Goal: Information Seeking & Learning: Learn about a topic

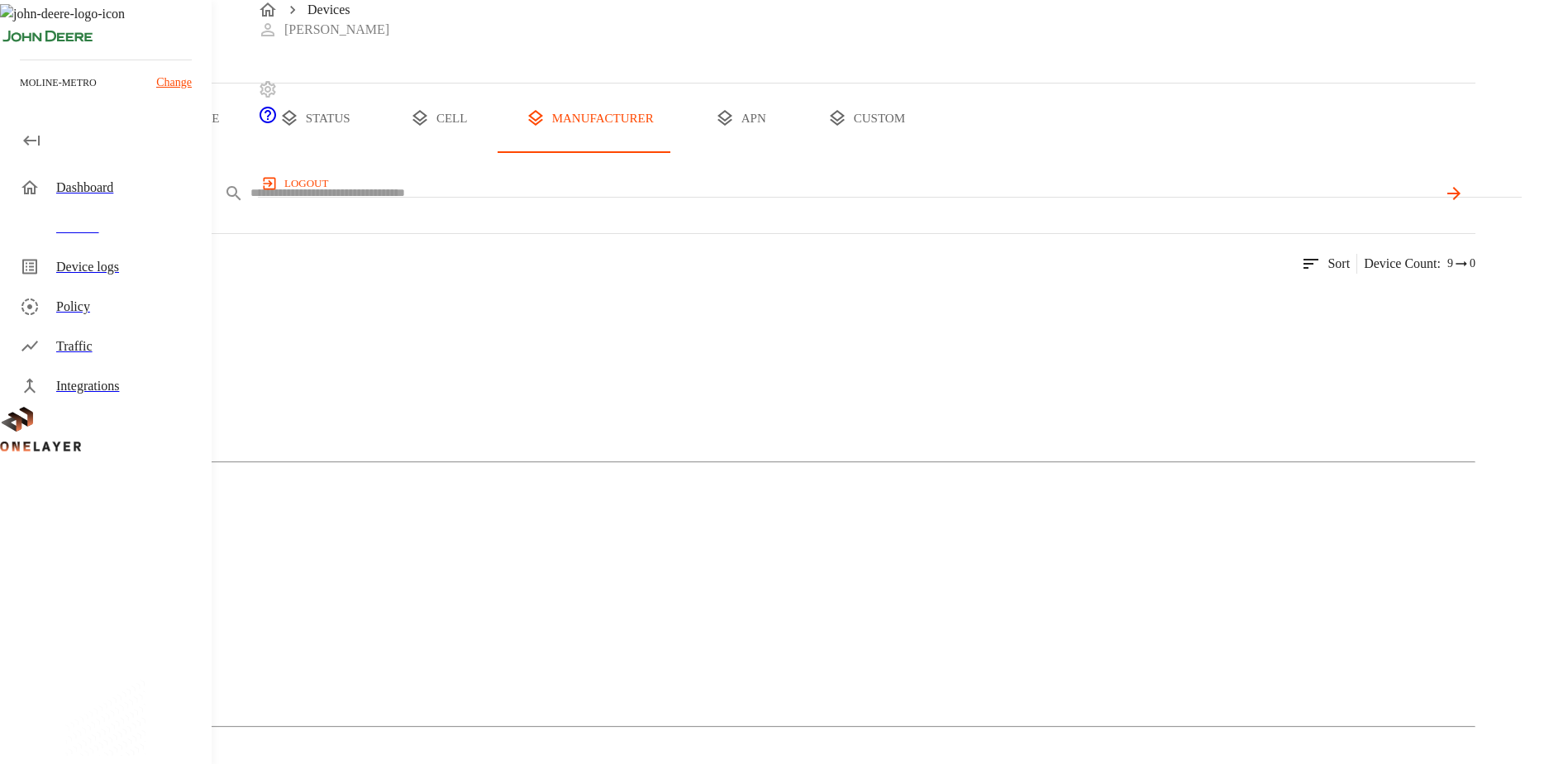
click at [536, 205] on input "text" at bounding box center [843, 192] width 1186 height 24
paste input "**********"
type input "**********"
click at [1463, 203] on icon at bounding box center [1452, 193] width 20 height 20
click at [396, 409] on div "MultiTech" at bounding box center [737, 368] width 1475 height 82
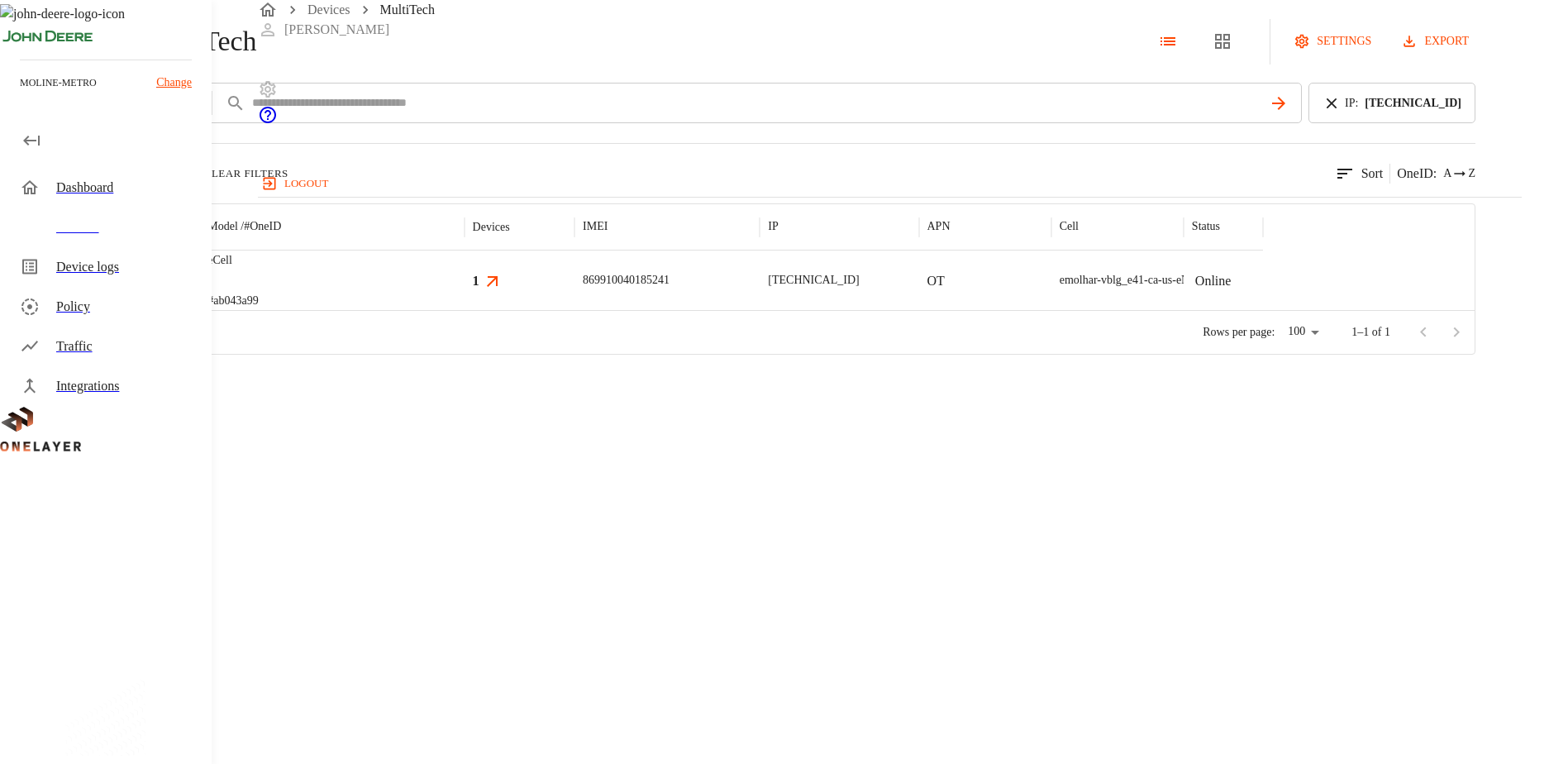
click at [141, 288] on img "MultiTech" at bounding box center [110, 280] width 61 height 16
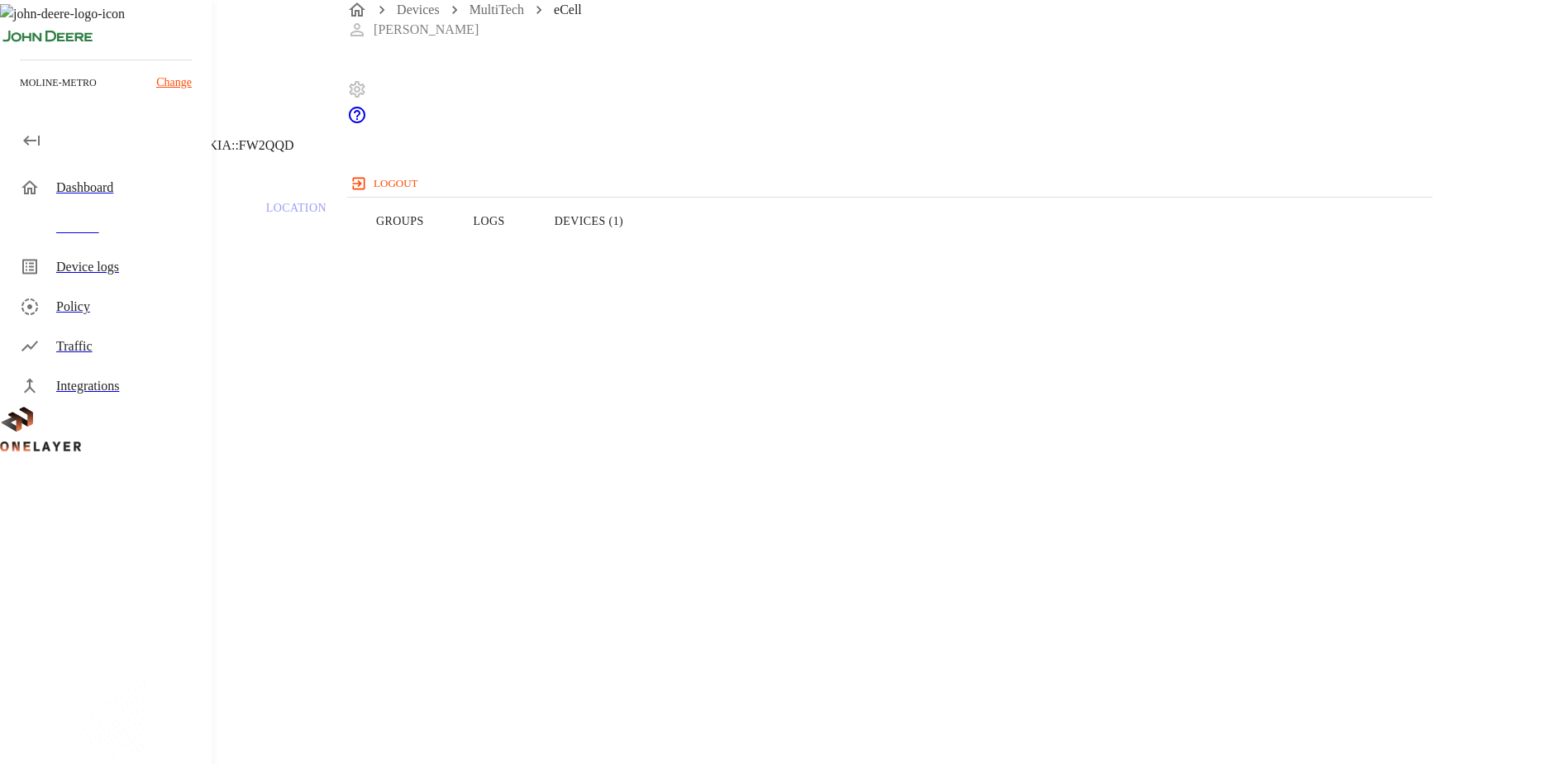
click at [648, 255] on button "Devices (1)" at bounding box center [588, 221] width 118 height 105
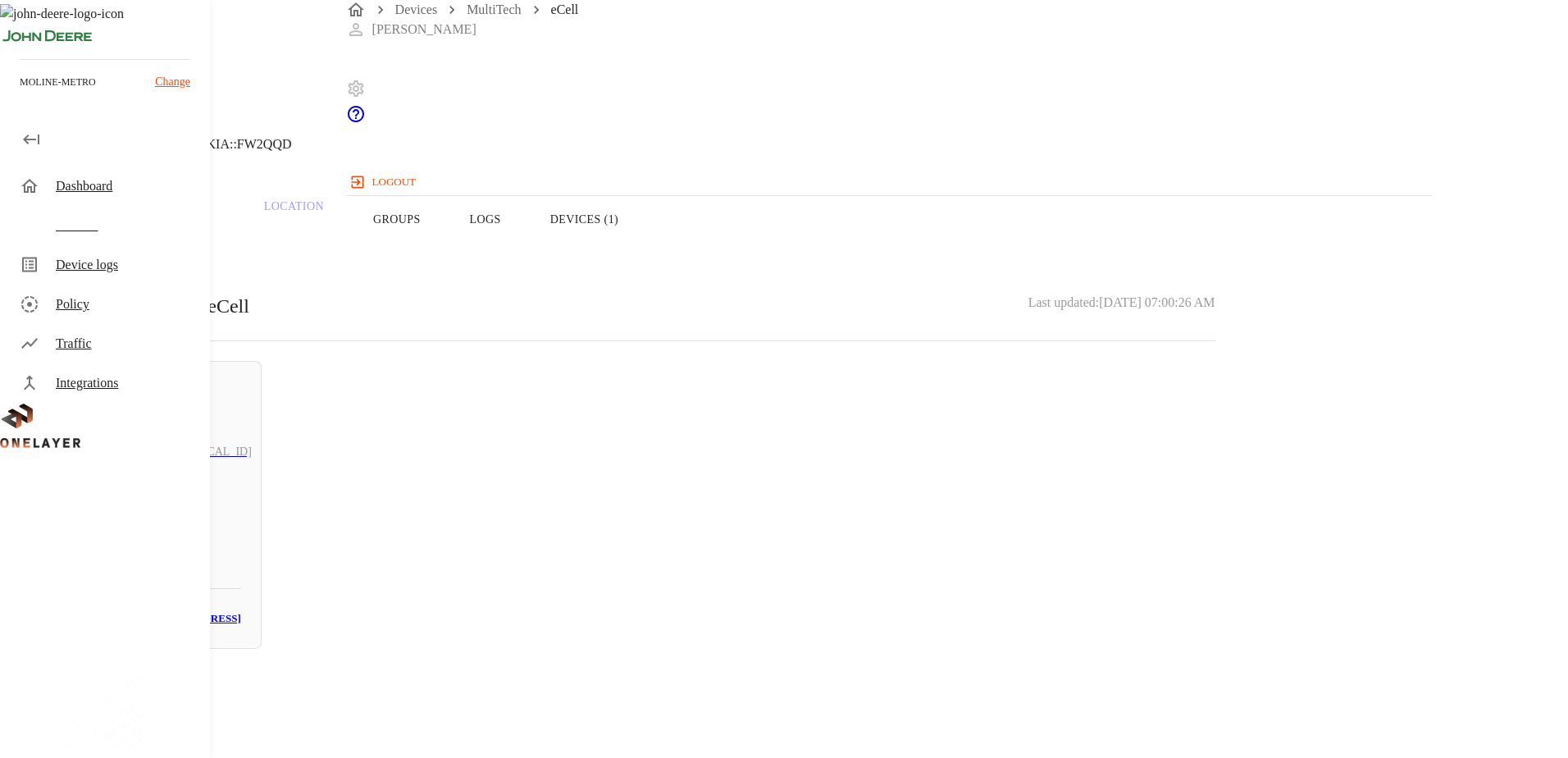
click at [525, 241] on button "Logs" at bounding box center [485, 219] width 81 height 104
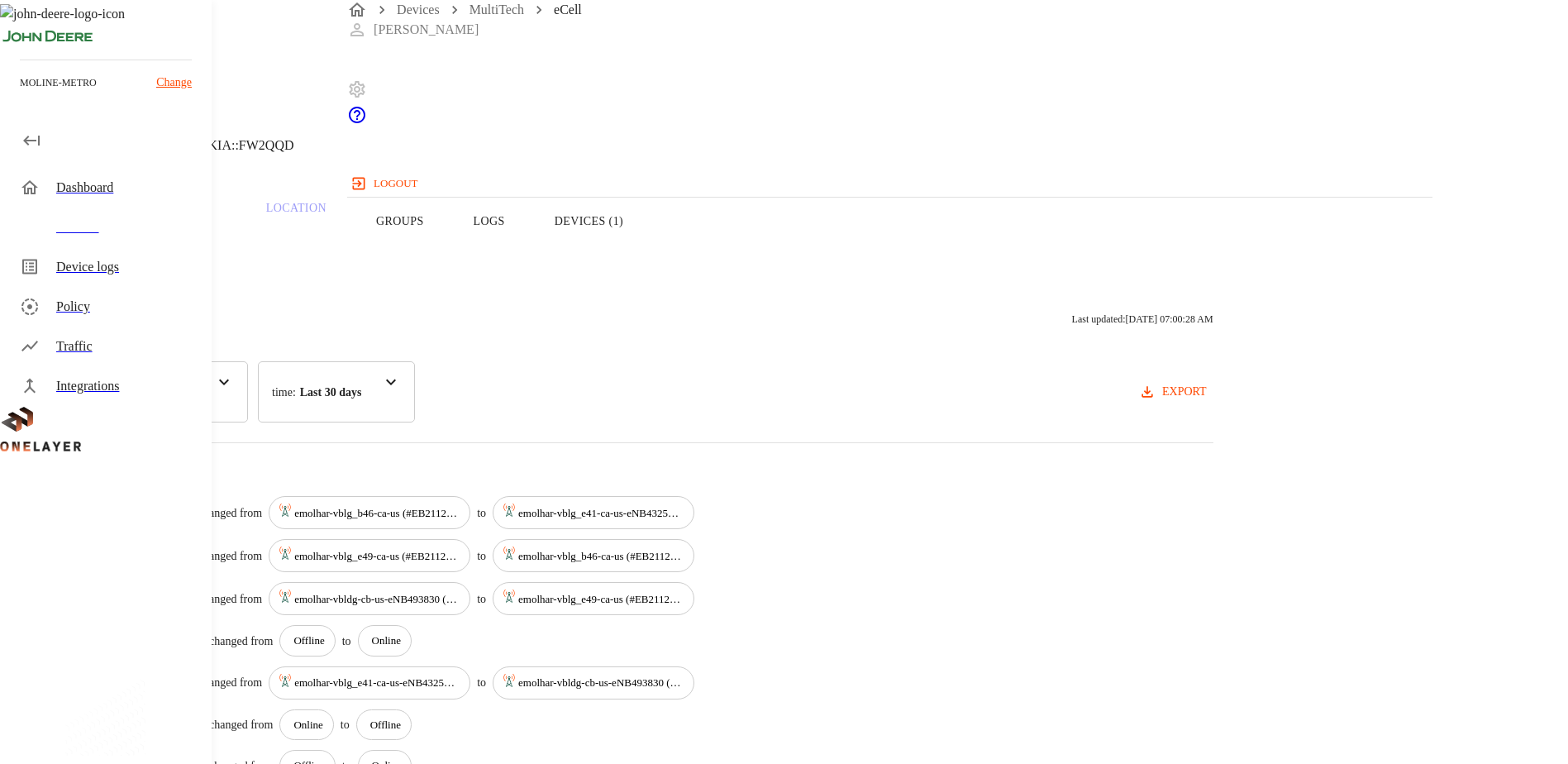
click at [89, 226] on div "Devices" at bounding box center [127, 227] width 142 height 20
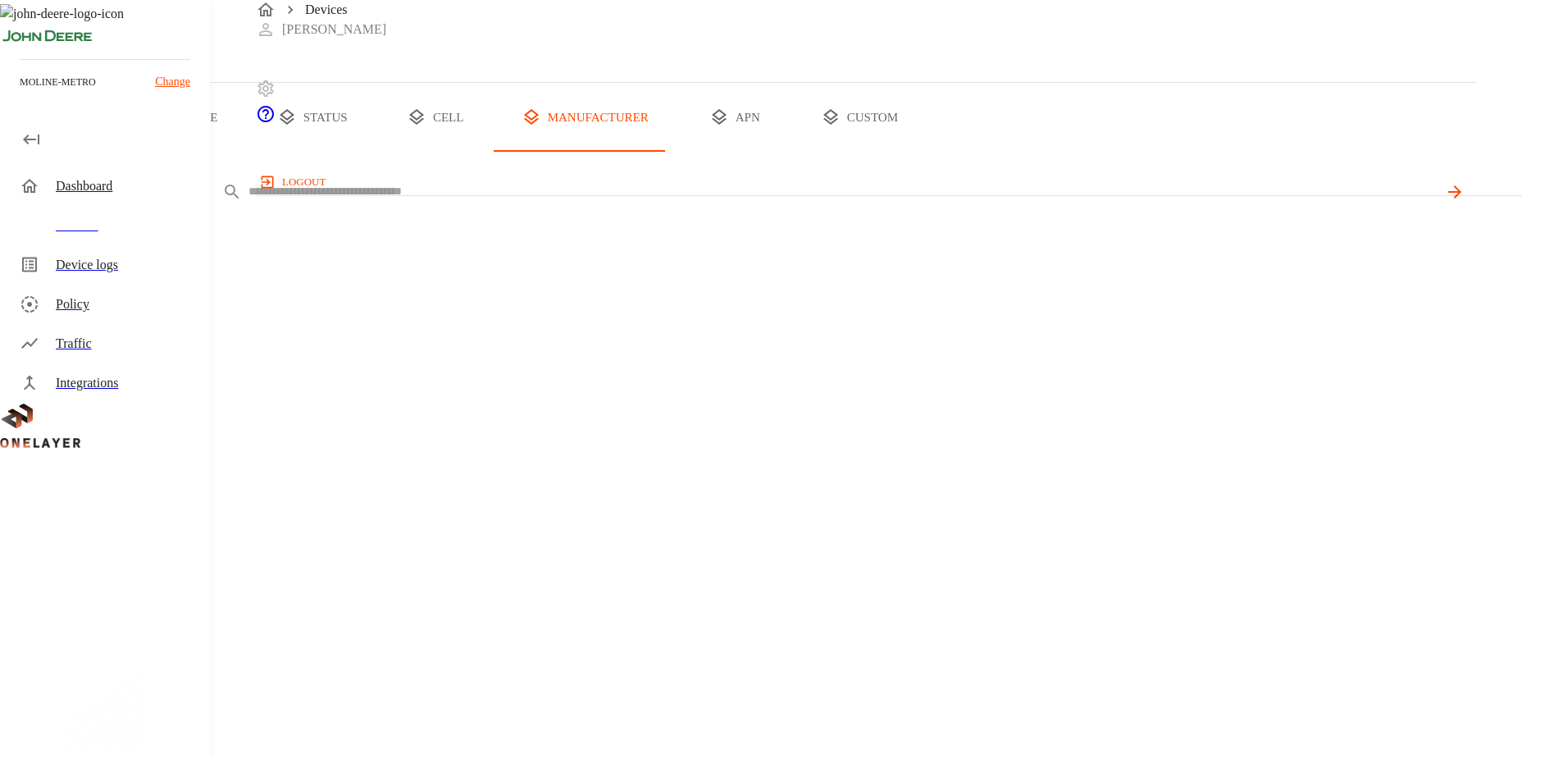
click at [568, 203] on input "text" at bounding box center [843, 191] width 1189 height 24
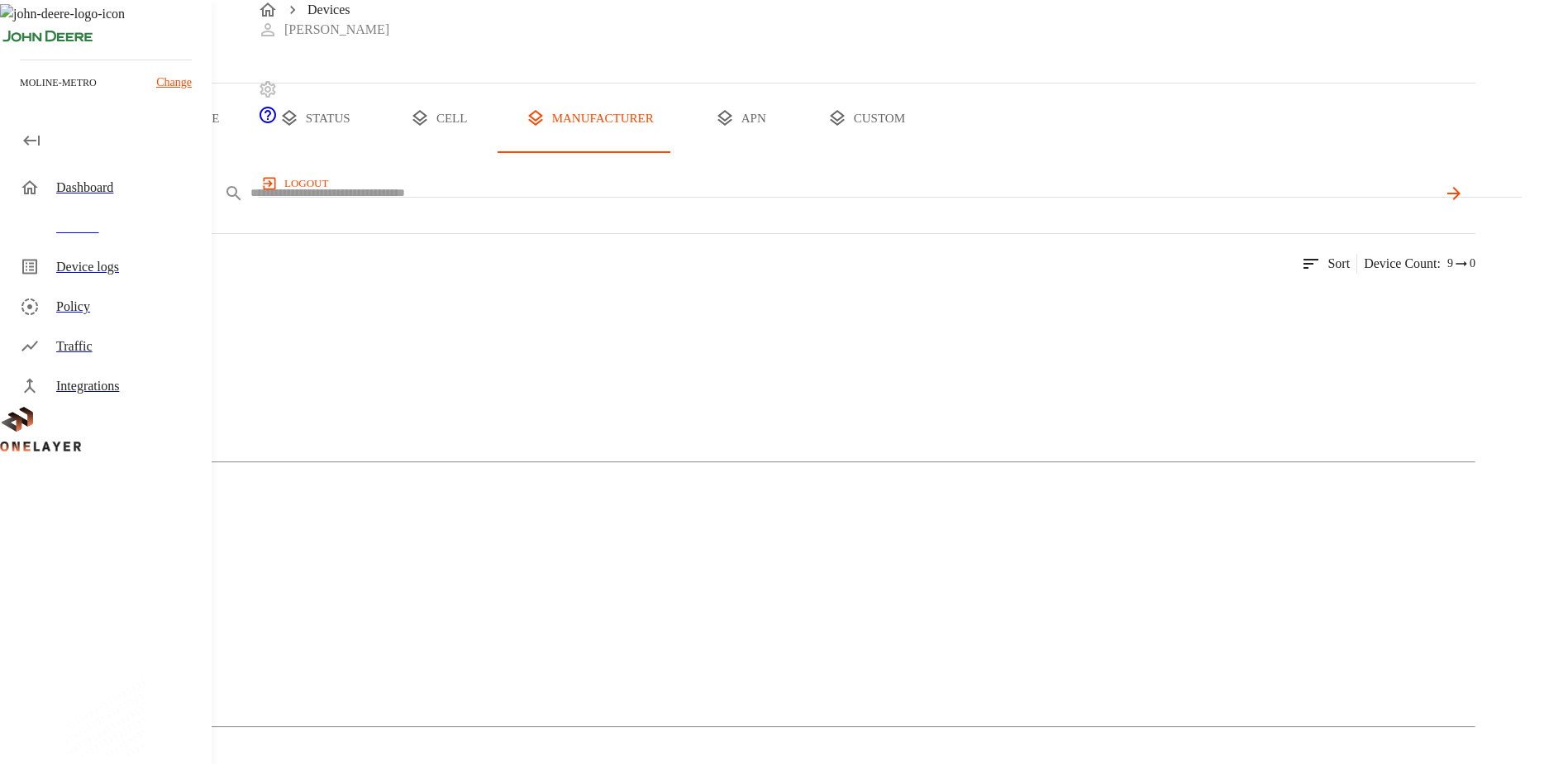
paste input "**********"
type input "**********"
click at [330, 409] on div "MultiTech" at bounding box center [737, 368] width 1475 height 82
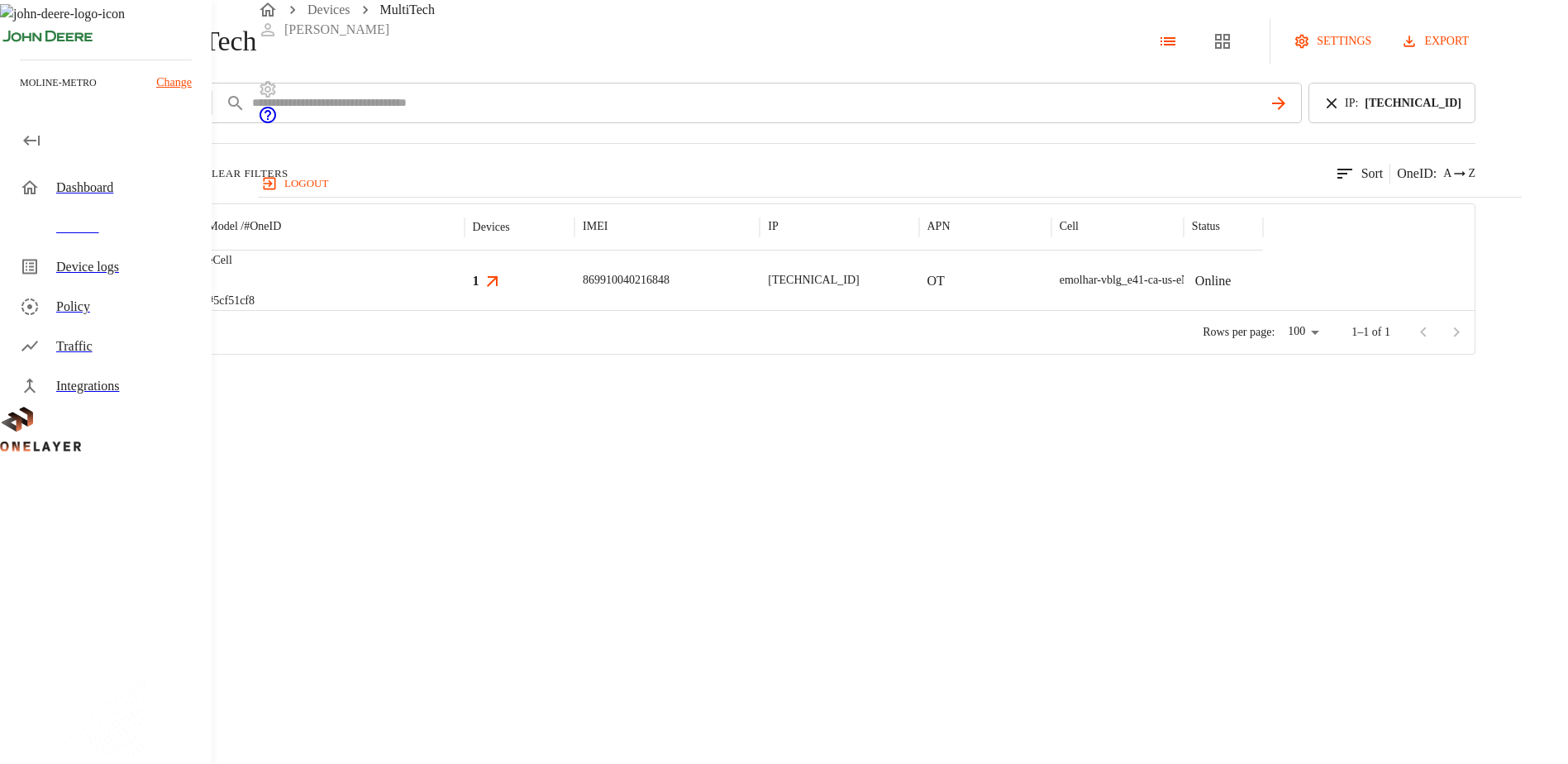
click at [141, 288] on img "MultiTech" at bounding box center [110, 280] width 61 height 16
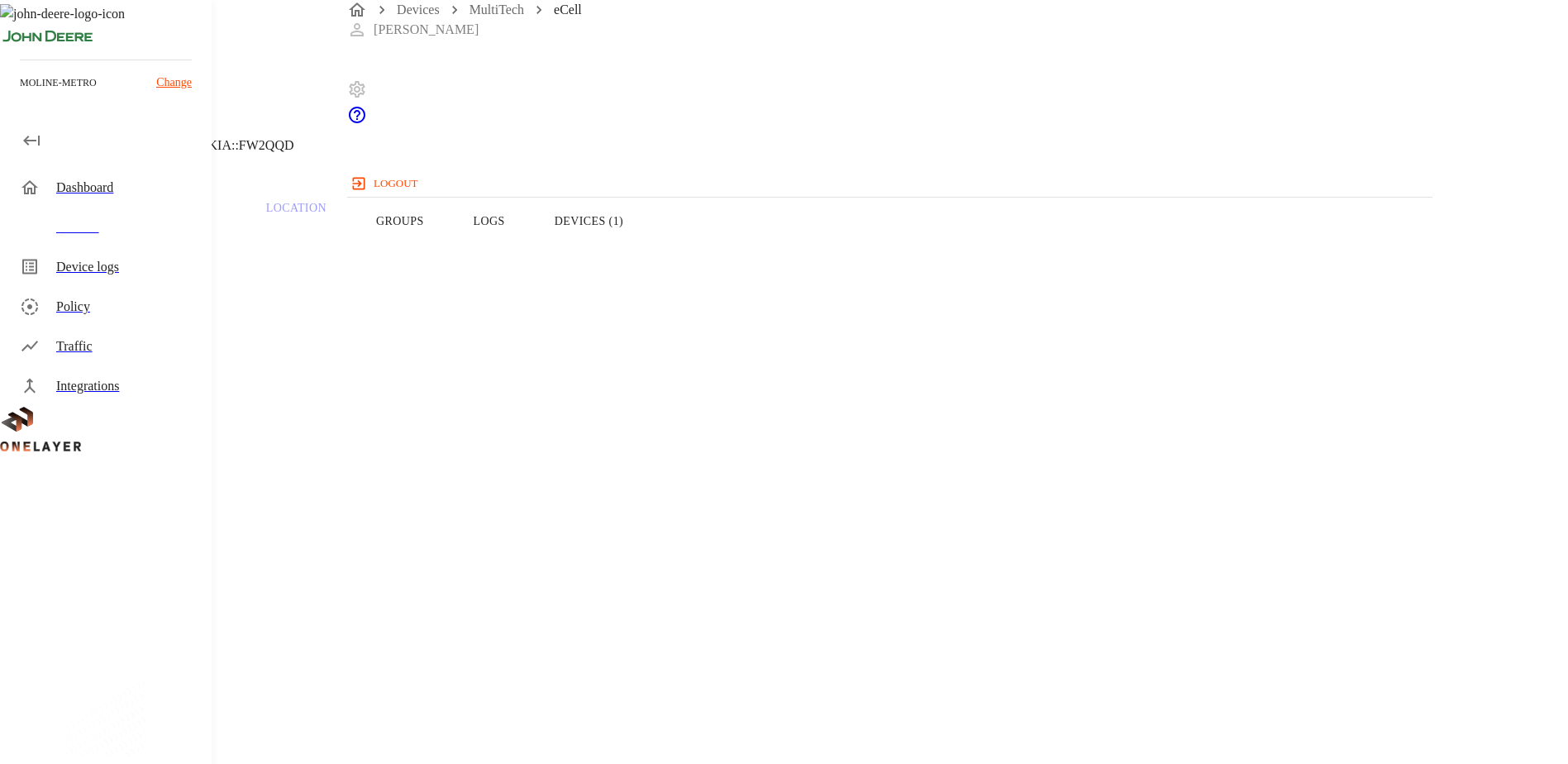
click at [648, 245] on button "Devices (1)" at bounding box center [588, 221] width 118 height 105
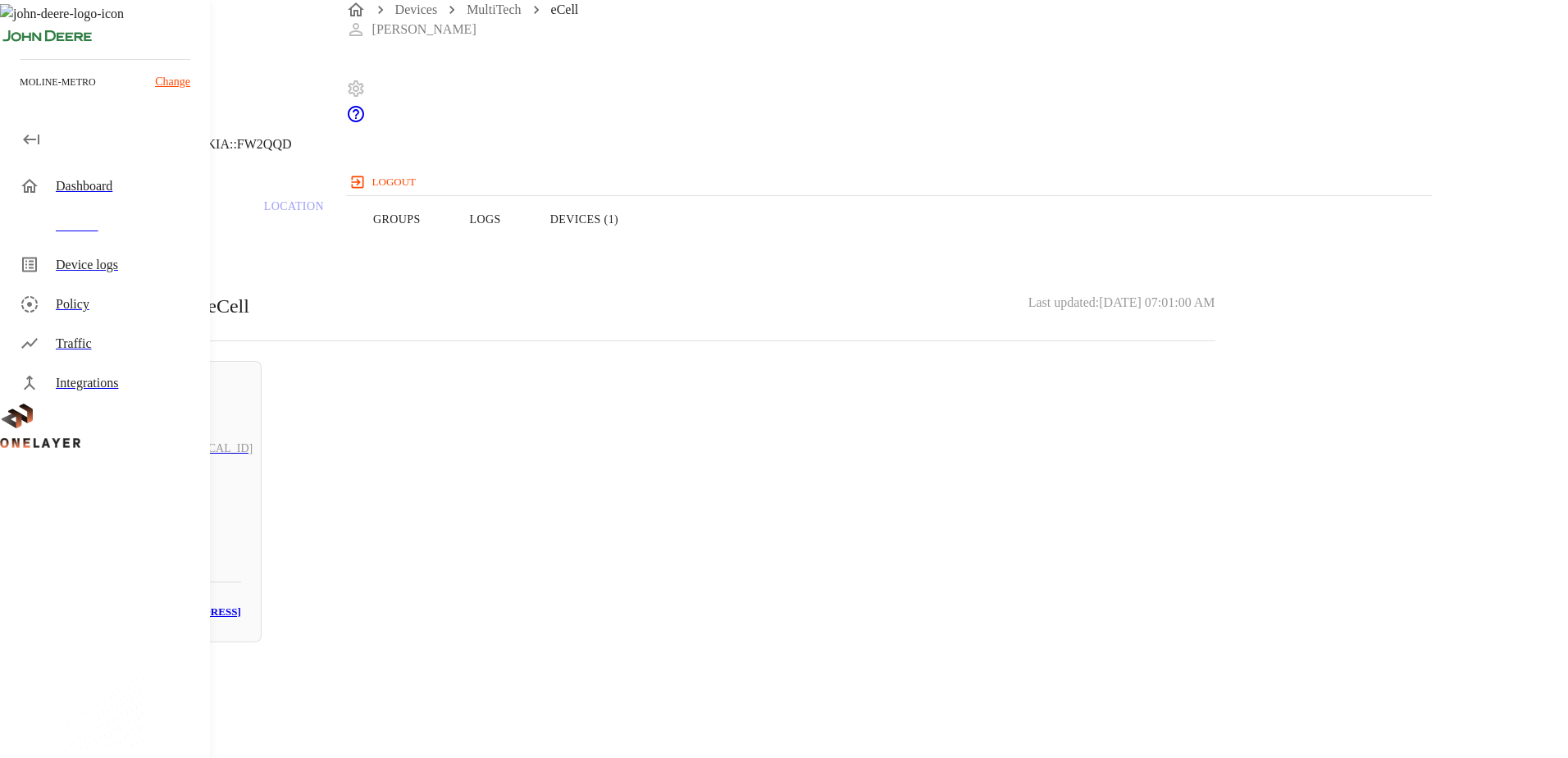
click at [525, 257] on button "Logs" at bounding box center [485, 219] width 81 height 104
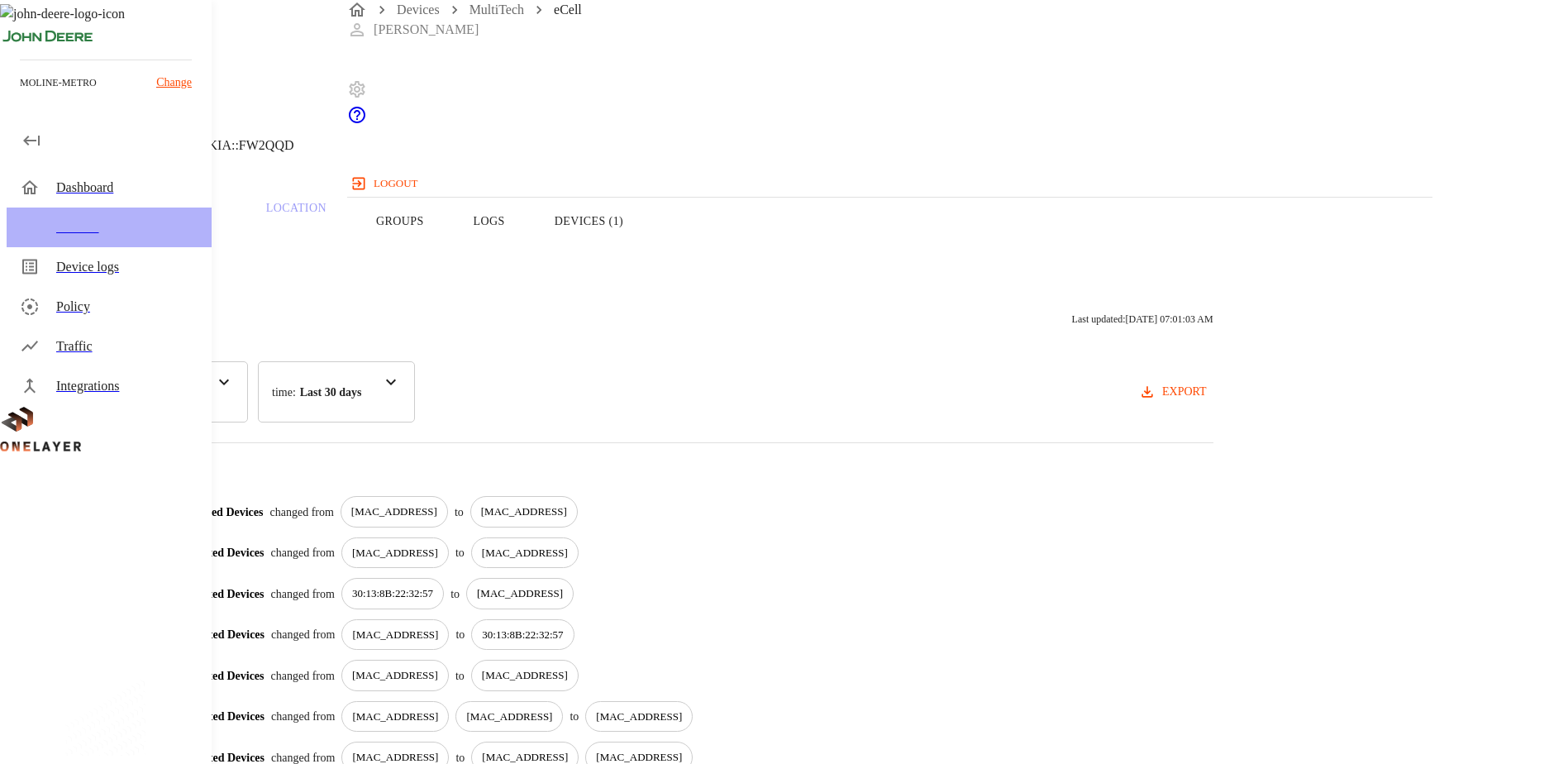
click at [89, 228] on div "Devices" at bounding box center [127, 227] width 142 height 20
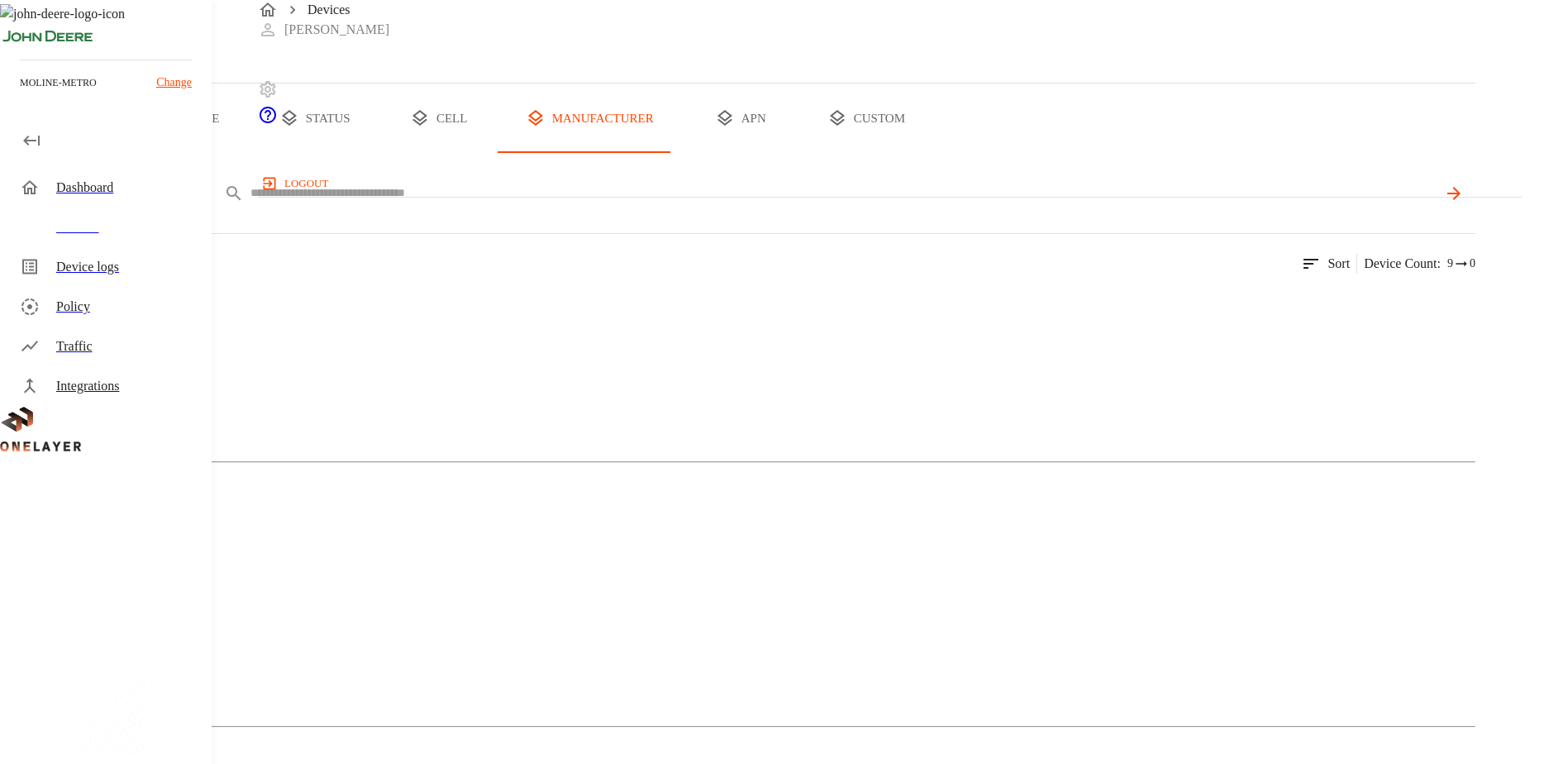
click at [558, 205] on input "text" at bounding box center [843, 192] width 1186 height 24
paste input "**********"
type input "**********"
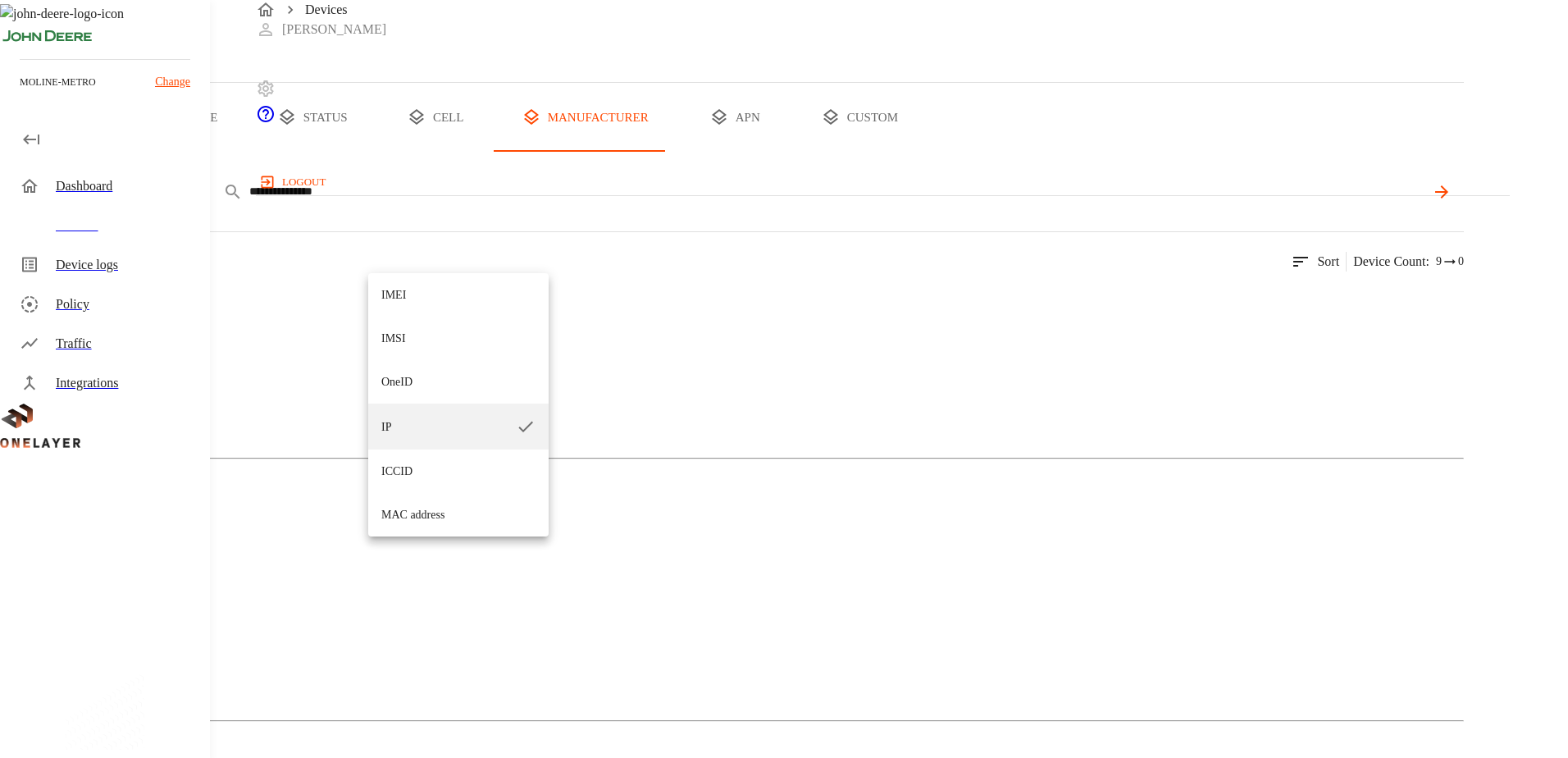
click at [408, 306] on li "IMEI" at bounding box center [459, 294] width 180 height 44
type input "****"
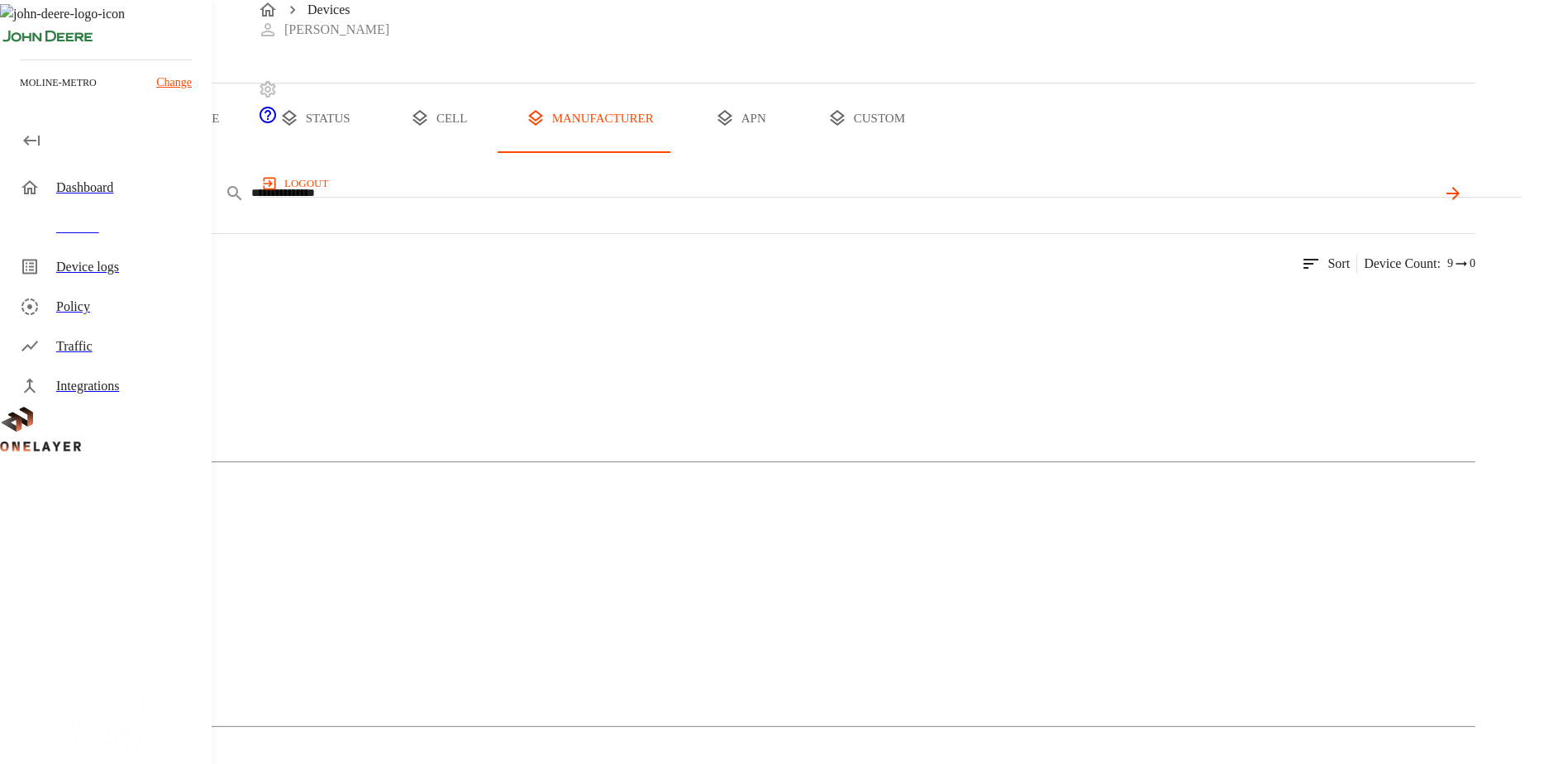
click at [1463, 203] on icon at bounding box center [1452, 193] width 20 height 20
click at [394, 463] on div "MultiTech 0 Devices 0 Models" at bounding box center [737, 422] width 1475 height 284
click at [1335, 203] on icon at bounding box center [1326, 193] width 18 height 18
drag, startPoint x: 553, startPoint y: 255, endPoint x: 454, endPoint y: 264, distance: 99.4
click at [542, 205] on input "text" at bounding box center [843, 192] width 1186 height 24
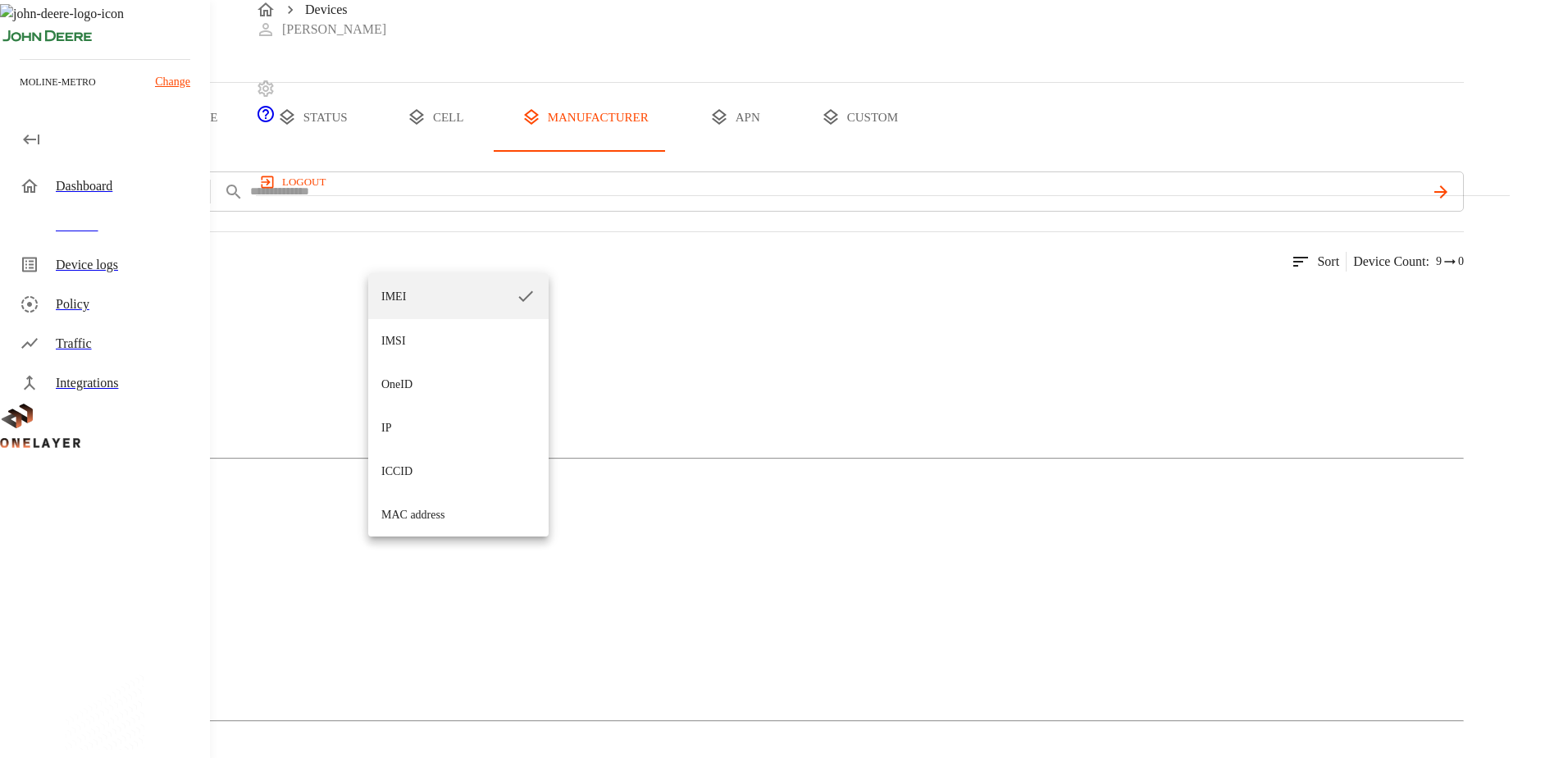
click at [425, 475] on li "ICCID" at bounding box center [459, 471] width 180 height 44
type input "*****"
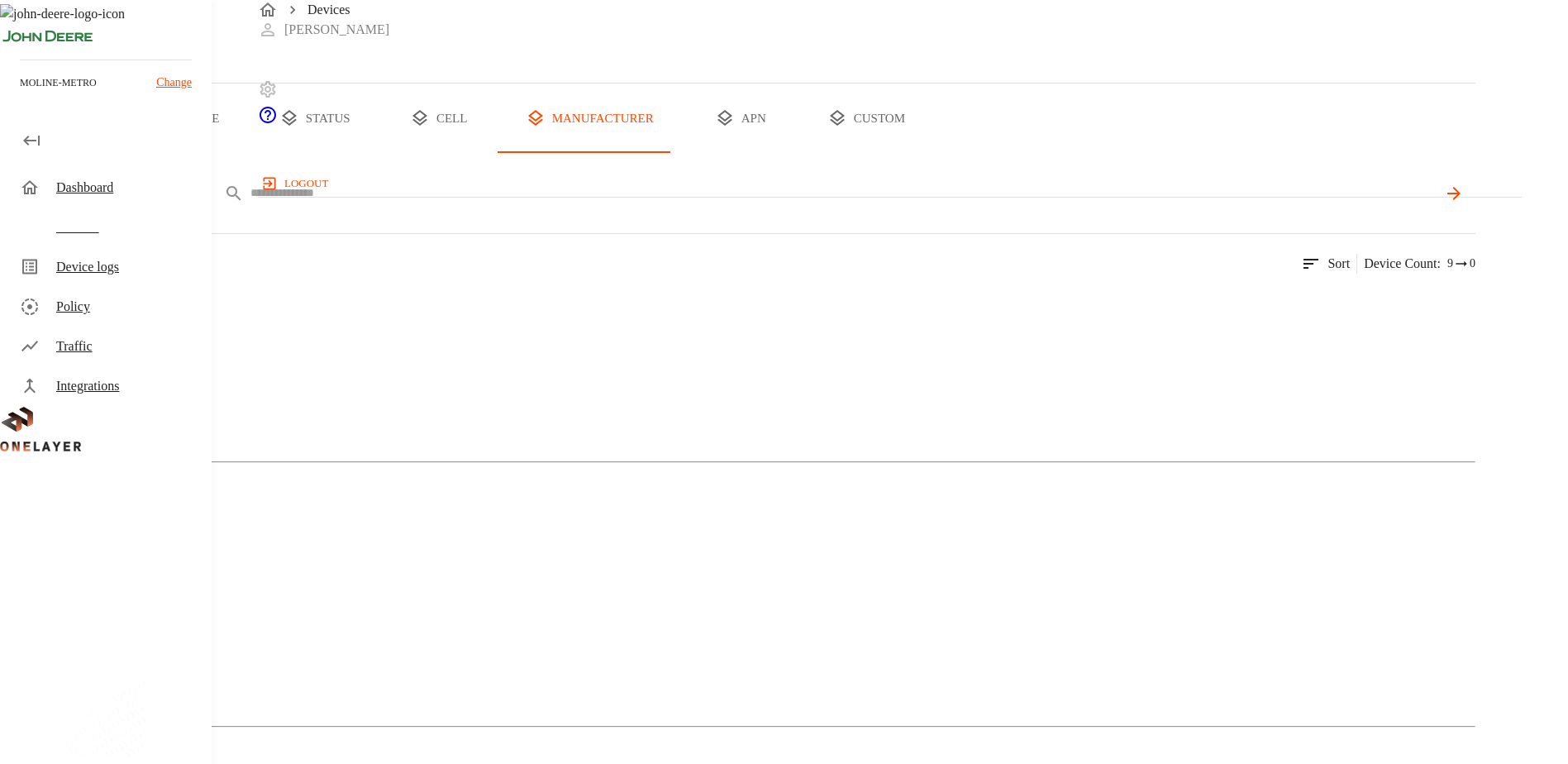
click at [605, 205] on input "text" at bounding box center [843, 192] width 1186 height 24
paste input "**********"
type input "**********"
click at [361, 409] on div "MultiTech" at bounding box center [737, 368] width 1475 height 82
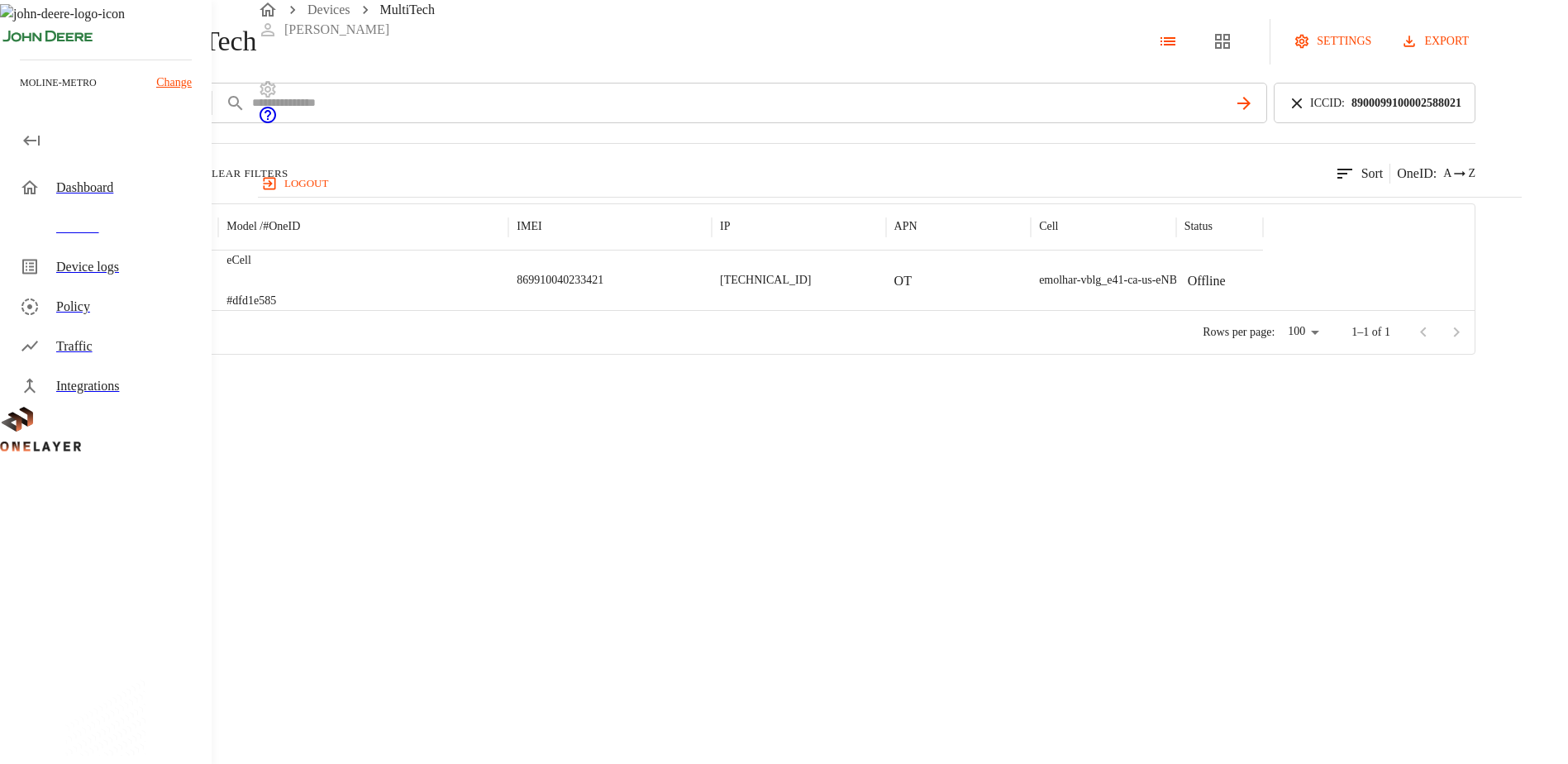
click at [148, 288] on img "MultiTech" at bounding box center [118, 280] width 61 height 16
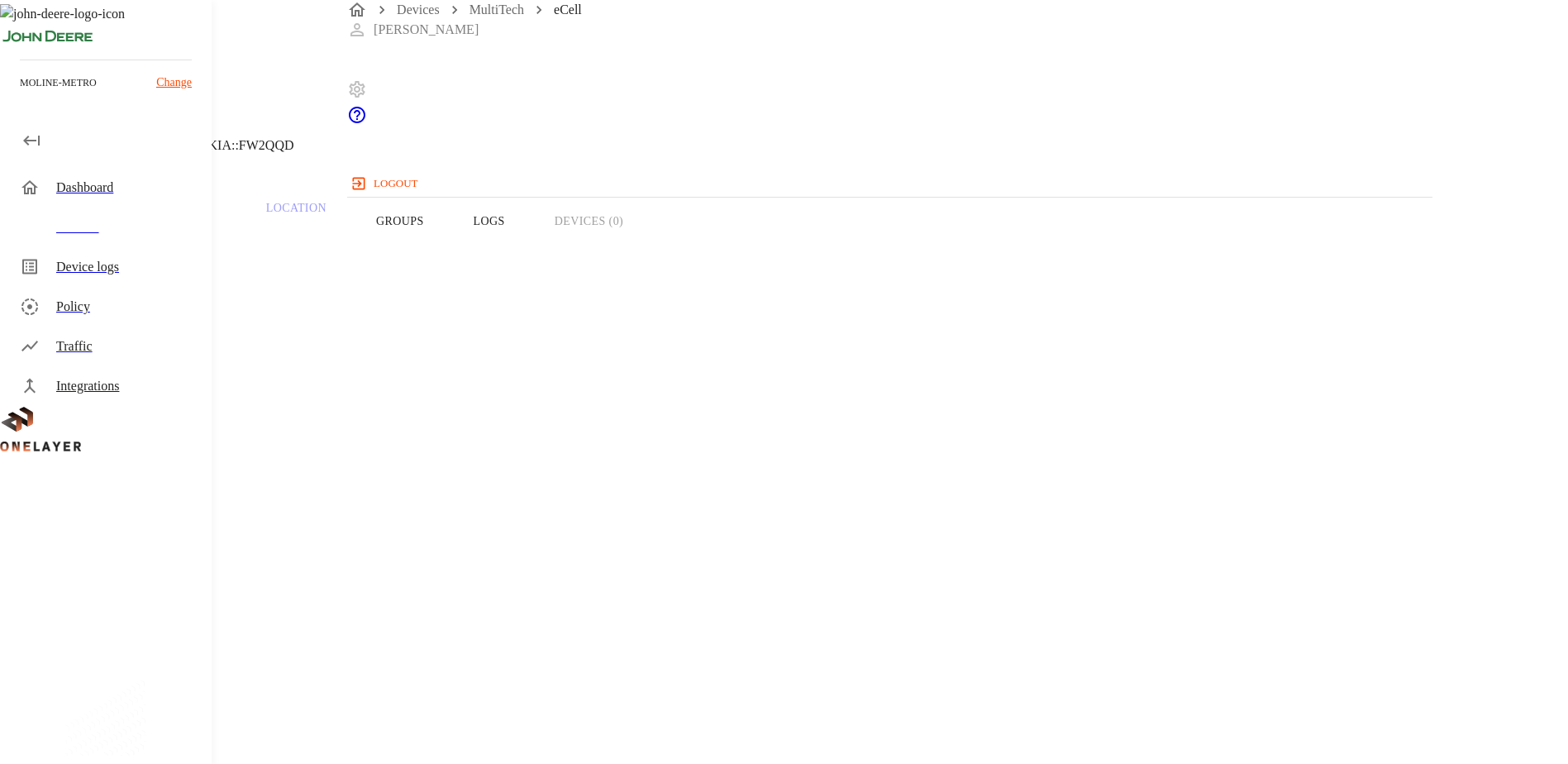
drag, startPoint x: 643, startPoint y: 461, endPoint x: 534, endPoint y: 457, distance: 109.1
click at [534, 457] on section "Device Type: Cellular Router Manufacturer: MultiTech Model: eCell Modem: N/A On…" at bounding box center [627, 510] width 1176 height 447
copy span "869910040233421"
click at [100, 231] on div "Devices" at bounding box center [127, 227] width 142 height 20
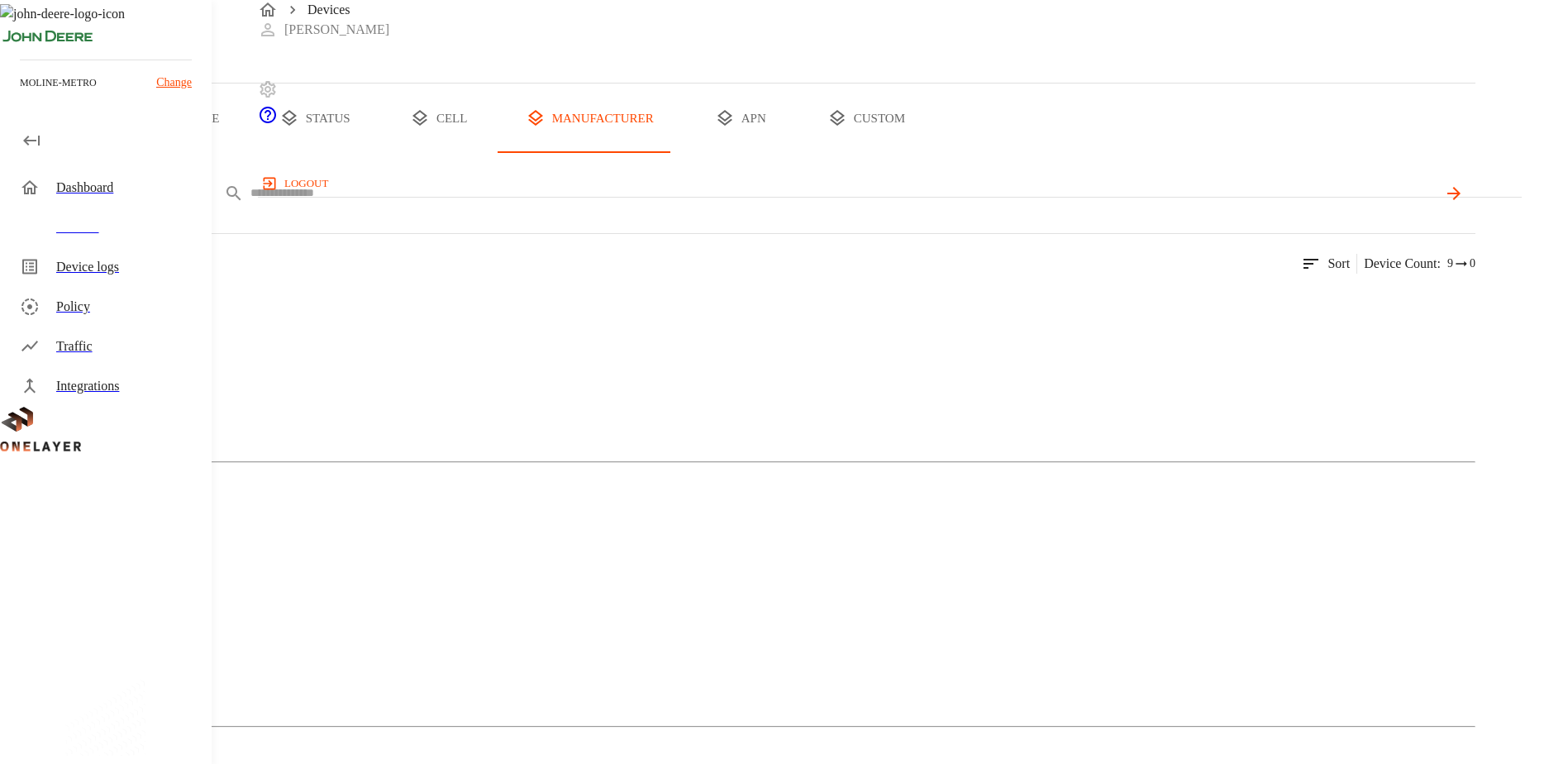
click at [535, 205] on input "text" at bounding box center [843, 192] width 1186 height 24
paste input "**********"
type input "**********"
click at [1463, 203] on icon at bounding box center [1452, 193] width 20 height 20
click at [389, 409] on div "MultiTech" at bounding box center [737, 368] width 1475 height 82
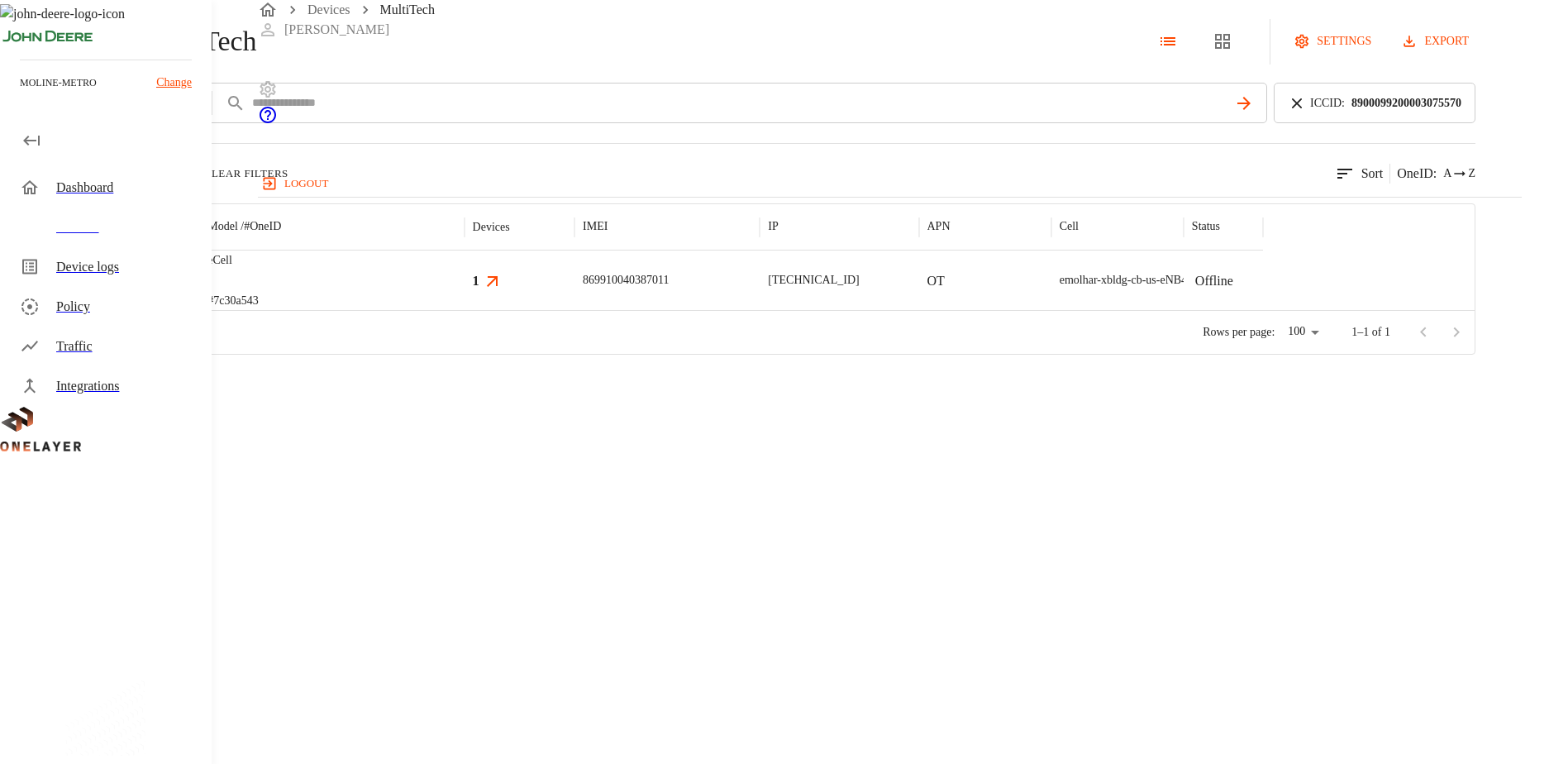
click at [199, 310] on div at bounding box center [135, 281] width 128 height 59
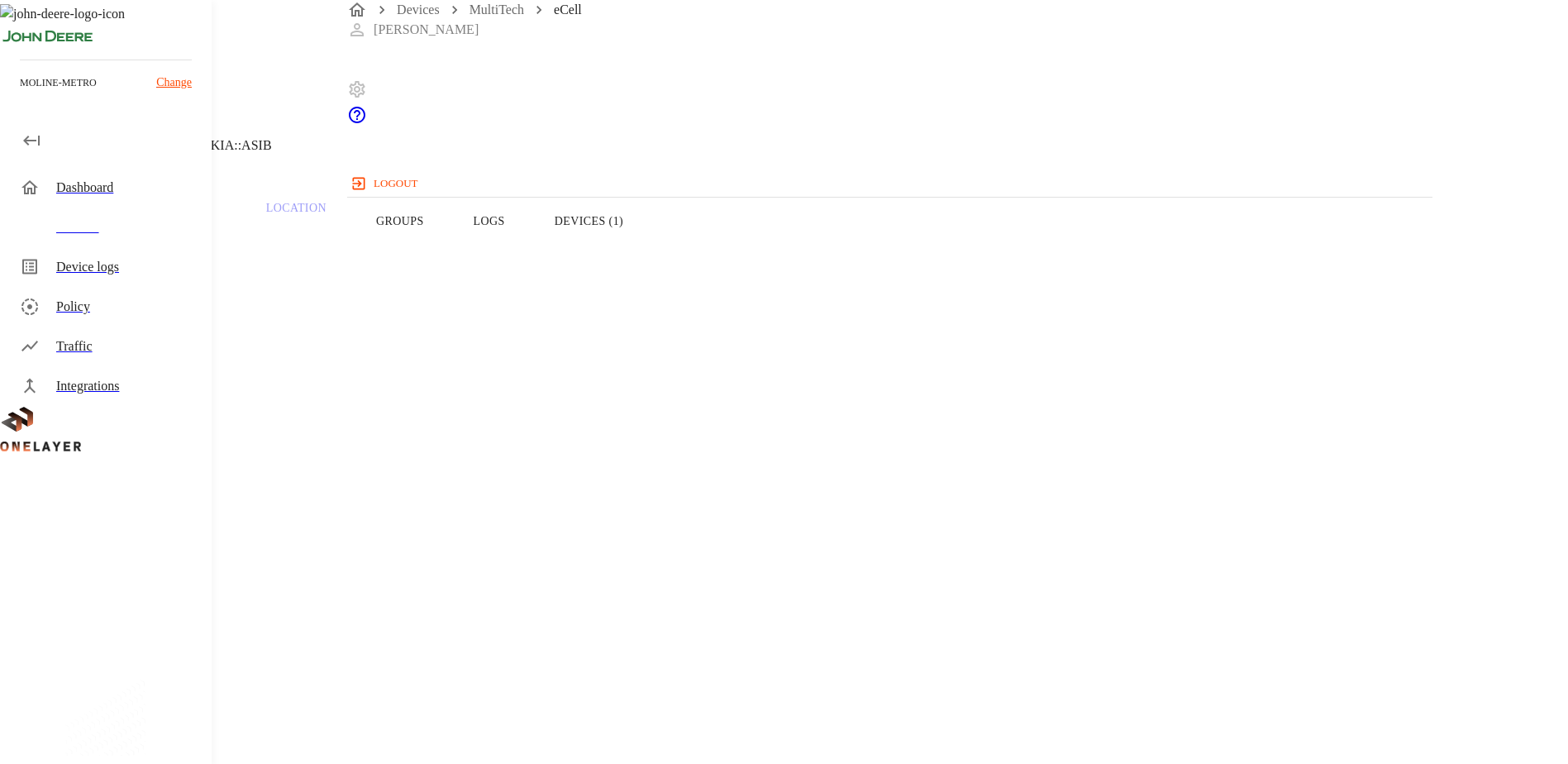
click at [529, 244] on button "Logs" at bounding box center [489, 221] width 81 height 105
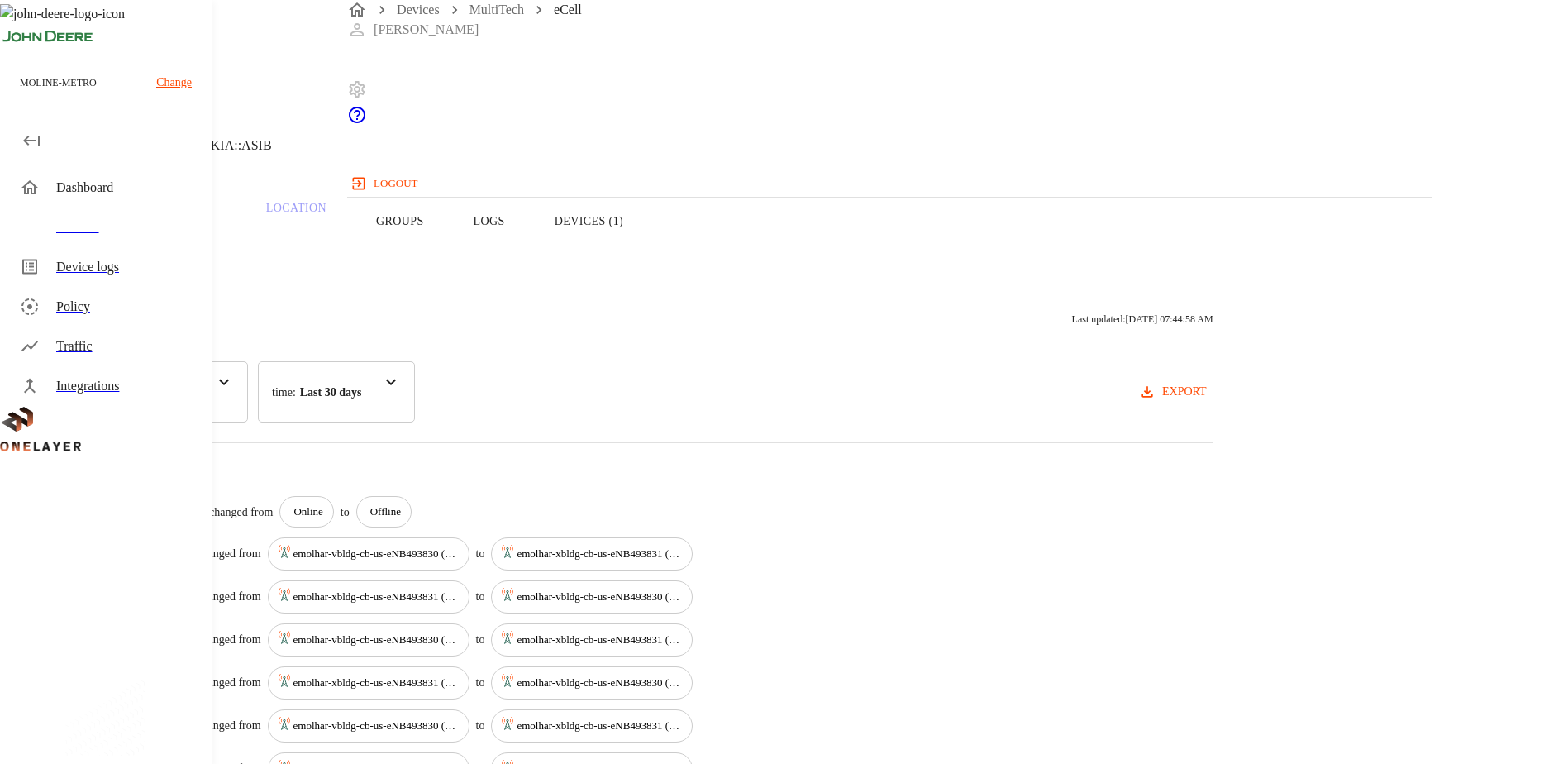
click at [648, 247] on button "Devices (1)" at bounding box center [588, 221] width 118 height 105
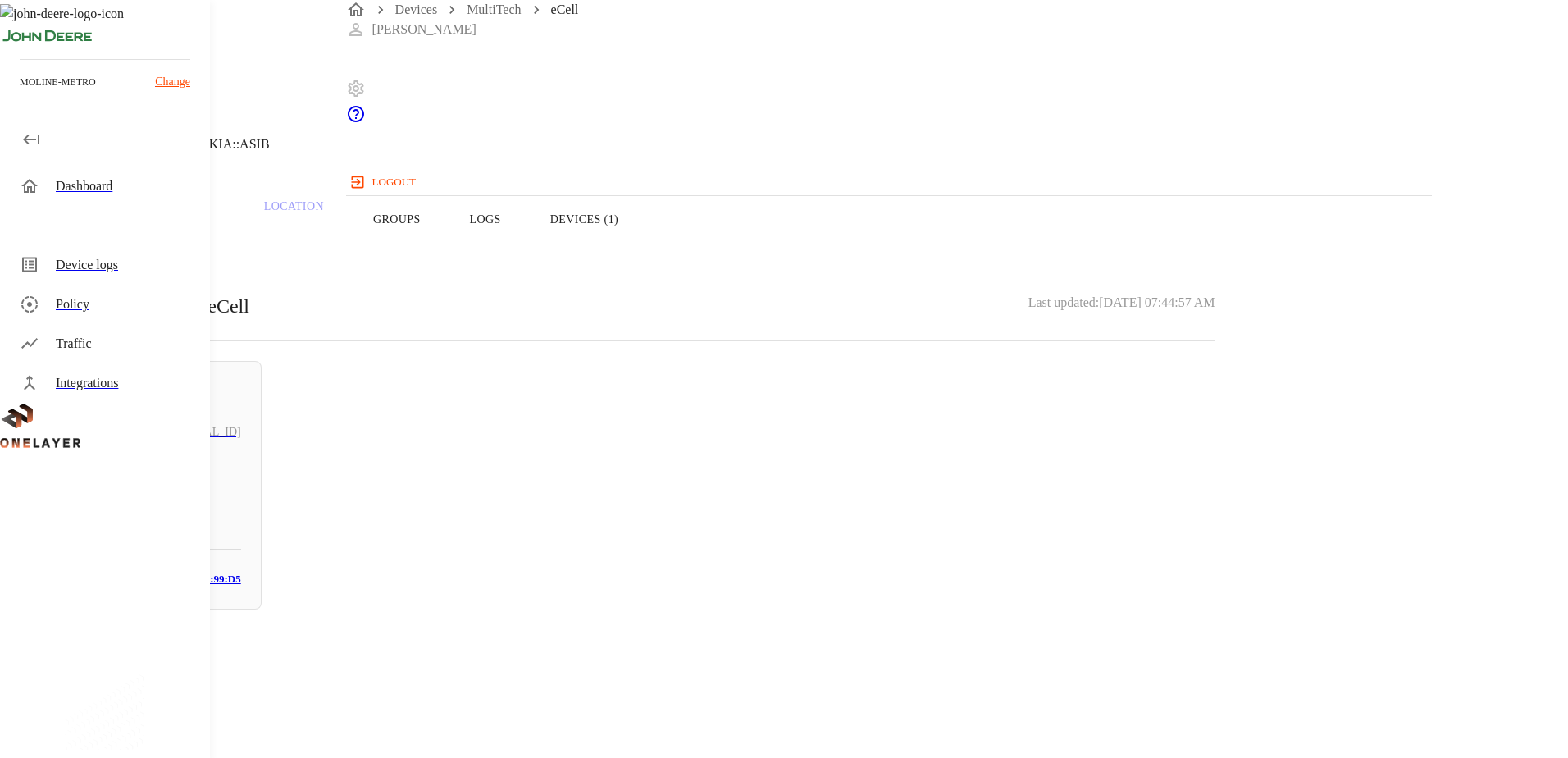
click at [112, 246] on button "Overview" at bounding box center [56, 219] width 112 height 104
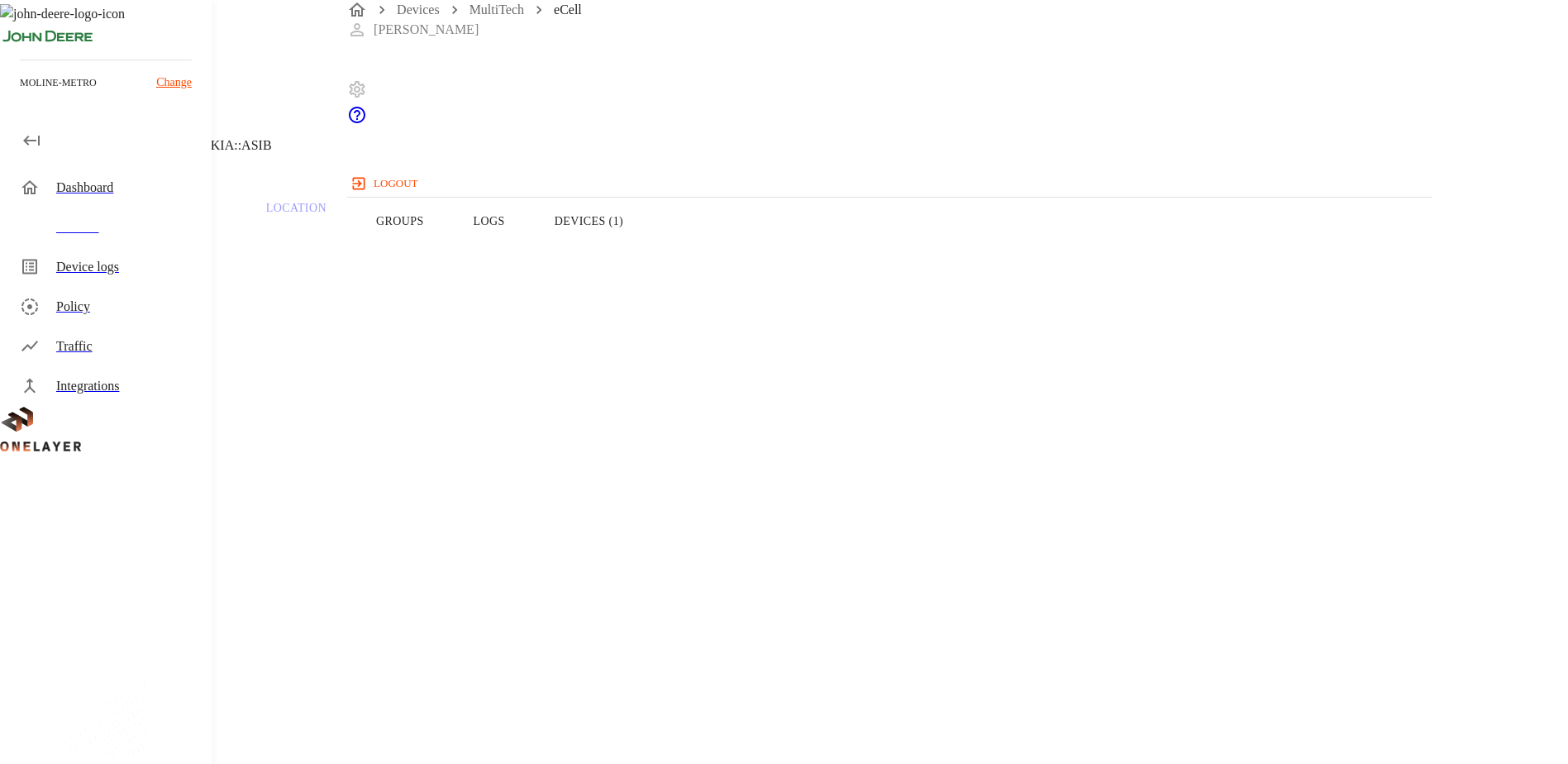
click at [529, 254] on button "Logs" at bounding box center [489, 221] width 81 height 105
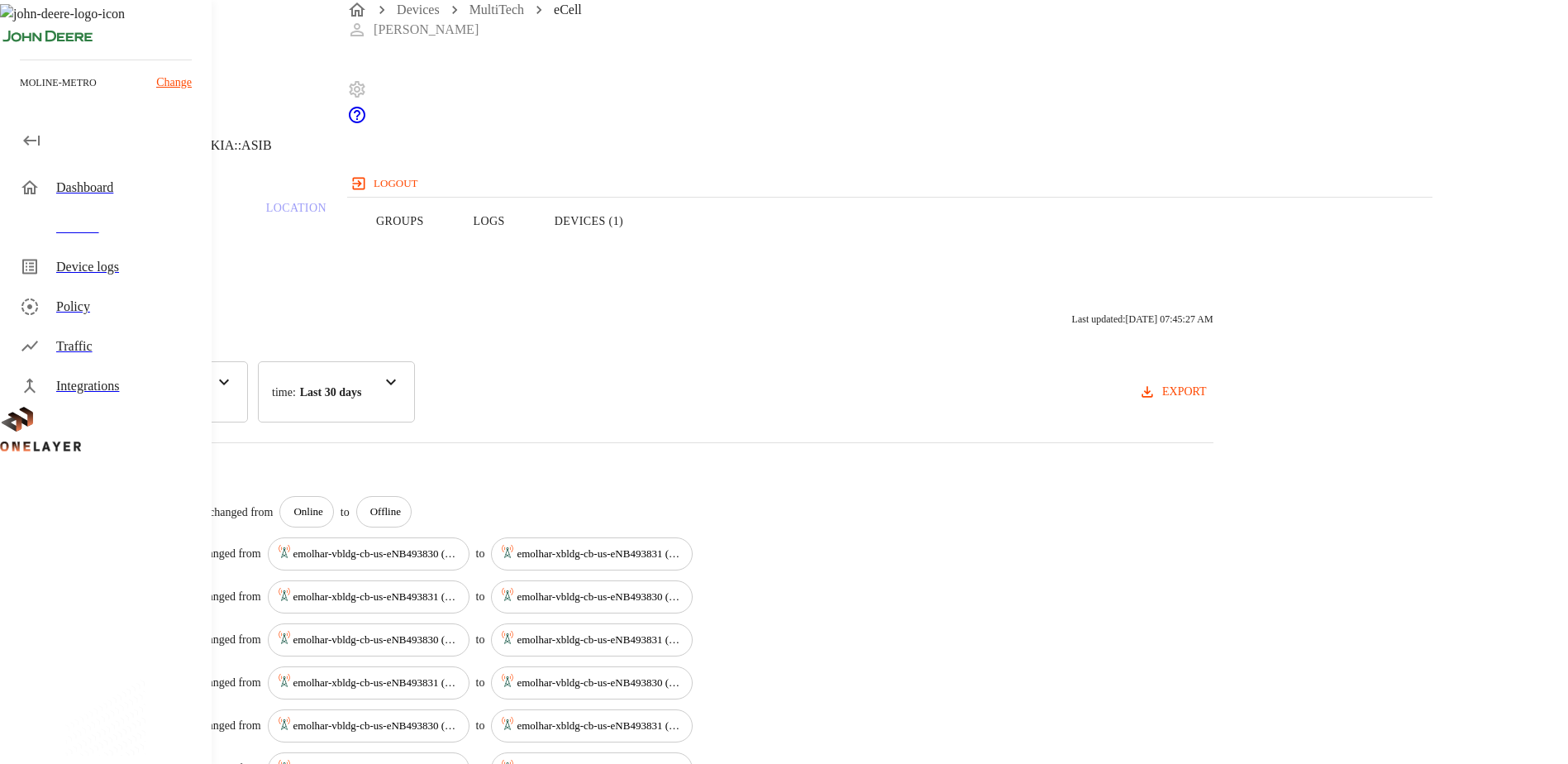
click at [648, 253] on button "Devices (1)" at bounding box center [588, 221] width 118 height 105
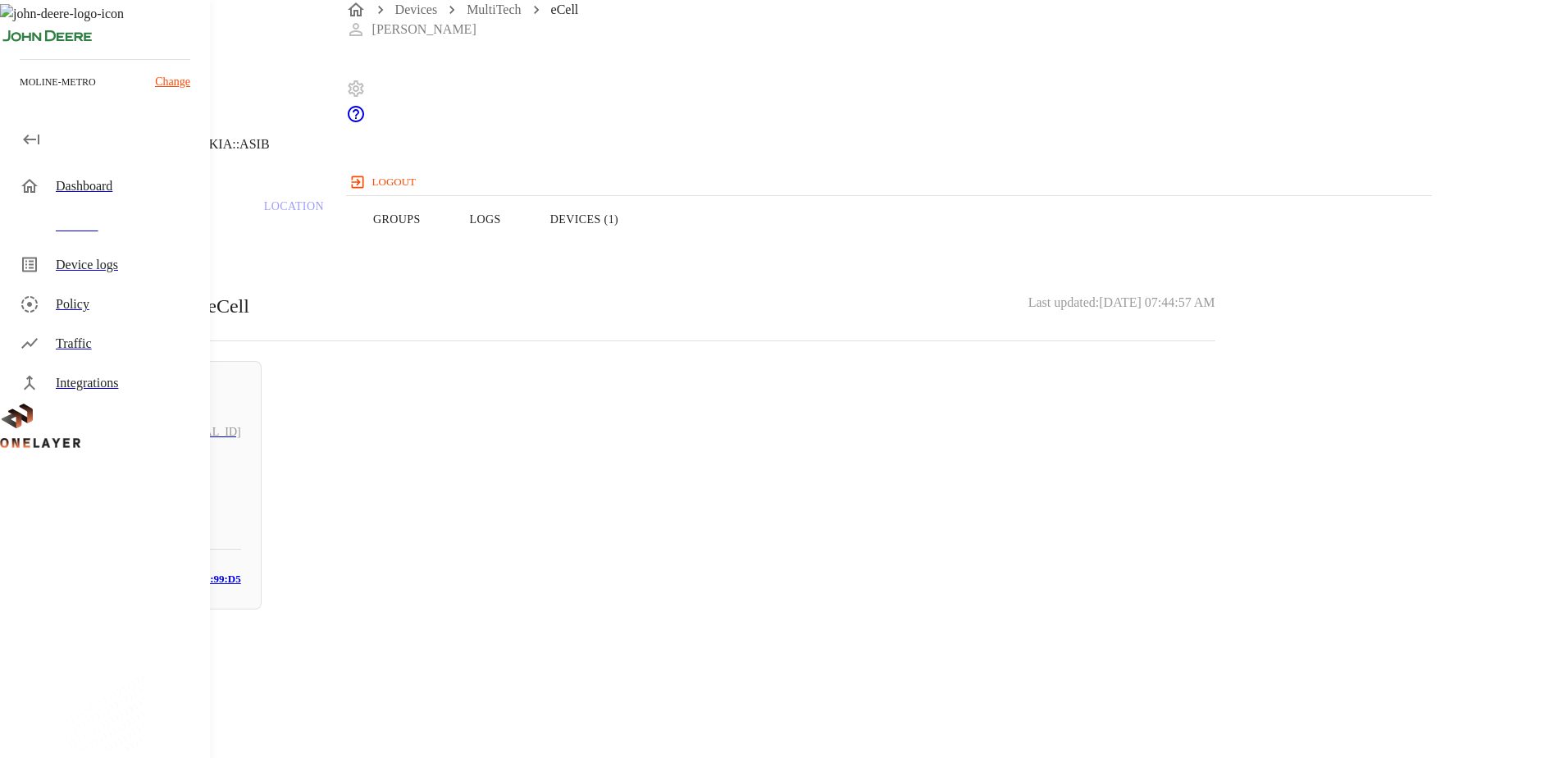
click at [525, 254] on button "Logs" at bounding box center [485, 219] width 81 height 104
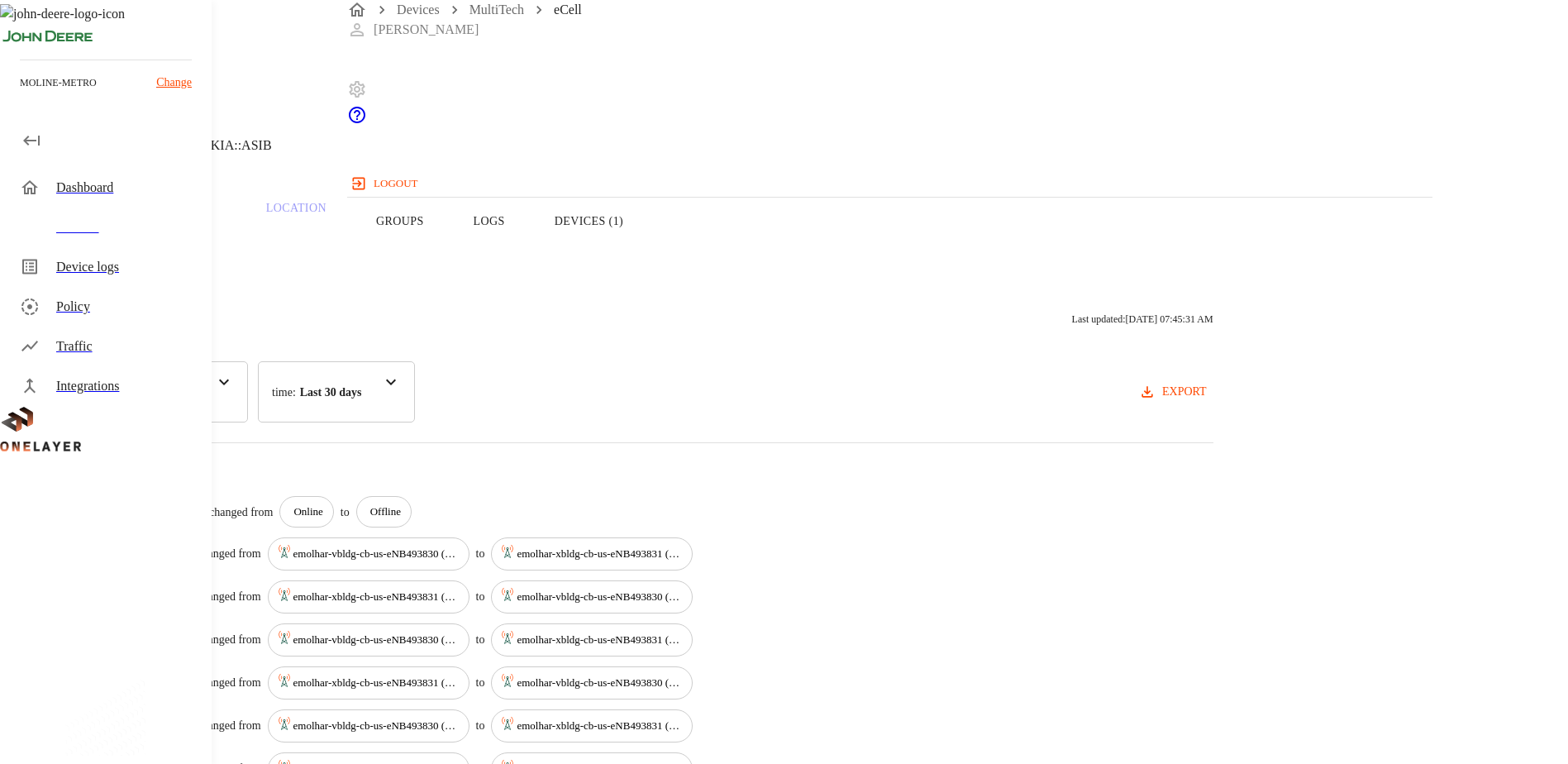
click at [92, 233] on div "Devices" at bounding box center [127, 227] width 142 height 20
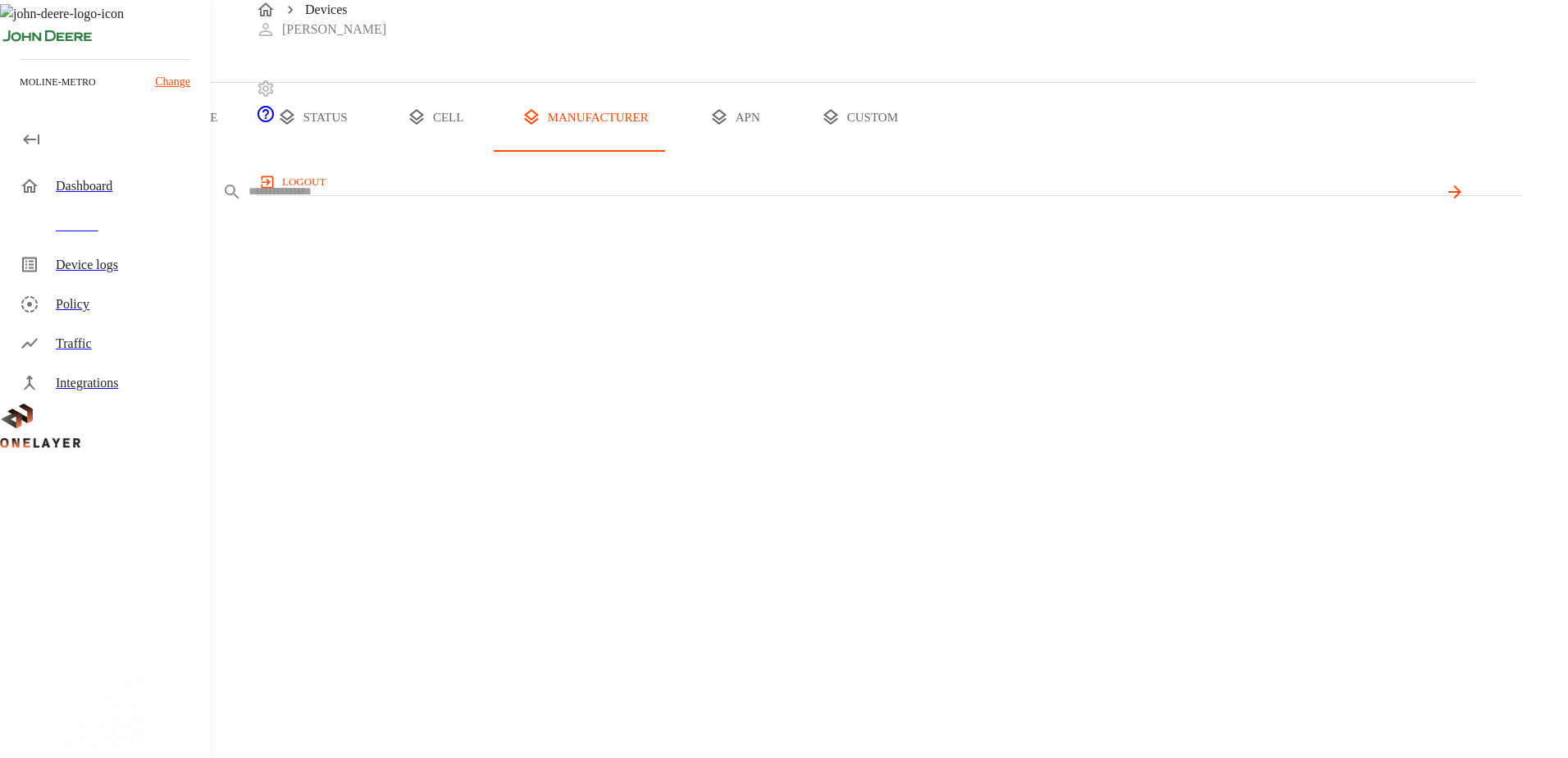
click at [552, 203] on input "text" at bounding box center [843, 191] width 1189 height 24
paste input "**********"
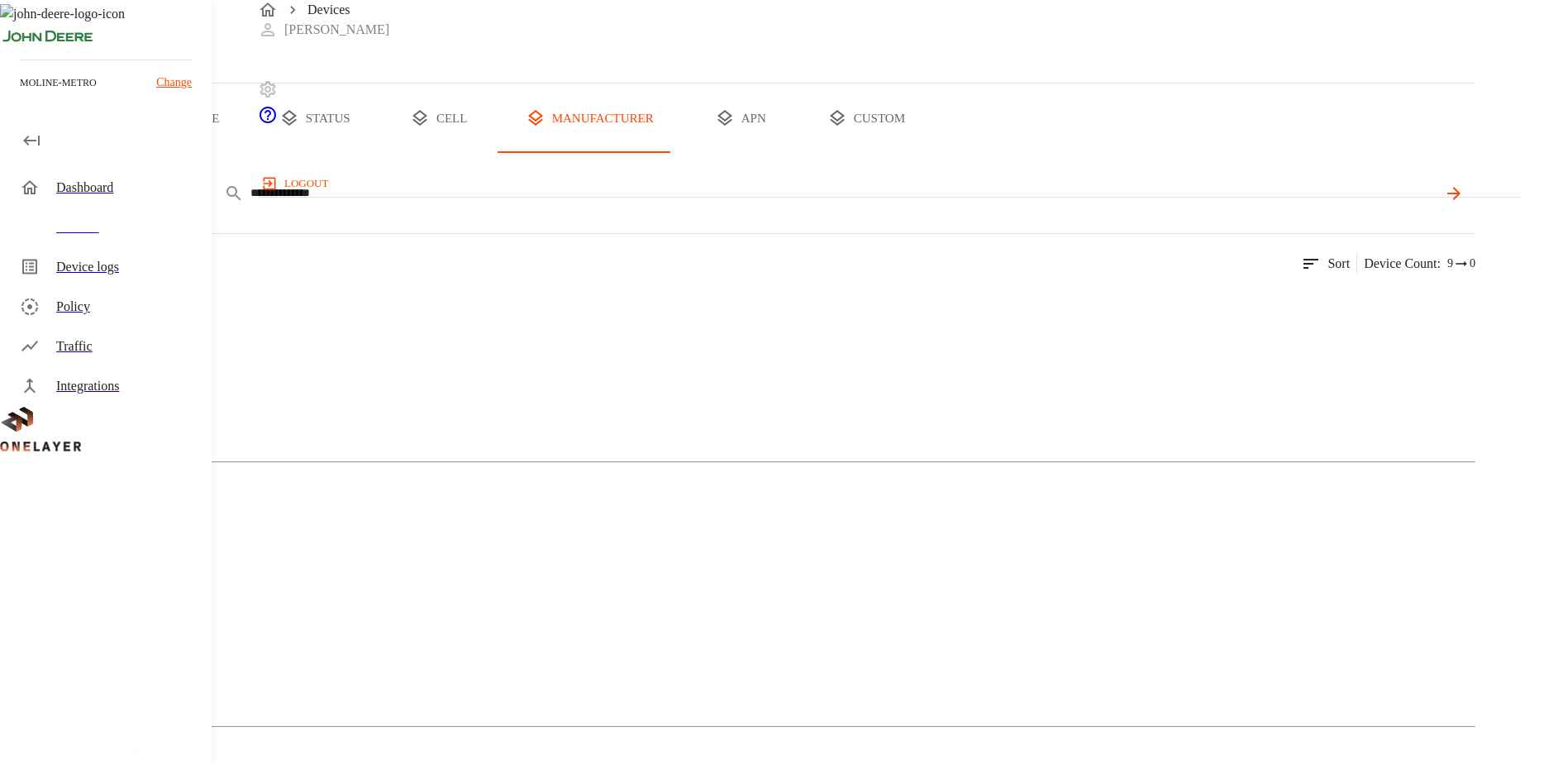
type input "**********"
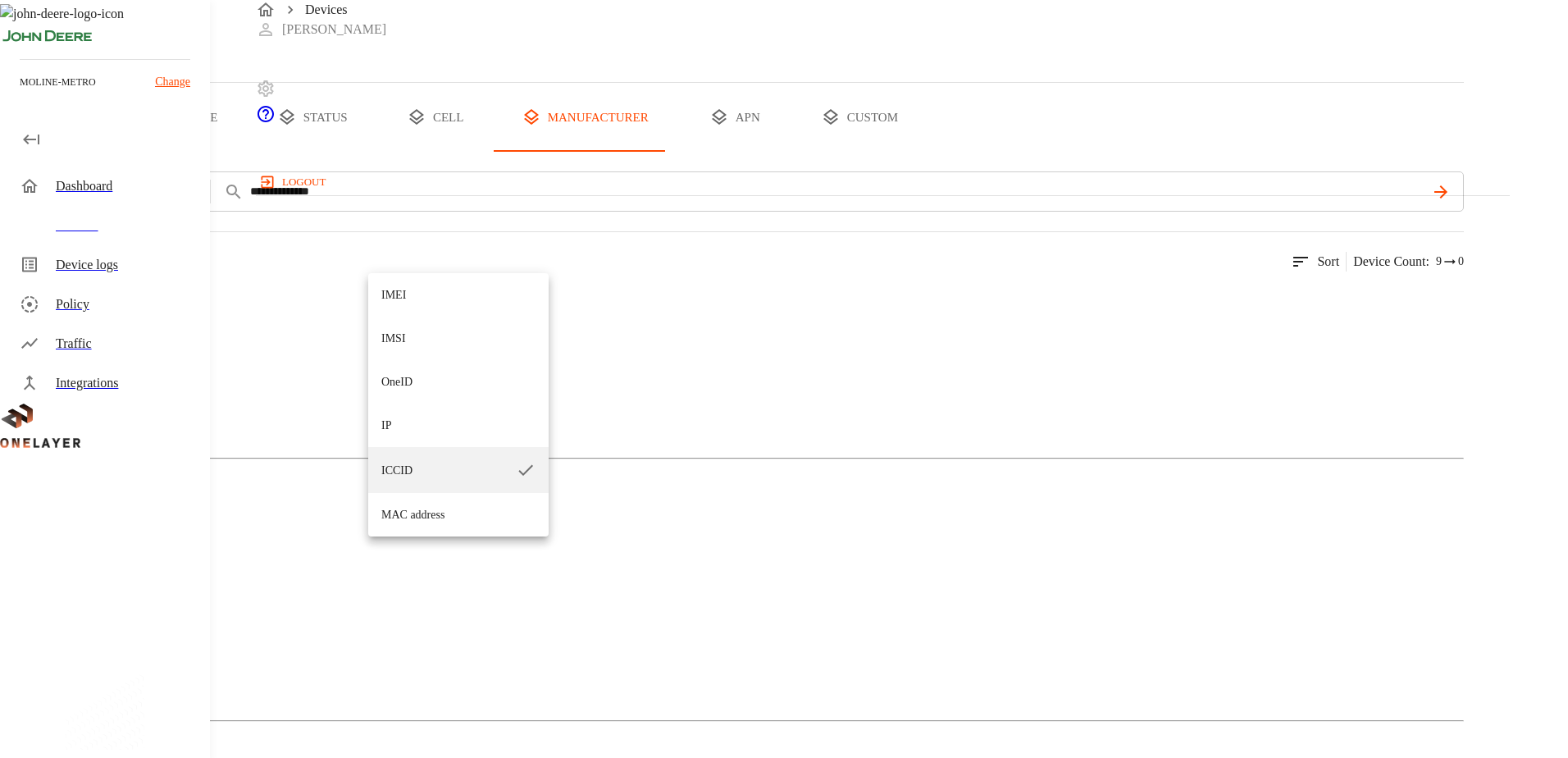
click at [387, 435] on li "IP" at bounding box center [459, 426] width 180 height 44
type input "**"
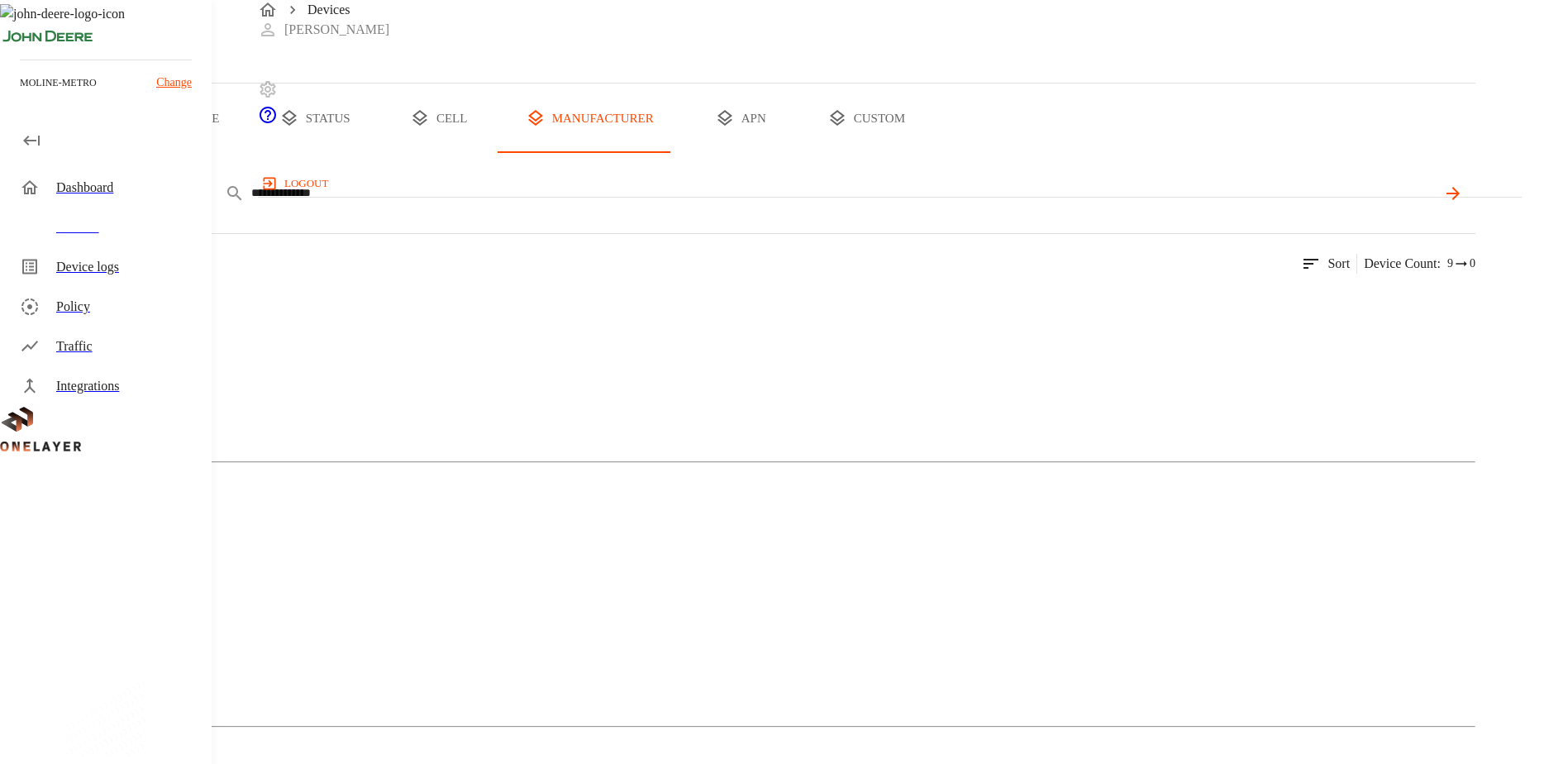
click at [1463, 203] on icon at bounding box center [1452, 193] width 20 height 20
click at [352, 409] on div "MultiTech" at bounding box center [737, 368] width 1475 height 82
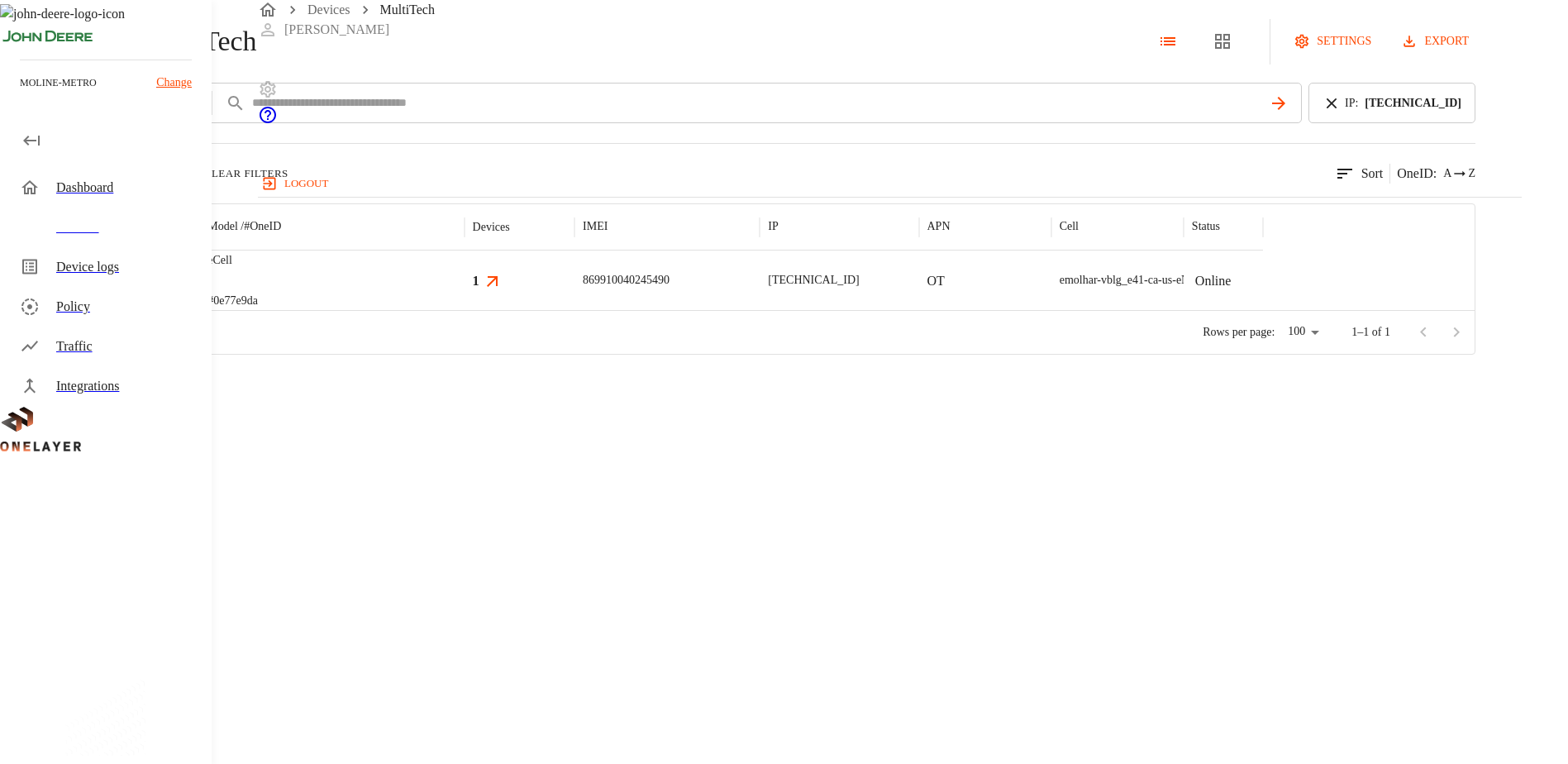
click at [199, 310] on div at bounding box center [135, 281] width 128 height 59
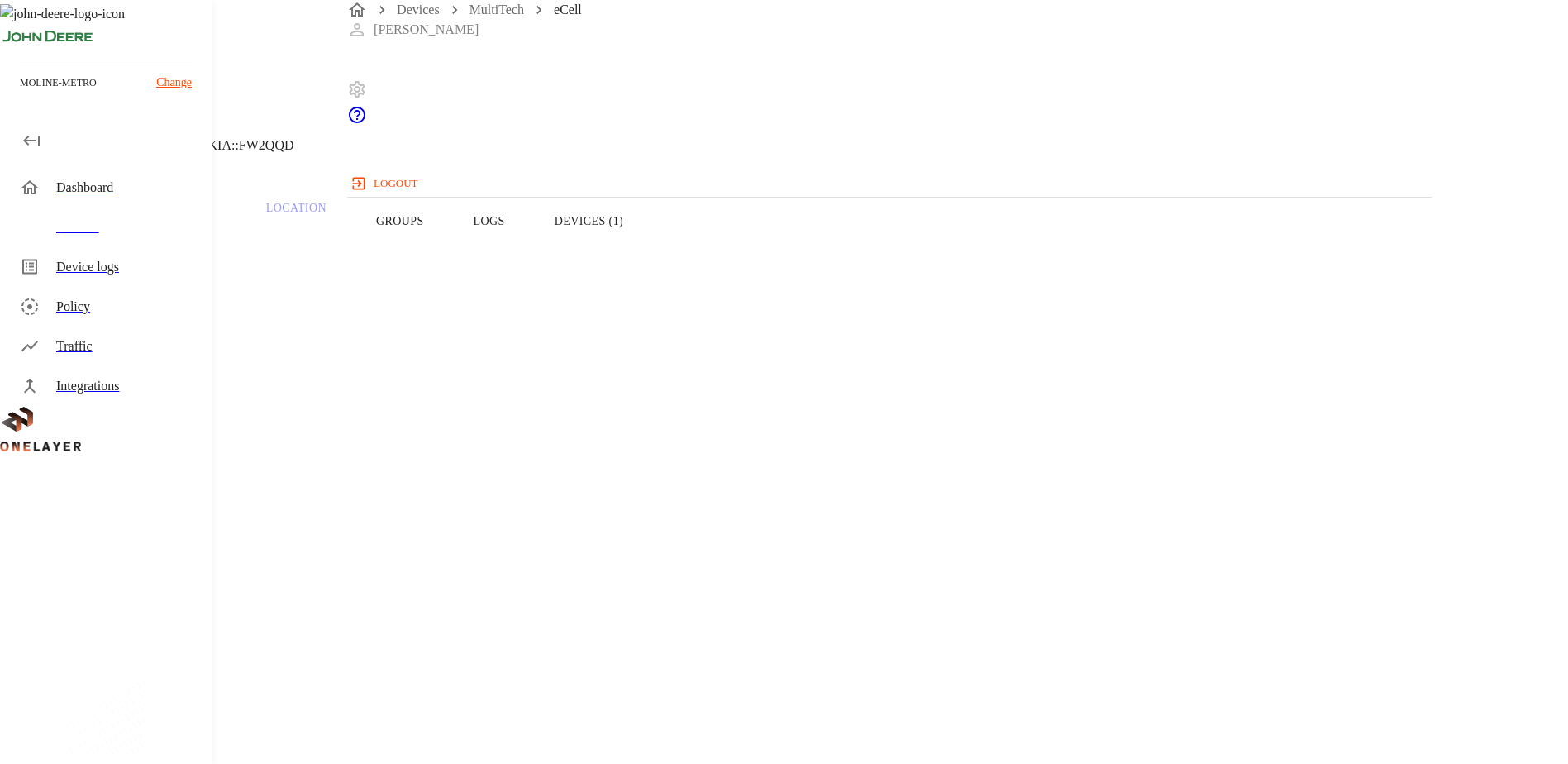
drag, startPoint x: 837, startPoint y: 257, endPoint x: 829, endPoint y: 268, distance: 13.6
click at [529, 257] on button "Logs" at bounding box center [489, 221] width 81 height 105
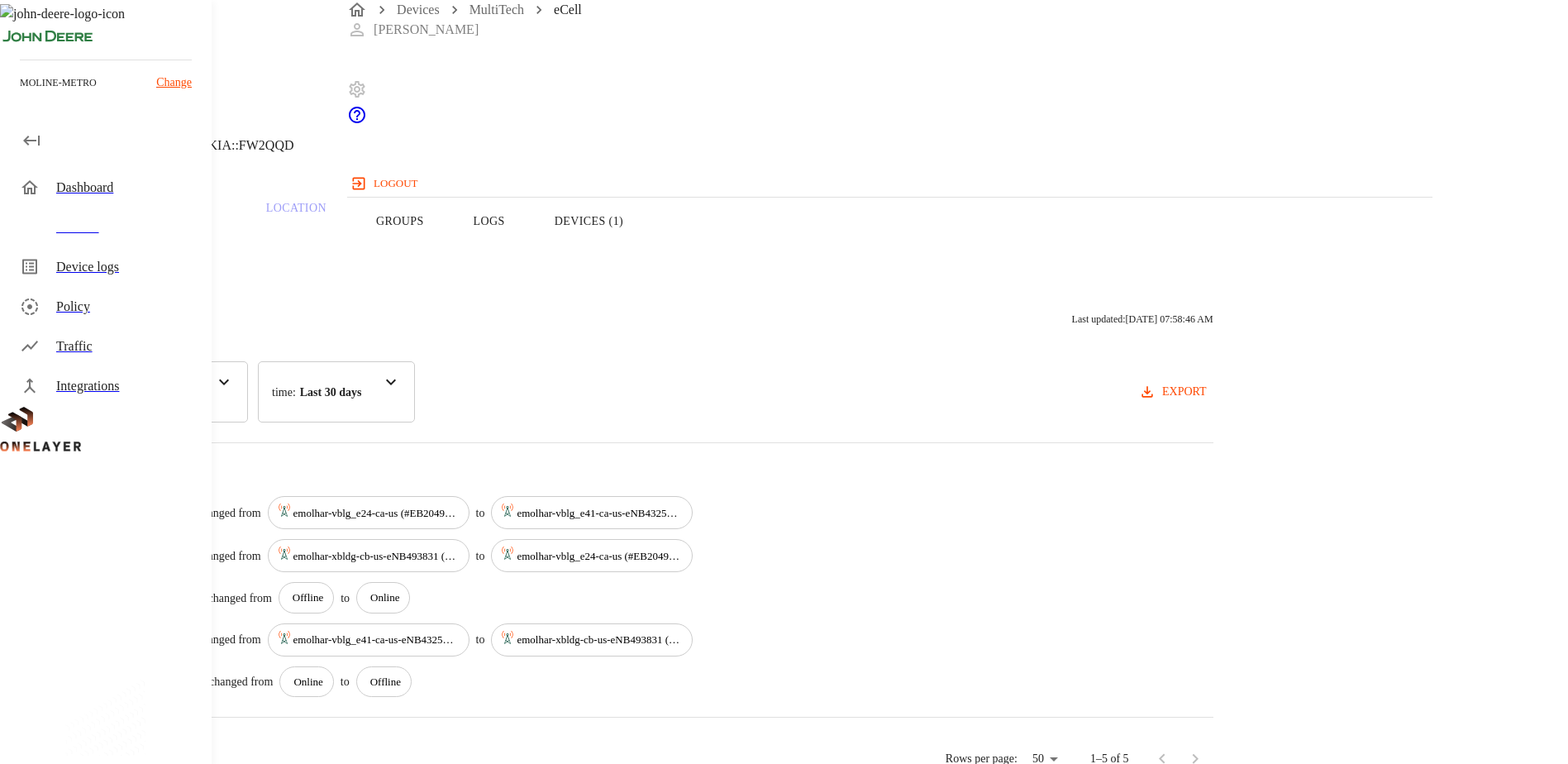
click at [648, 257] on button "Devices (1)" at bounding box center [588, 221] width 118 height 105
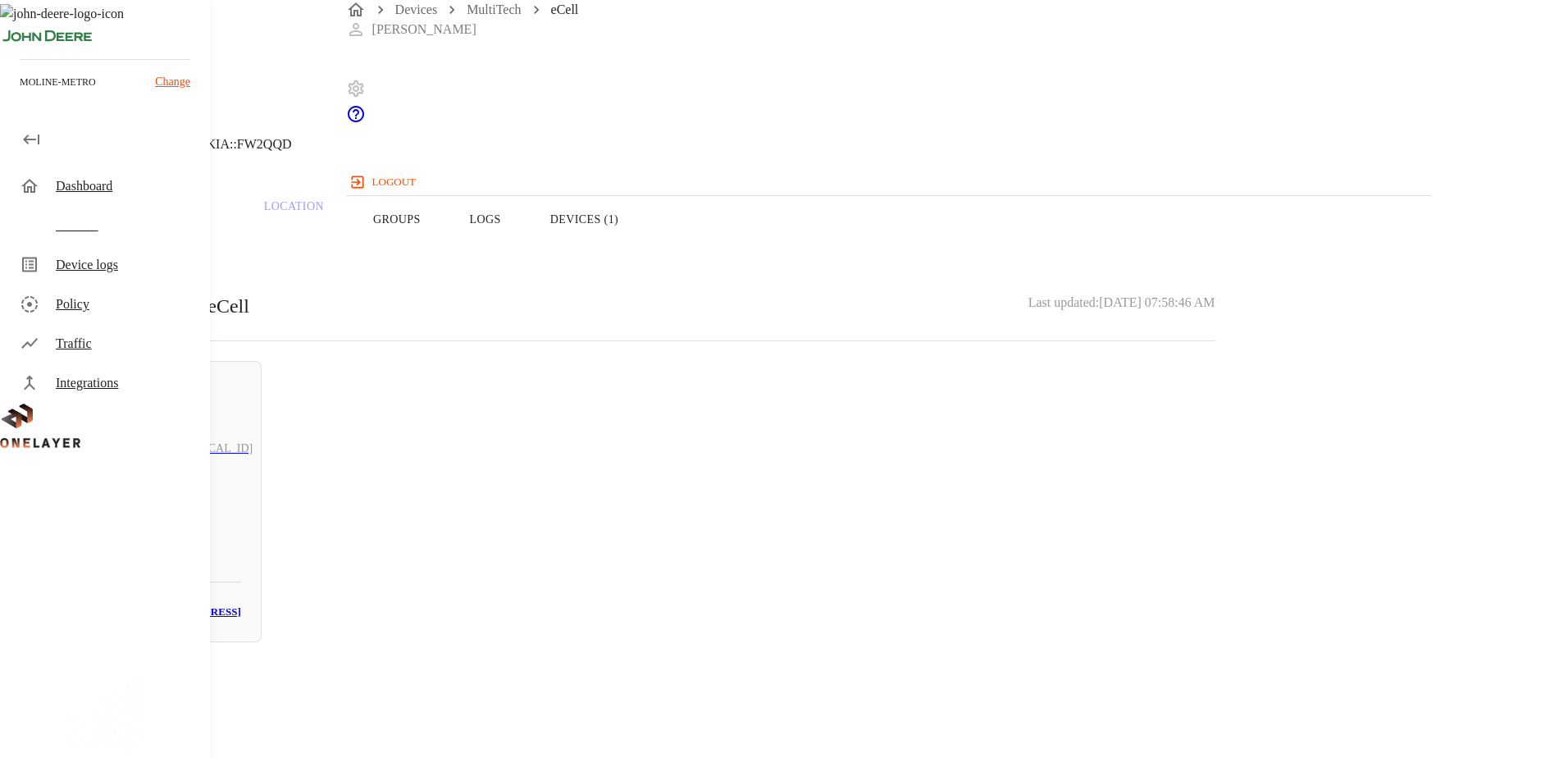
click at [525, 243] on button "Logs" at bounding box center [485, 219] width 81 height 104
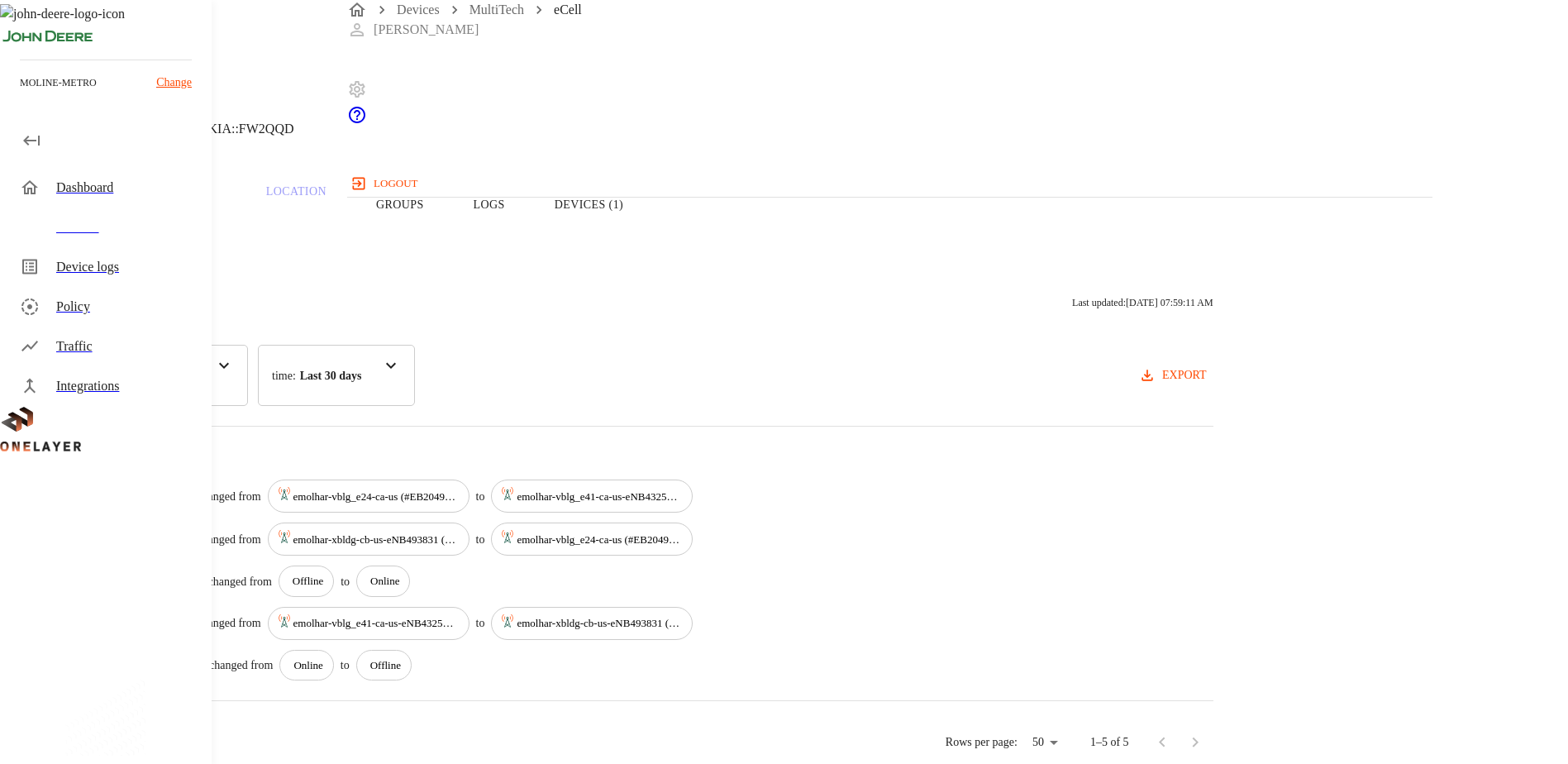
scroll to position [21, 0]
click at [648, 228] on button "Devices (1)" at bounding box center [588, 205] width 118 height 105
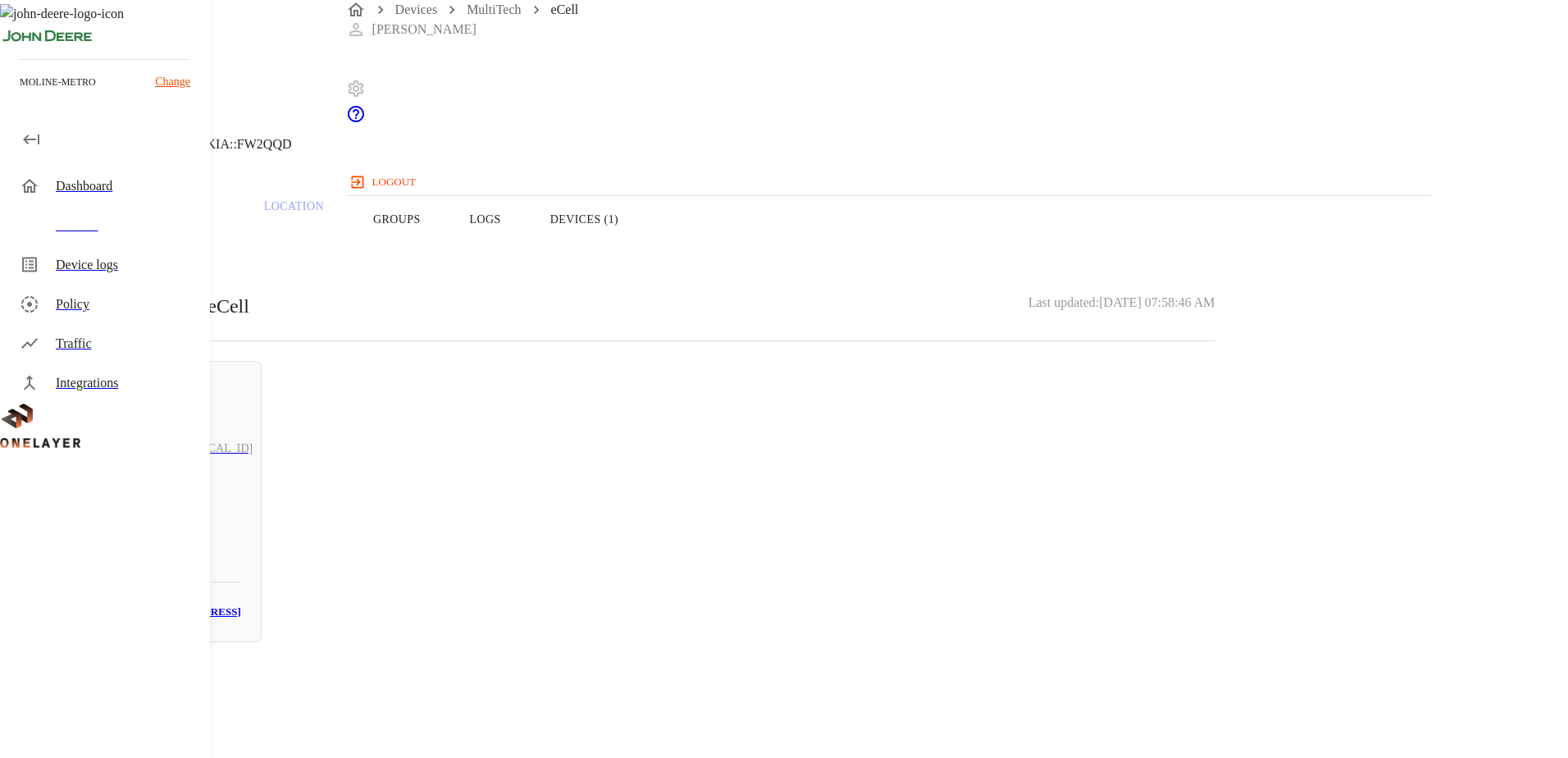
click at [261, 462] on div "Online [TECHNICAL_ID] N/A # 9b917522 MAC: [MAC_ADDRESS]" at bounding box center [150, 502] width 222 height 281
drag, startPoint x: 992, startPoint y: 309, endPoint x: 872, endPoint y: 315, distance: 120.1
click at [872, 666] on section "MAC address: [MAC_ADDRESS]" at bounding box center [627, 692] width 1176 height 52
copy section "[MAC_ADDRESS]"
click at [414, 142] on div "N/A [TECHNICAL_ID] #9b917522 Cell #EB211210933::NOKIA::FW2QQD" at bounding box center [627, 84] width 1255 height 167
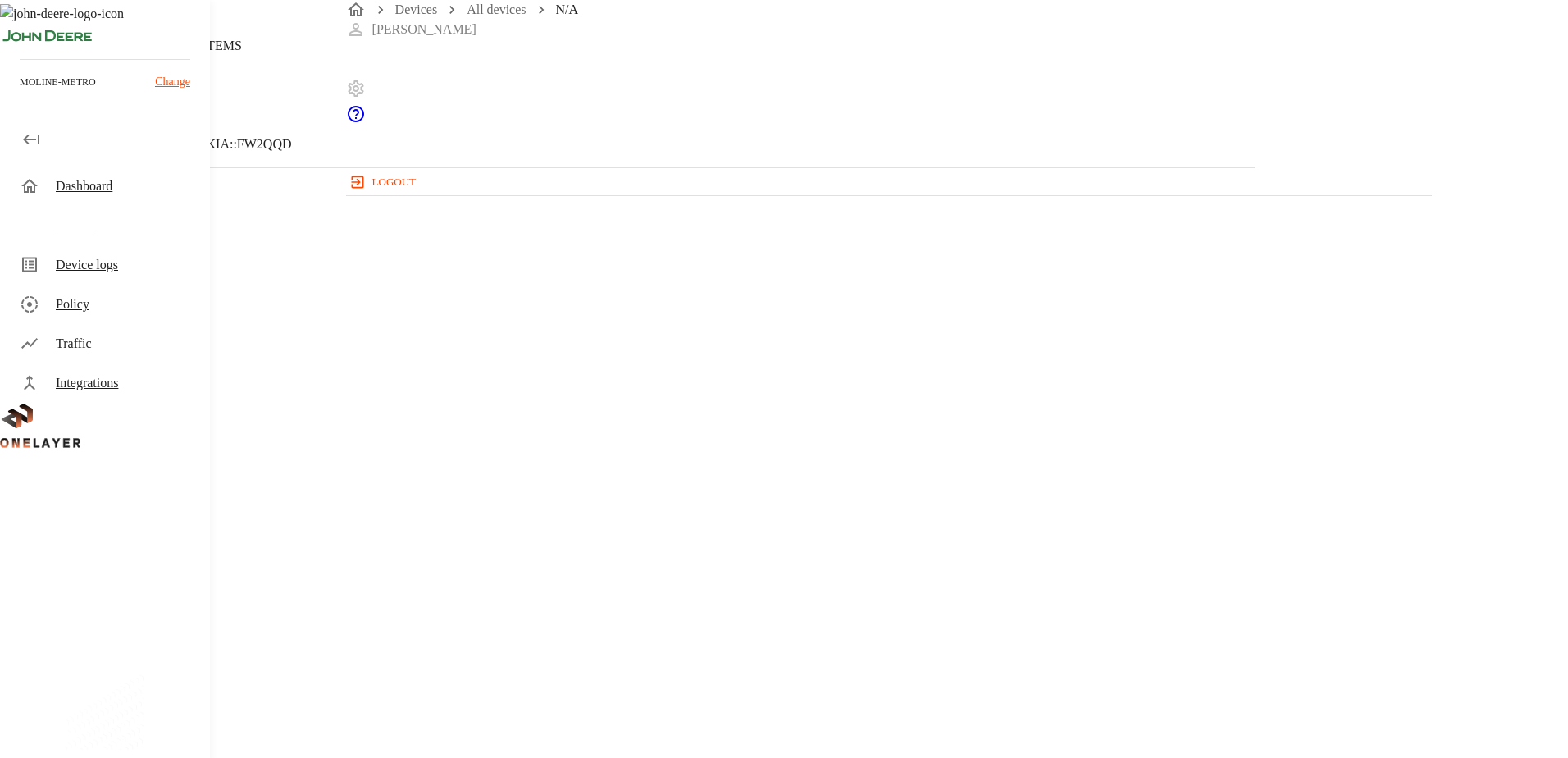
click at [20, 93] on icon at bounding box center [9, 84] width 20 height 20
click at [112, 259] on button "Overview" at bounding box center [56, 219] width 112 height 104
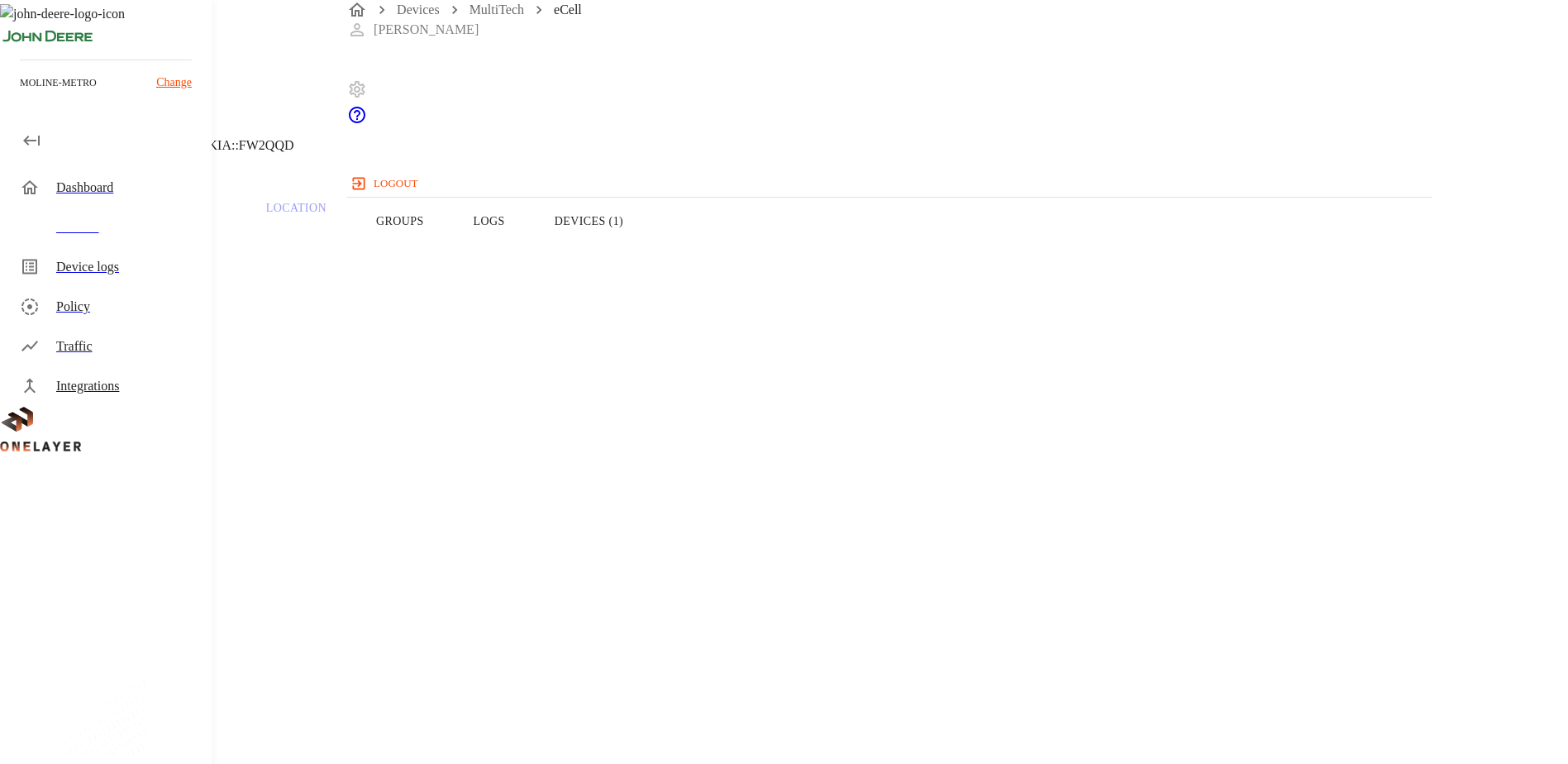
click at [529, 249] on button "Logs" at bounding box center [489, 221] width 81 height 105
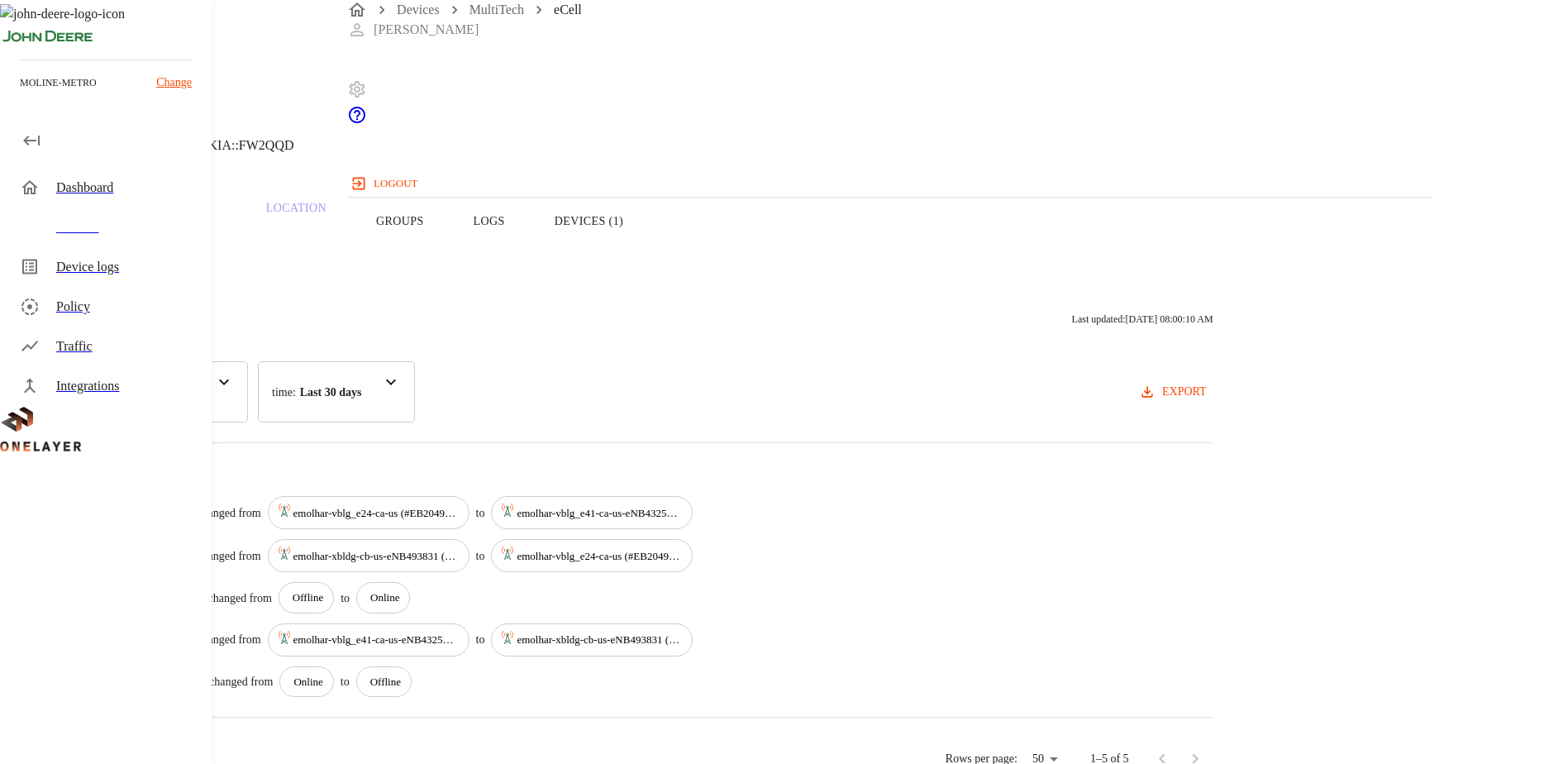
click at [248, 391] on div "category : All" at bounding box center [145, 392] width 207 height 61
click at [974, 334] on div "Activity Logs Last updated: [DATE] 08:00:10 AM" at bounding box center [627, 319] width 1172 height 32
click at [648, 240] on button "Devices (1)" at bounding box center [588, 221] width 118 height 105
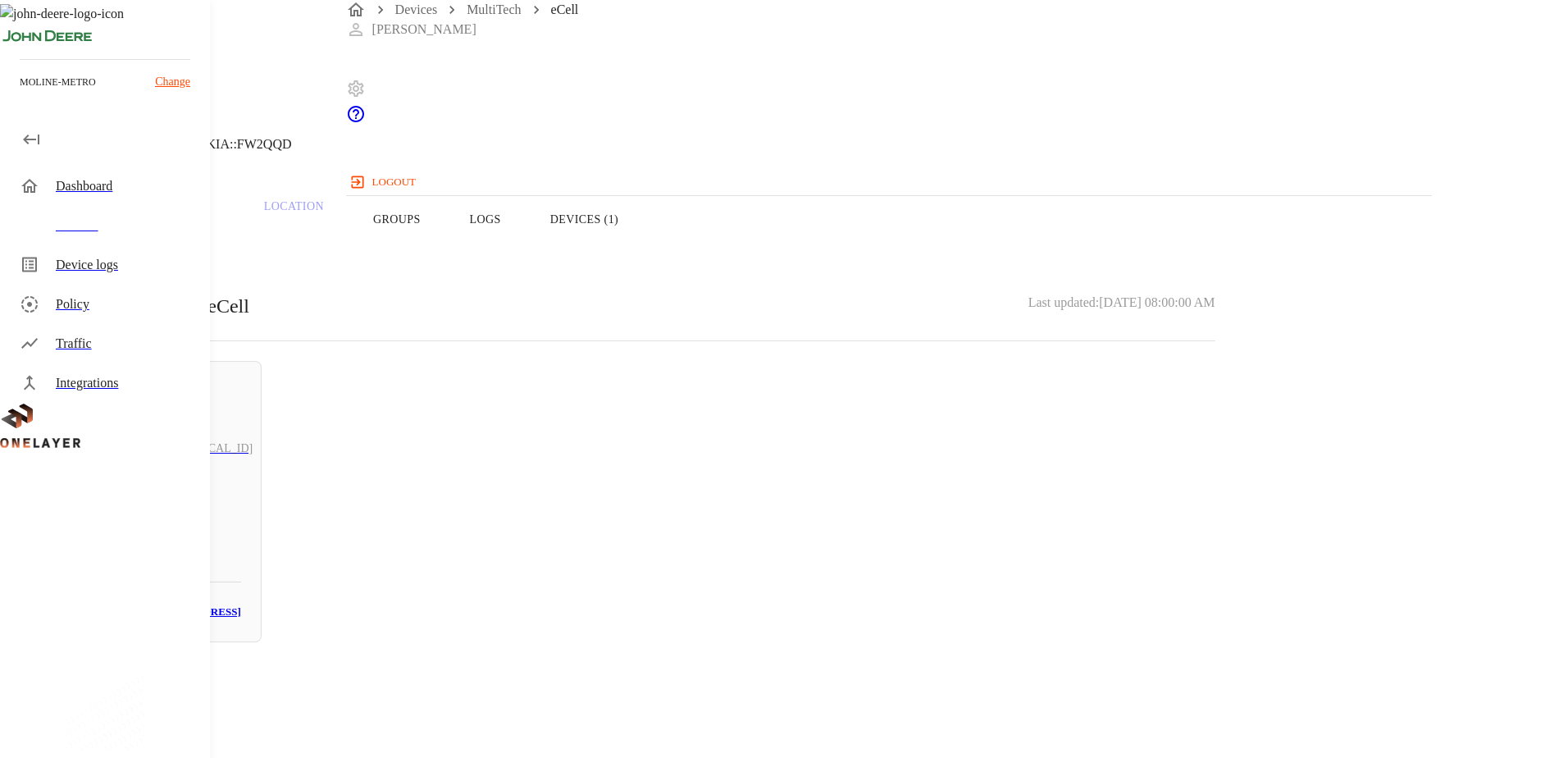
click at [525, 252] on button "Logs" at bounding box center [485, 219] width 81 height 104
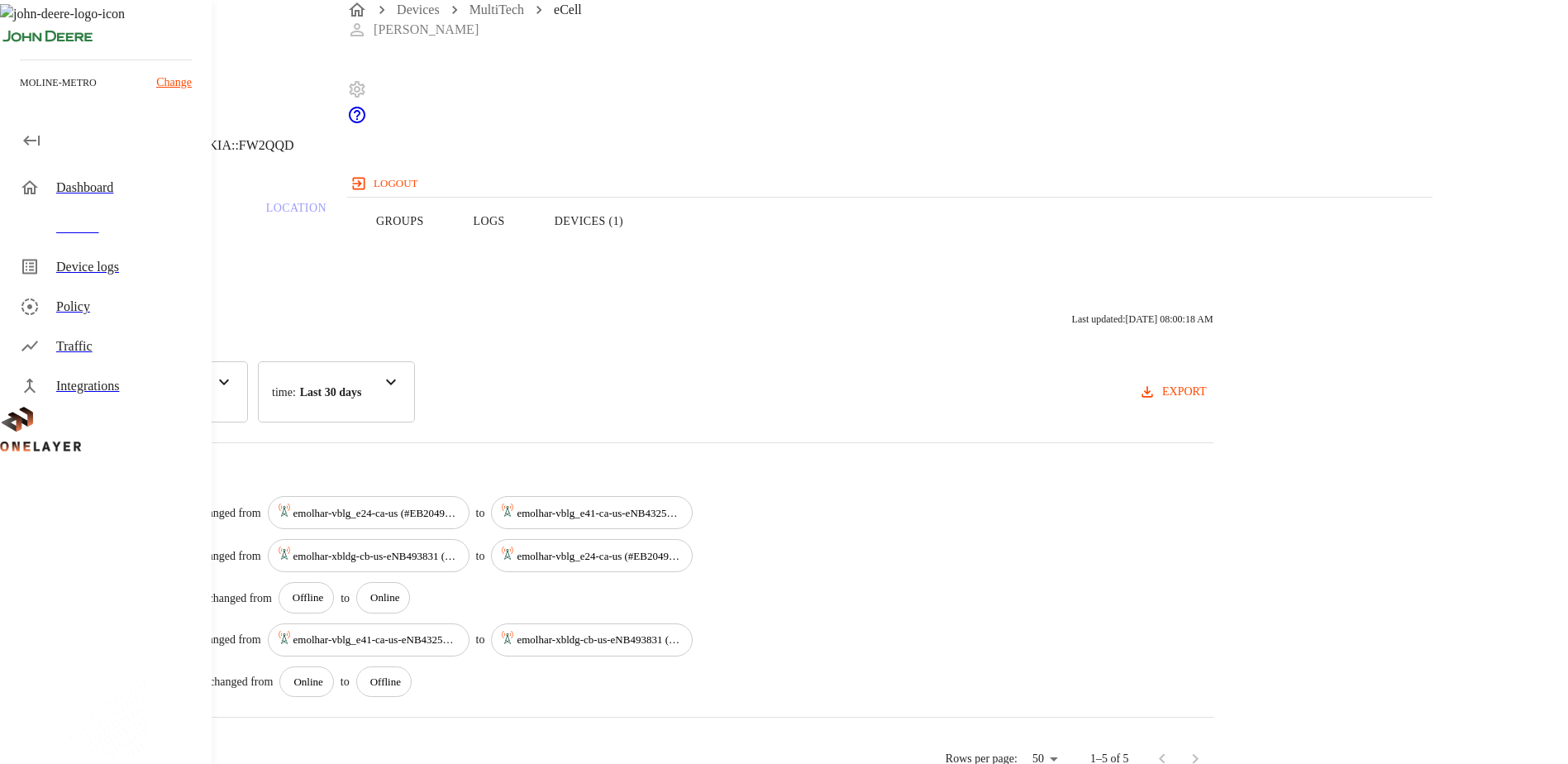
click at [859, 28] on div "Devices MultiTech eCell [PERSON_NAME] logout" at bounding box center [890, 98] width 1086 height 196
click at [113, 244] on button "Overview" at bounding box center [56, 221] width 113 height 105
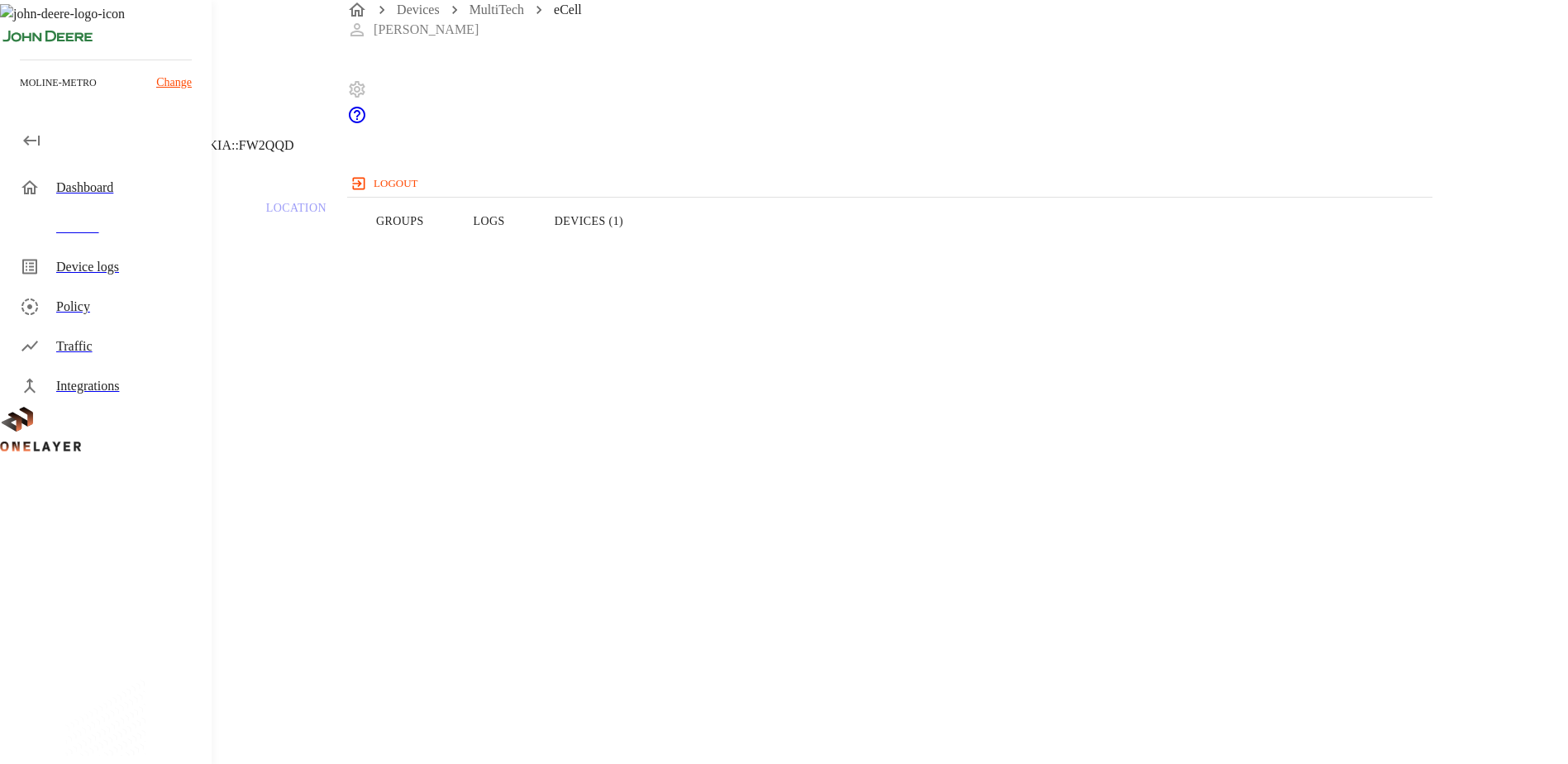
click at [648, 252] on button "Devices (1)" at bounding box center [588, 221] width 118 height 105
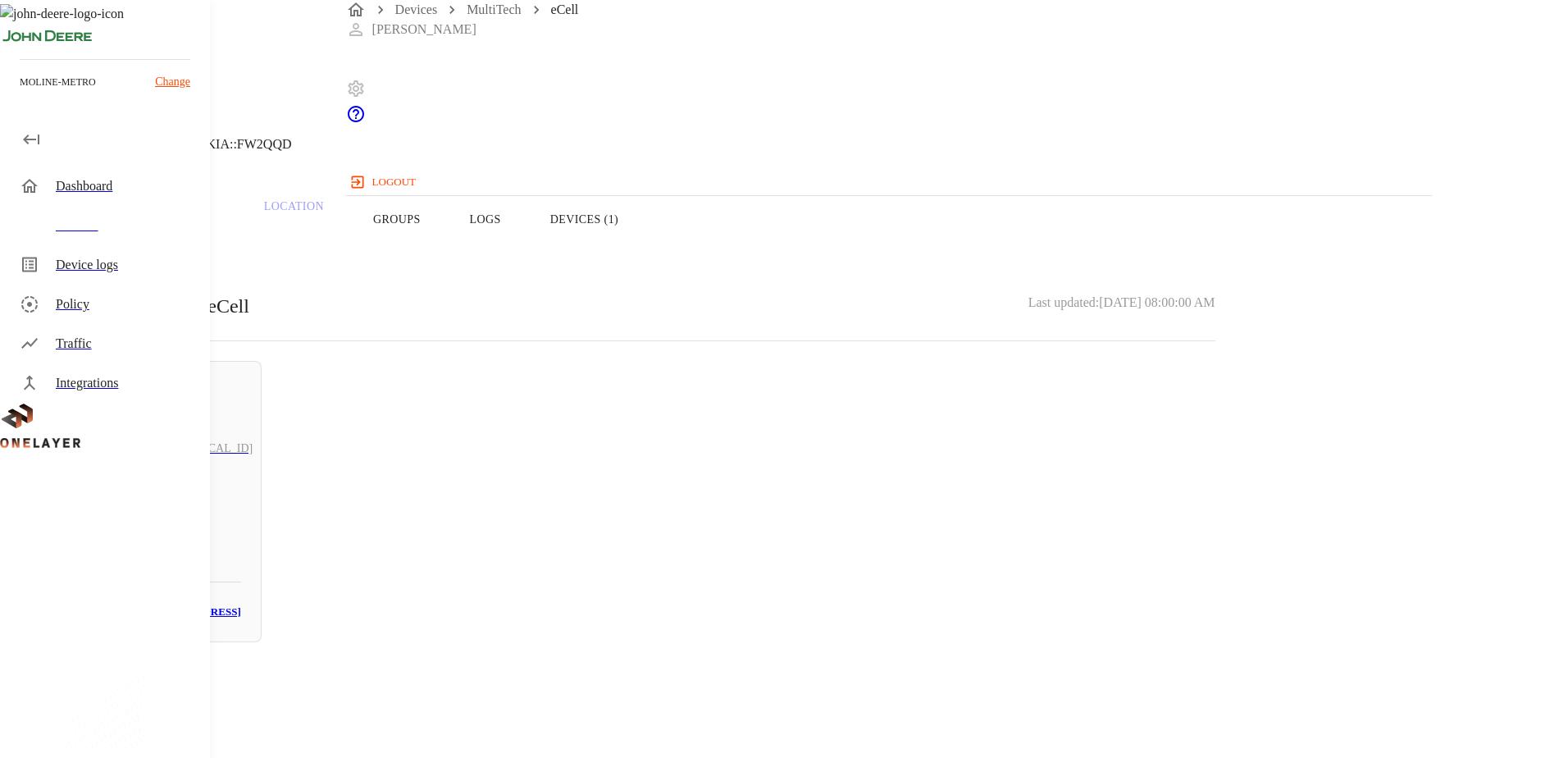
click at [525, 248] on button "Logs" at bounding box center [485, 219] width 81 height 104
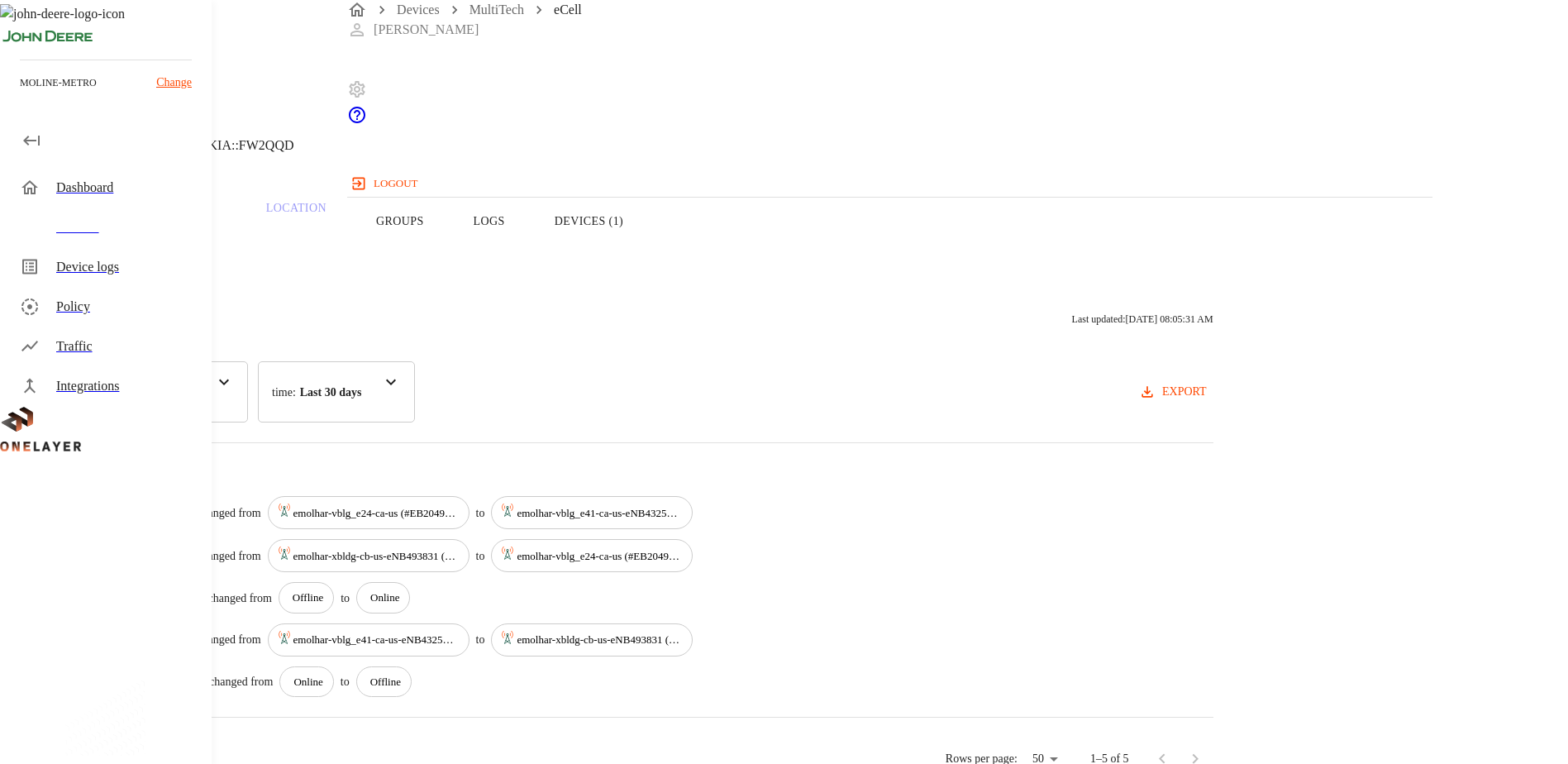
click at [648, 247] on button "Devices (1)" at bounding box center [588, 221] width 118 height 105
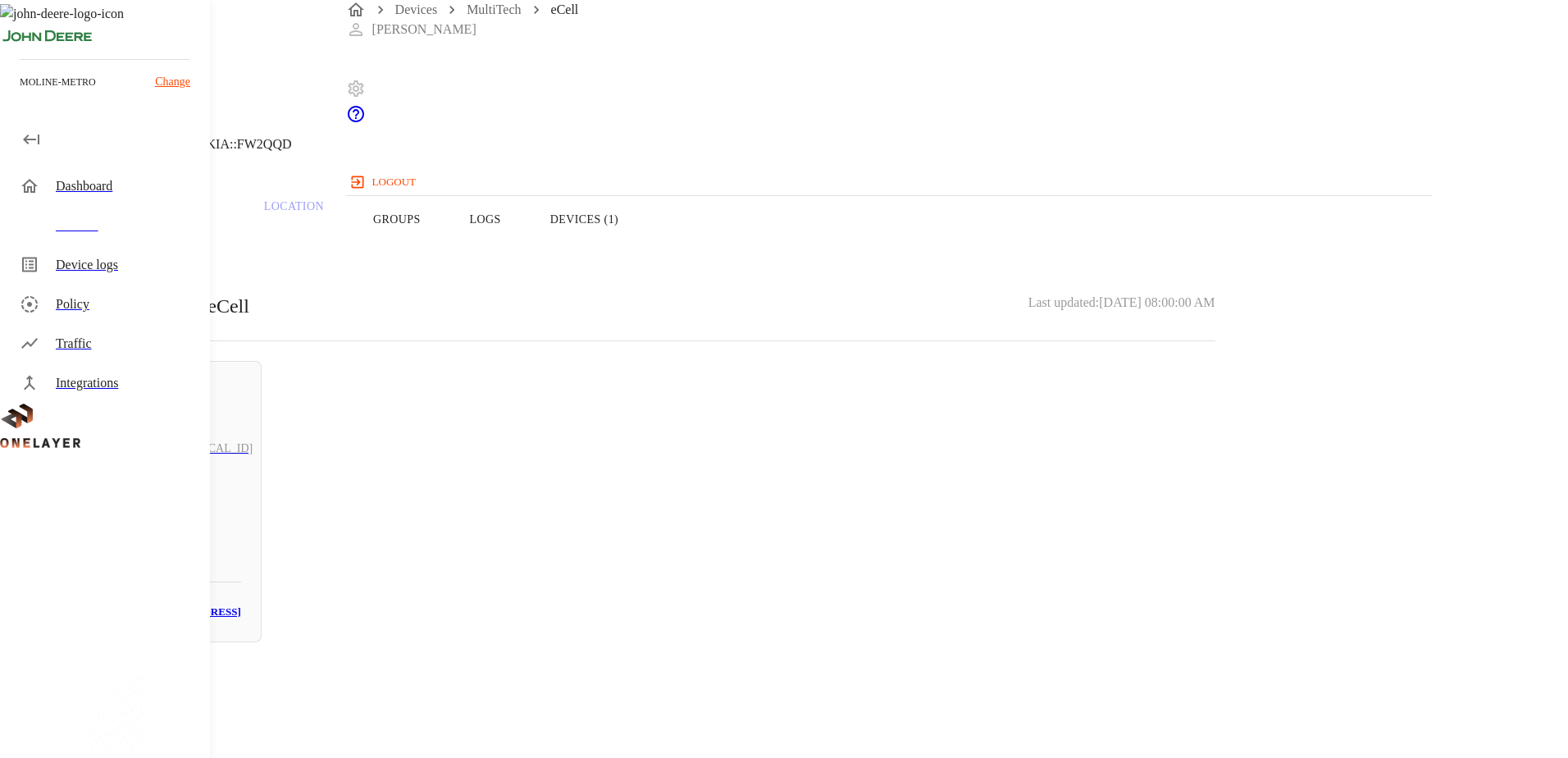
click at [525, 254] on button "Logs" at bounding box center [485, 219] width 81 height 104
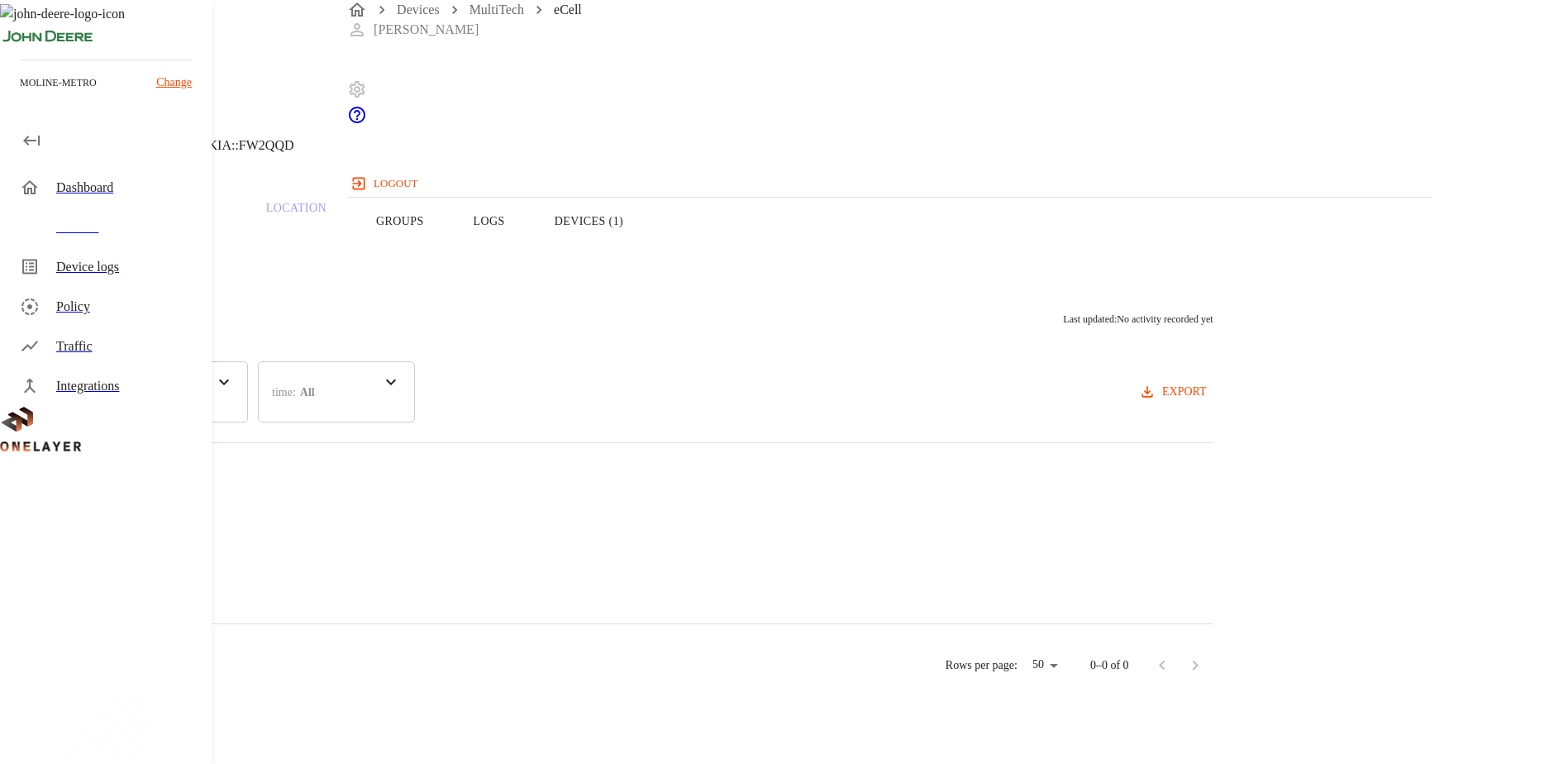
click at [648, 255] on button "Devices (1)" at bounding box center [588, 221] width 118 height 105
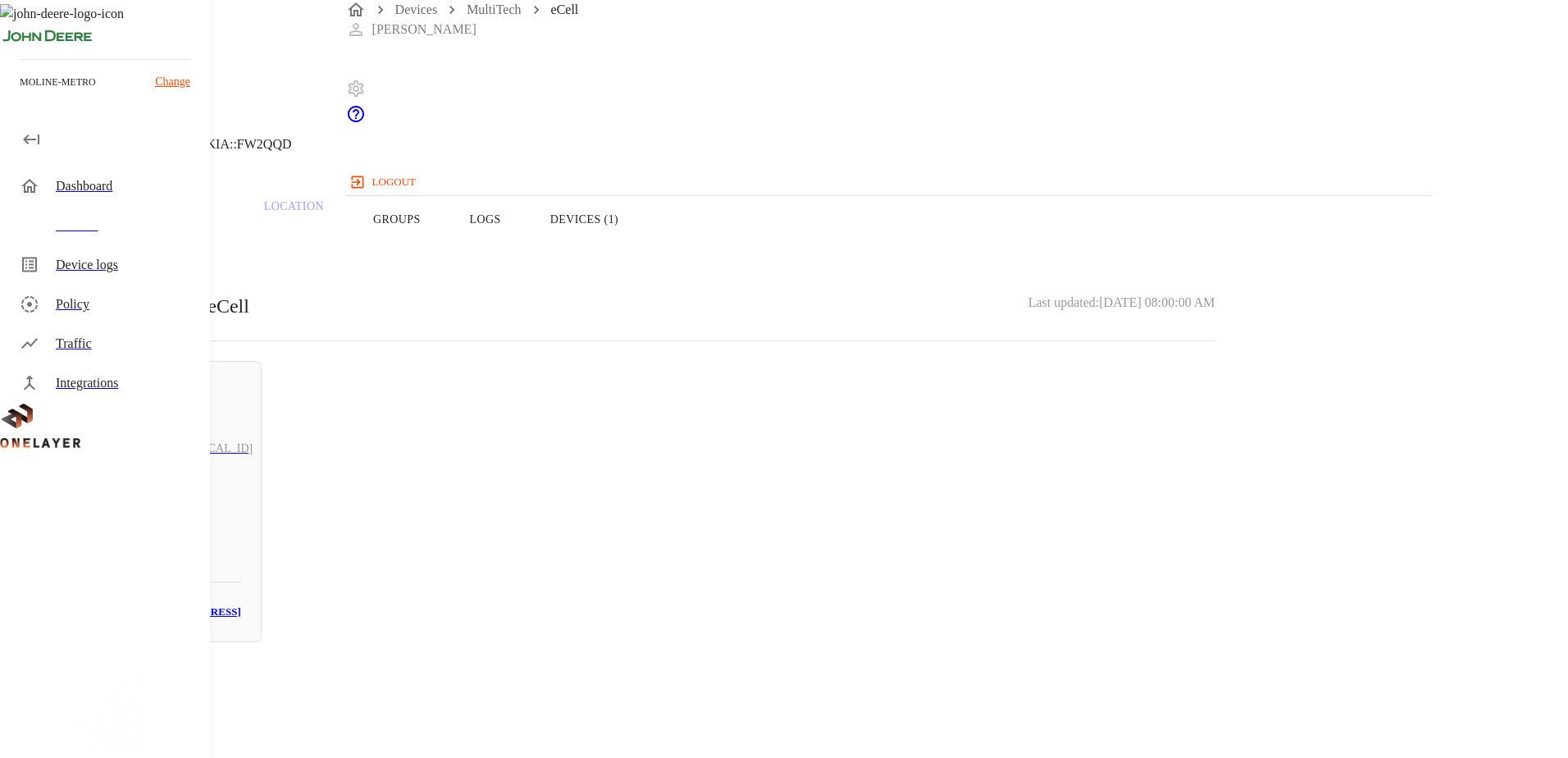
click at [525, 255] on button "Logs" at bounding box center [485, 219] width 81 height 104
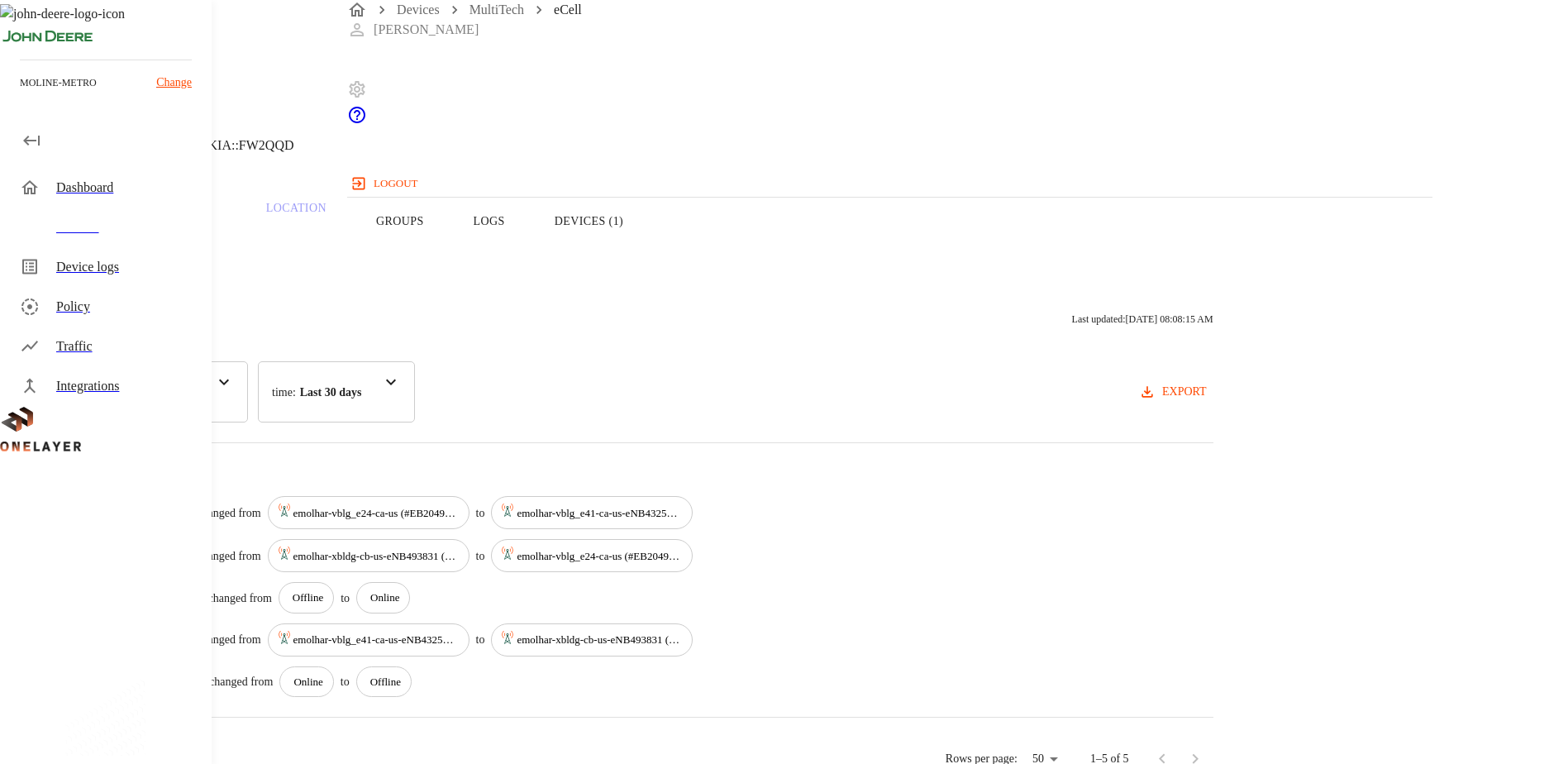
click at [1509, 155] on div "eCell [TECHNICAL_ID] #0e77e9da Cell #EB211210933::NOKIA::FW2QQD Overview Traffi…" at bounding box center [784, 390] width 1568 height 780
click at [113, 255] on button "Overview" at bounding box center [56, 221] width 113 height 105
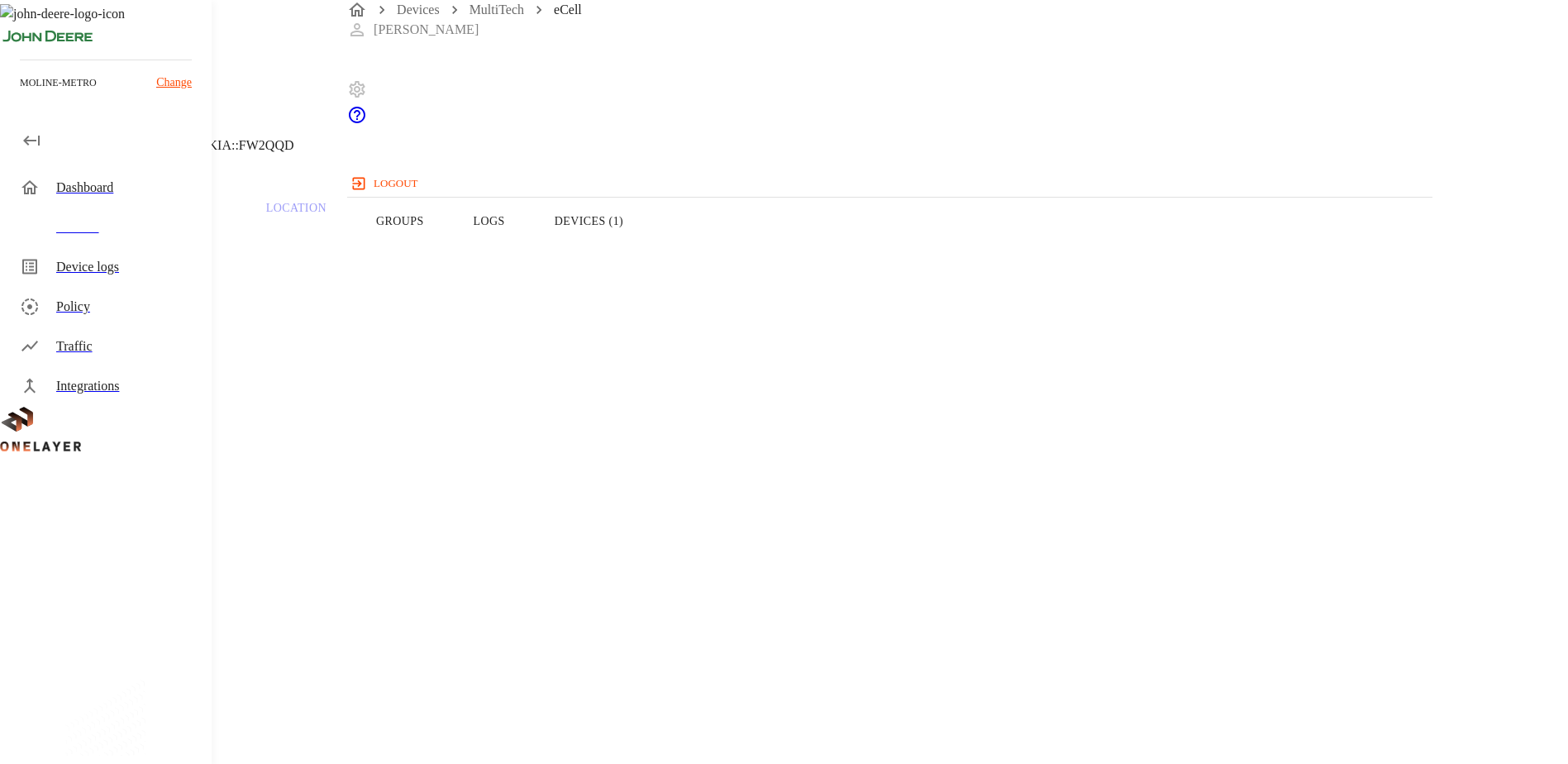
click at [88, 218] on div "Devices" at bounding box center [127, 227] width 142 height 20
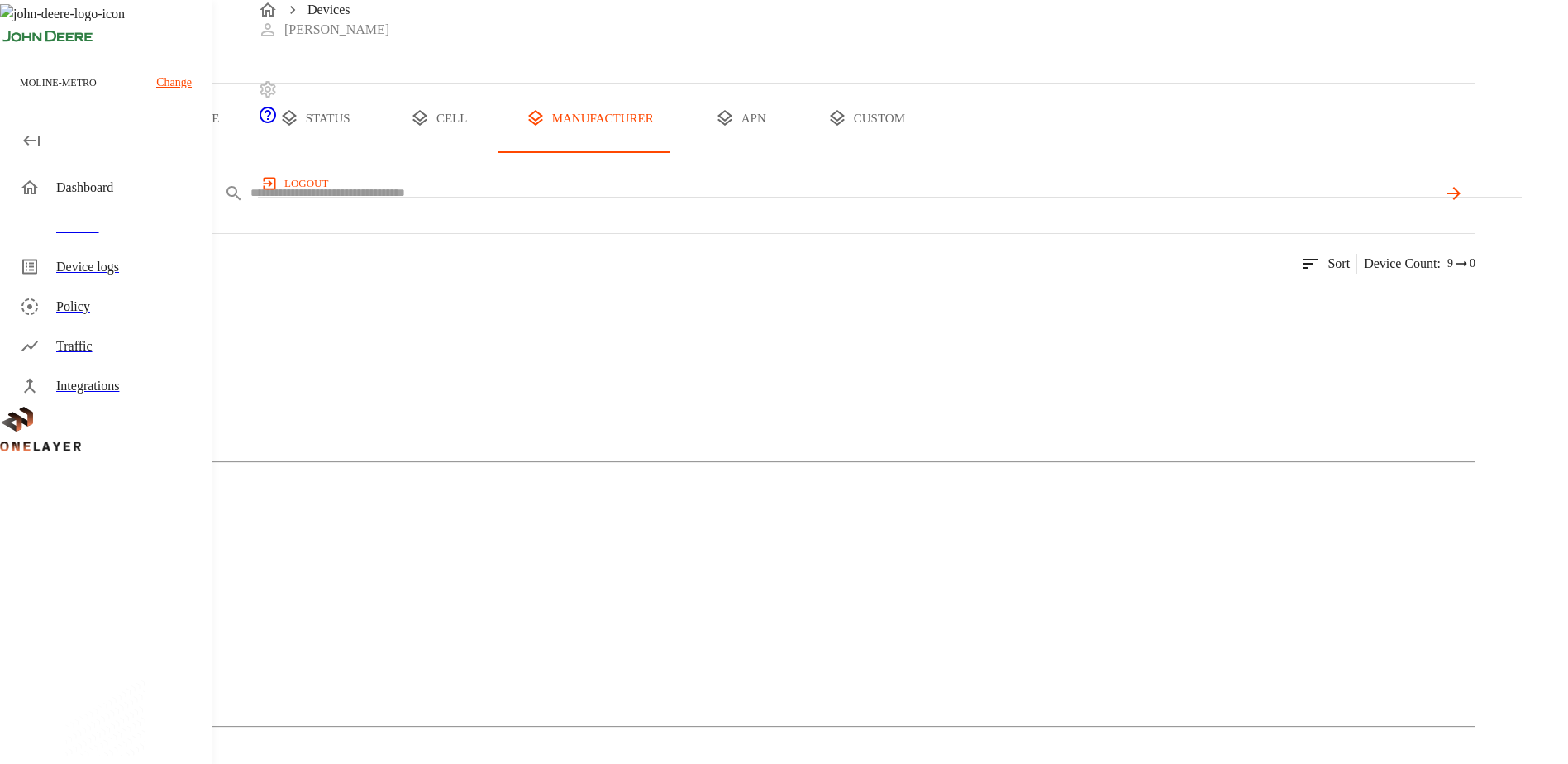
click at [602, 205] on input "text" at bounding box center [843, 192] width 1186 height 24
paste input "**********"
type input "**********"
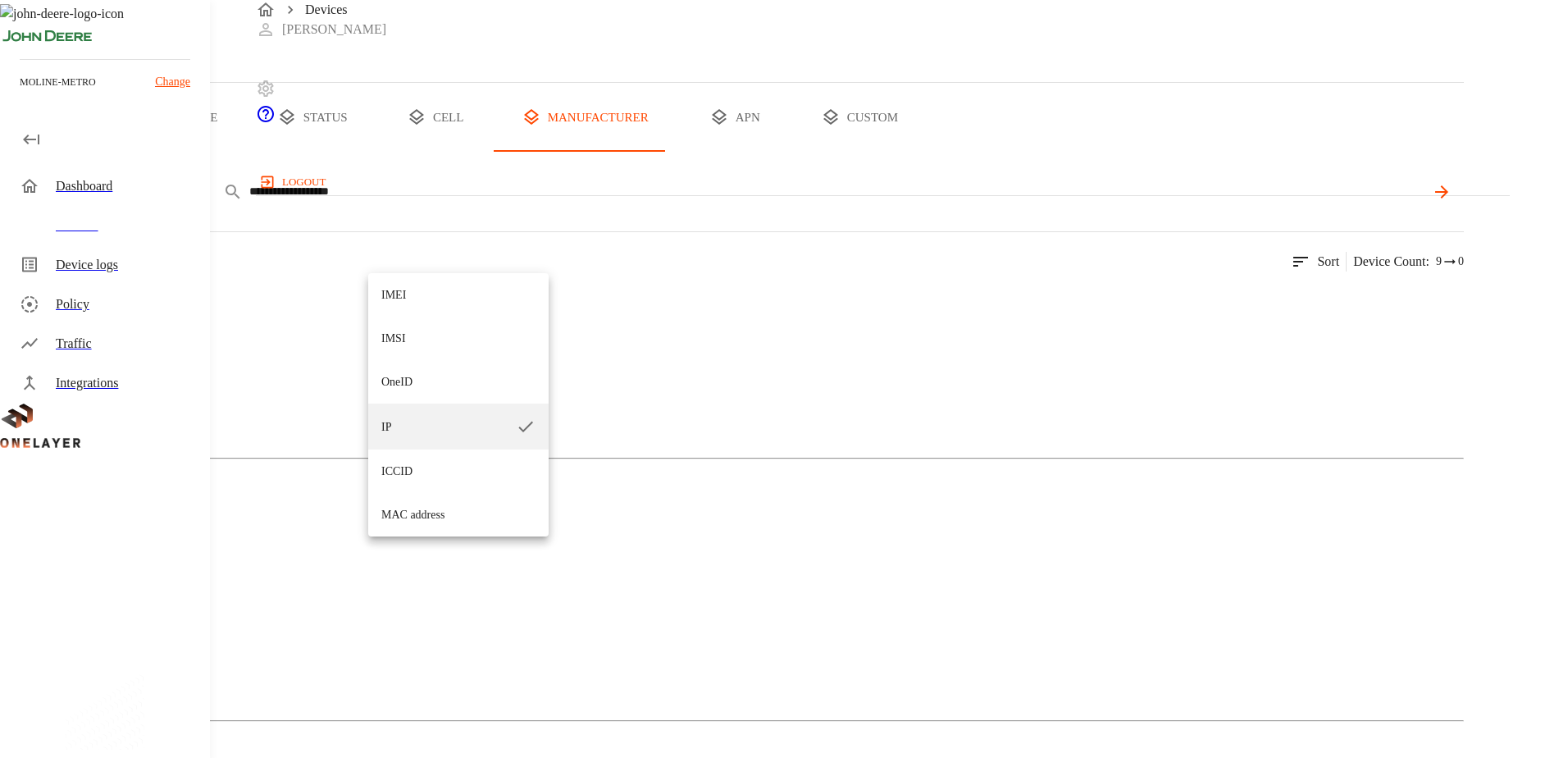
click at [424, 486] on li "ICCID" at bounding box center [459, 471] width 180 height 44
type input "*****"
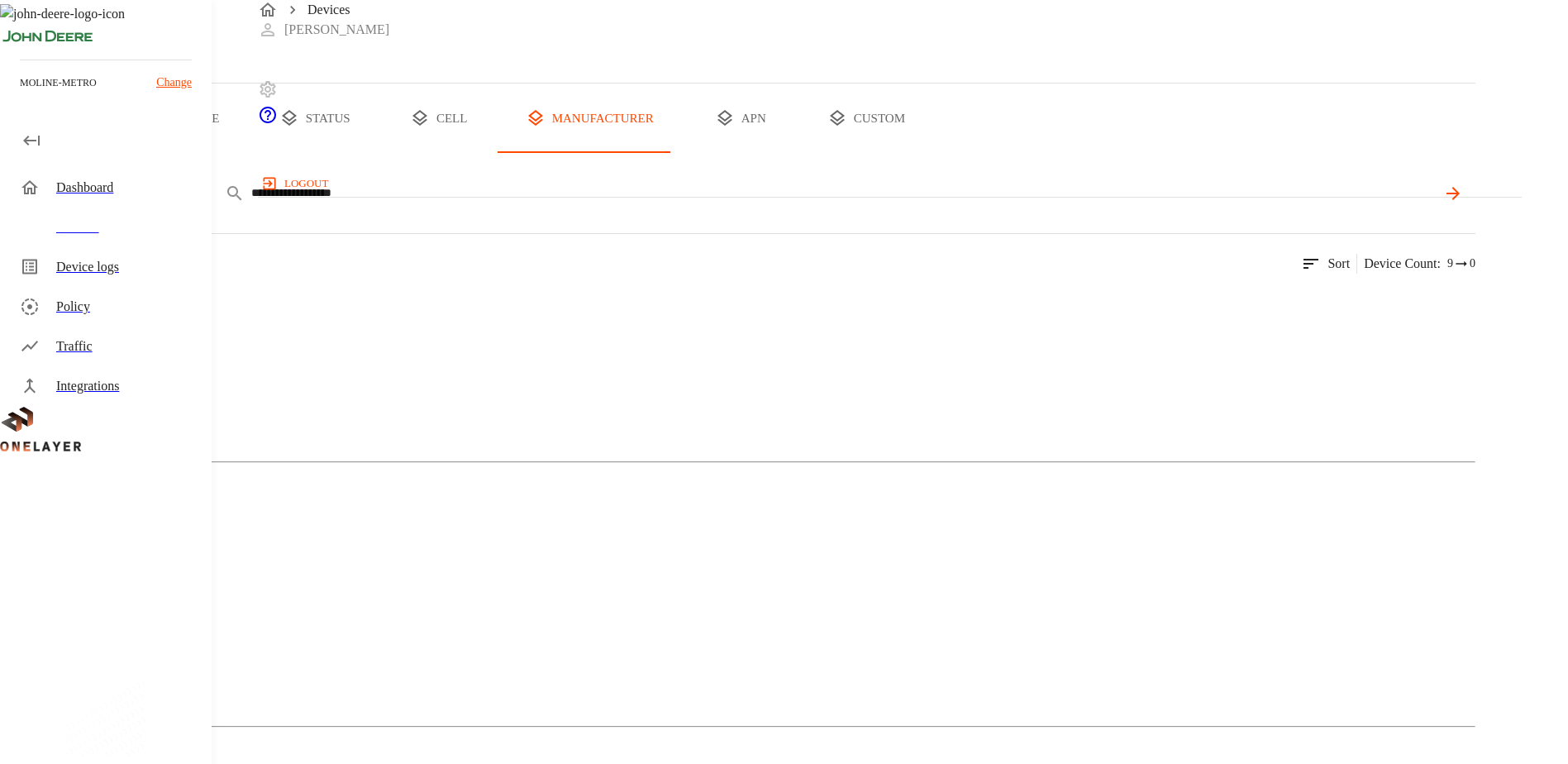
click at [1463, 203] on icon at bounding box center [1452, 193] width 20 height 20
click at [324, 409] on div "MultiTech" at bounding box center [737, 368] width 1475 height 82
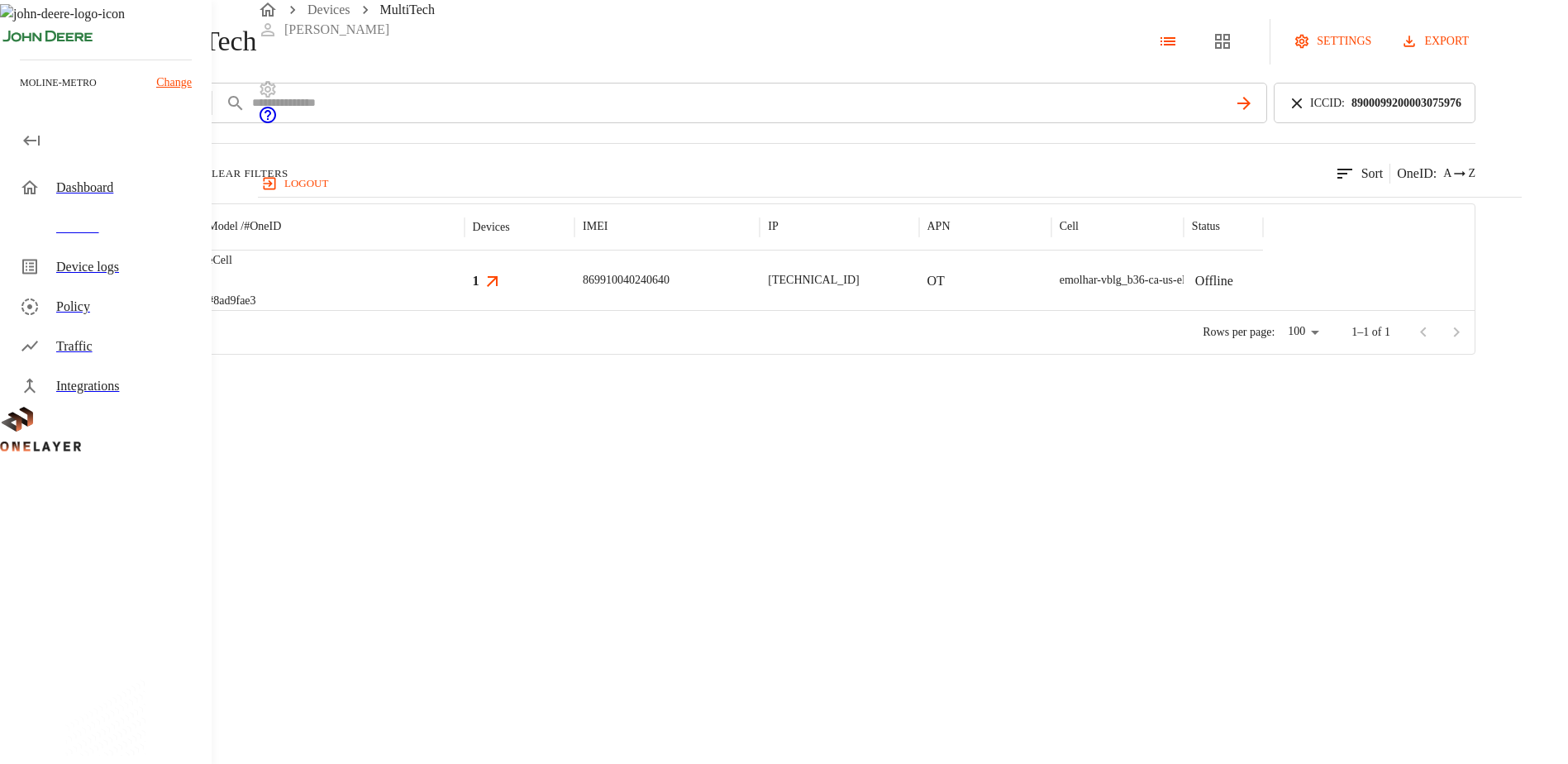
click at [141, 288] on img "MultiTech" at bounding box center [110, 280] width 61 height 16
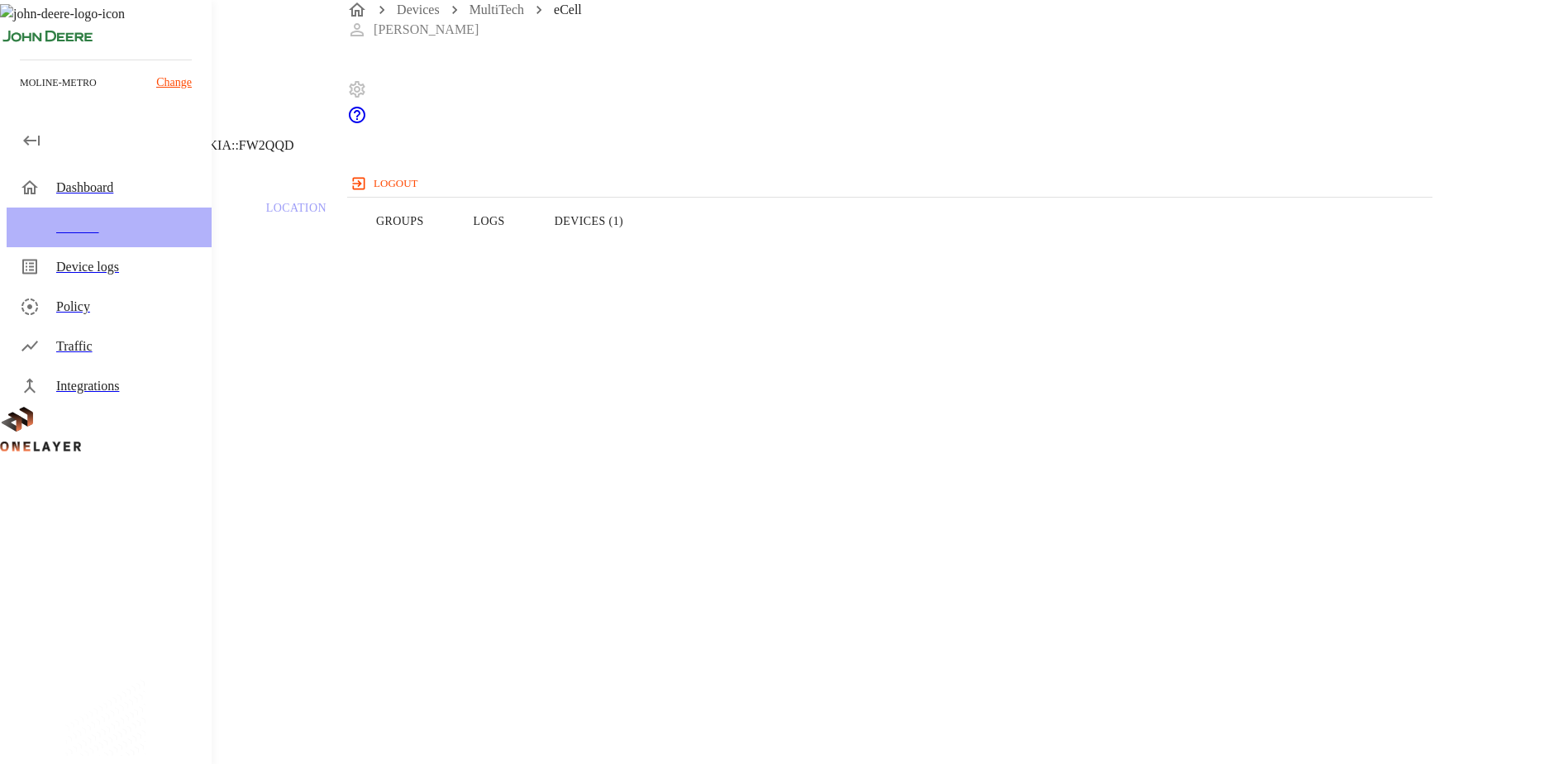
drag, startPoint x: 94, startPoint y: 237, endPoint x: 127, endPoint y: 241, distance: 33.2
click at [94, 237] on div "Devices" at bounding box center [109, 227] width 205 height 39
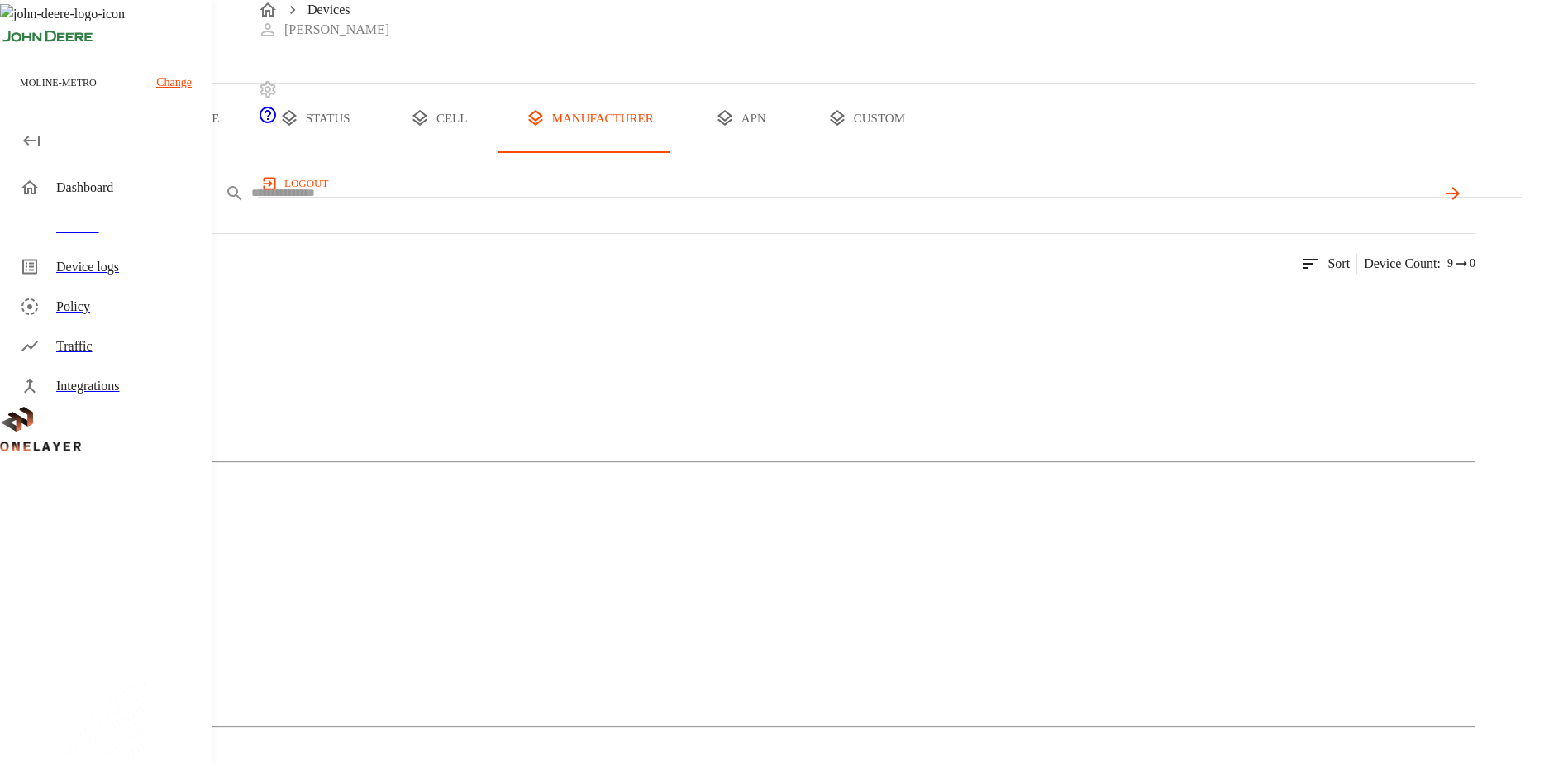
drag, startPoint x: 663, startPoint y: 238, endPoint x: 671, endPoint y: 250, distance: 14.4
click at [663, 213] on div "ICCID *****" at bounding box center [796, 192] width 1356 height 40
click at [674, 205] on input "text" at bounding box center [843, 192] width 1186 height 24
paste input "**********"
type input "**********"
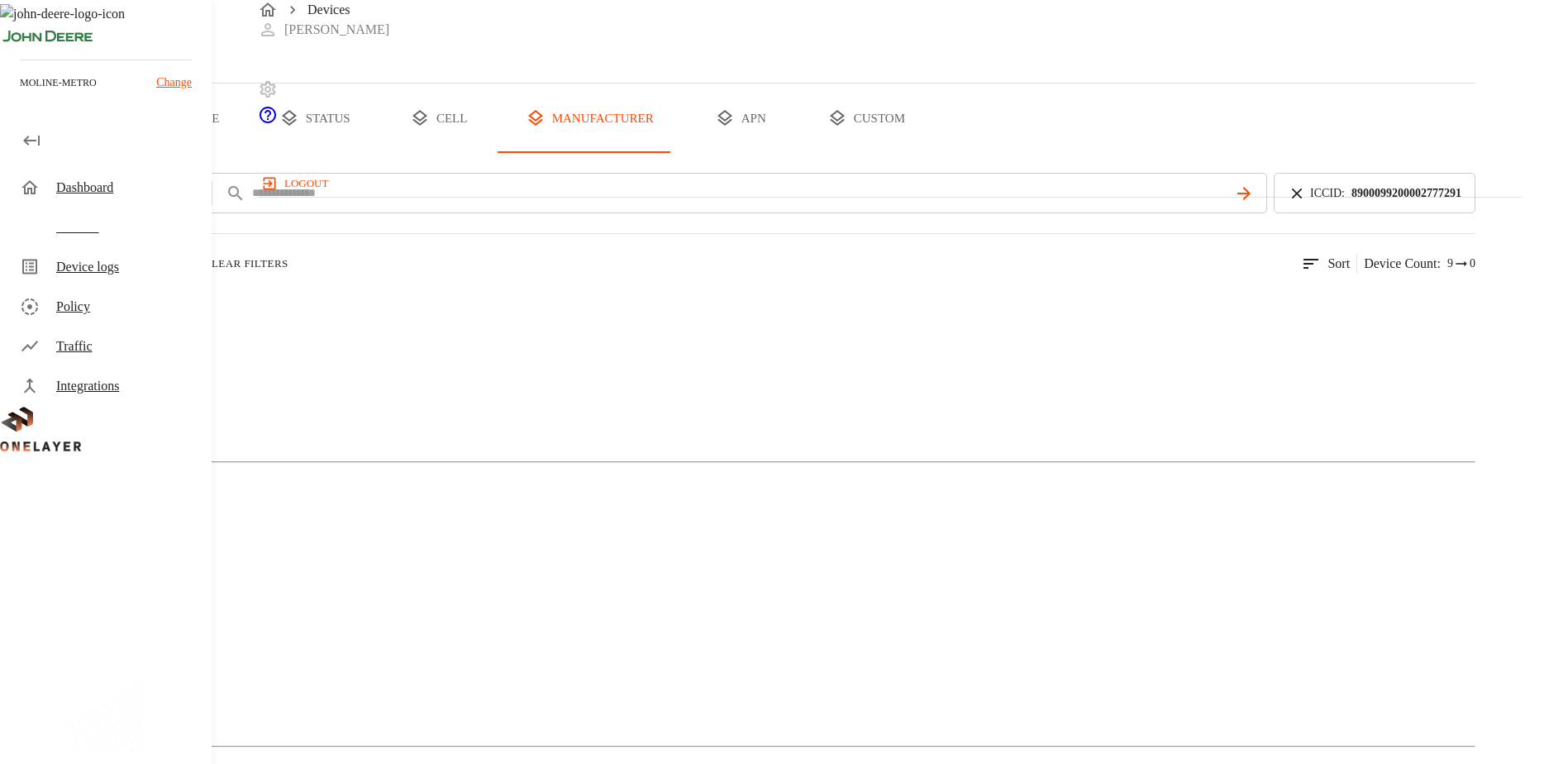
click at [353, 409] on div "MultiTech" at bounding box center [737, 368] width 1475 height 82
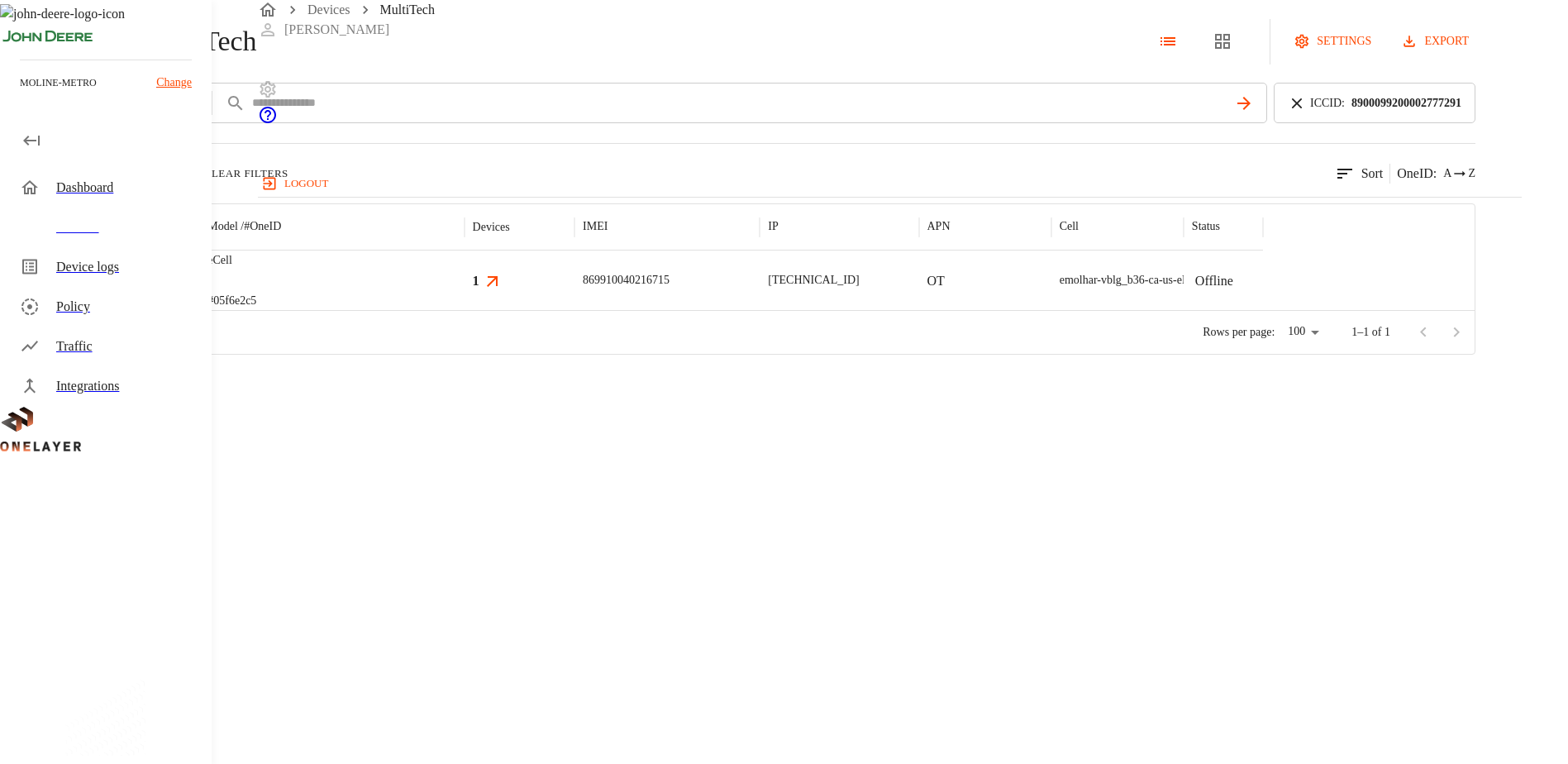
click at [199, 310] on div at bounding box center [135, 281] width 128 height 59
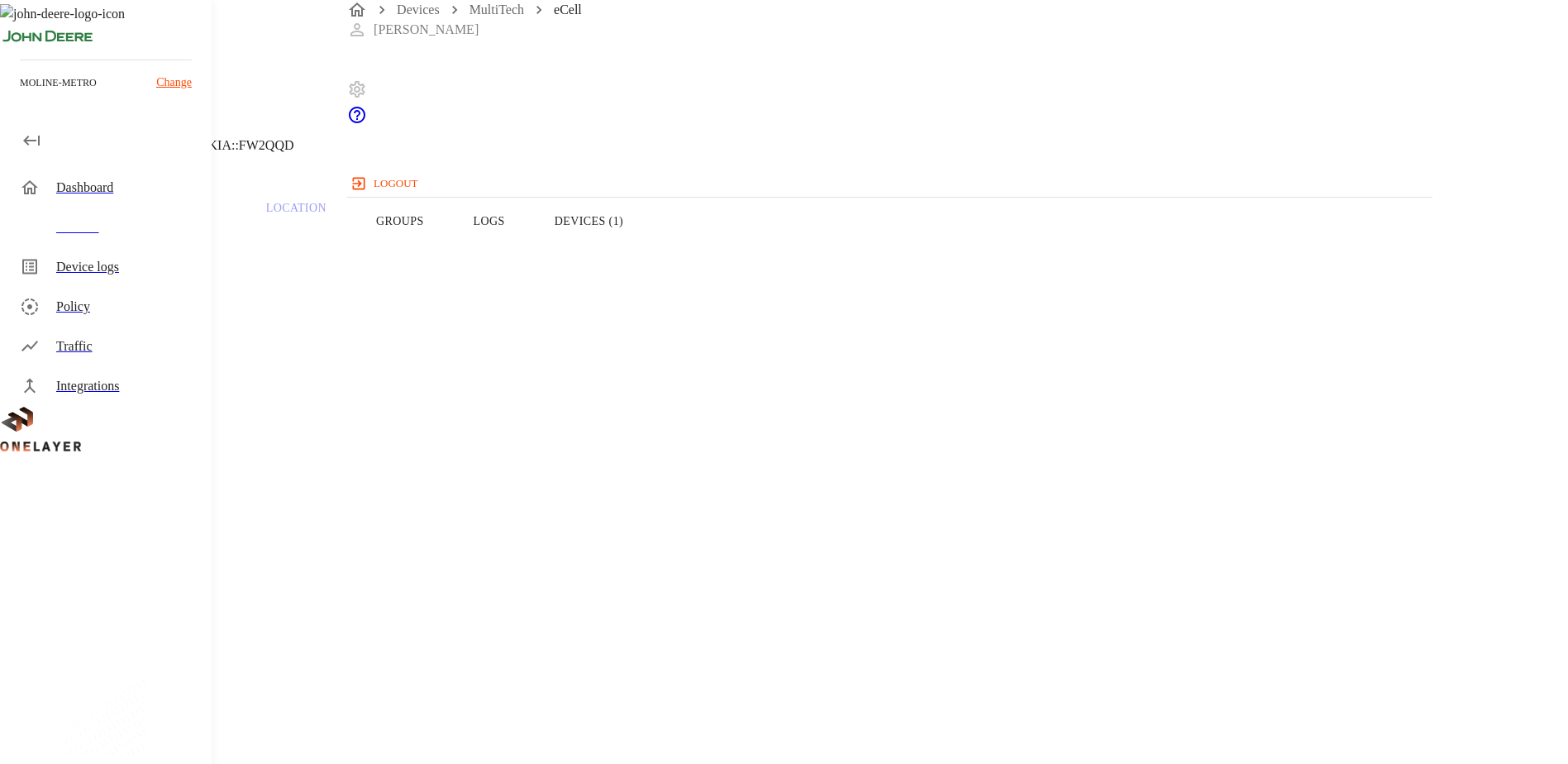
click at [529, 245] on button "Logs" at bounding box center [489, 221] width 81 height 105
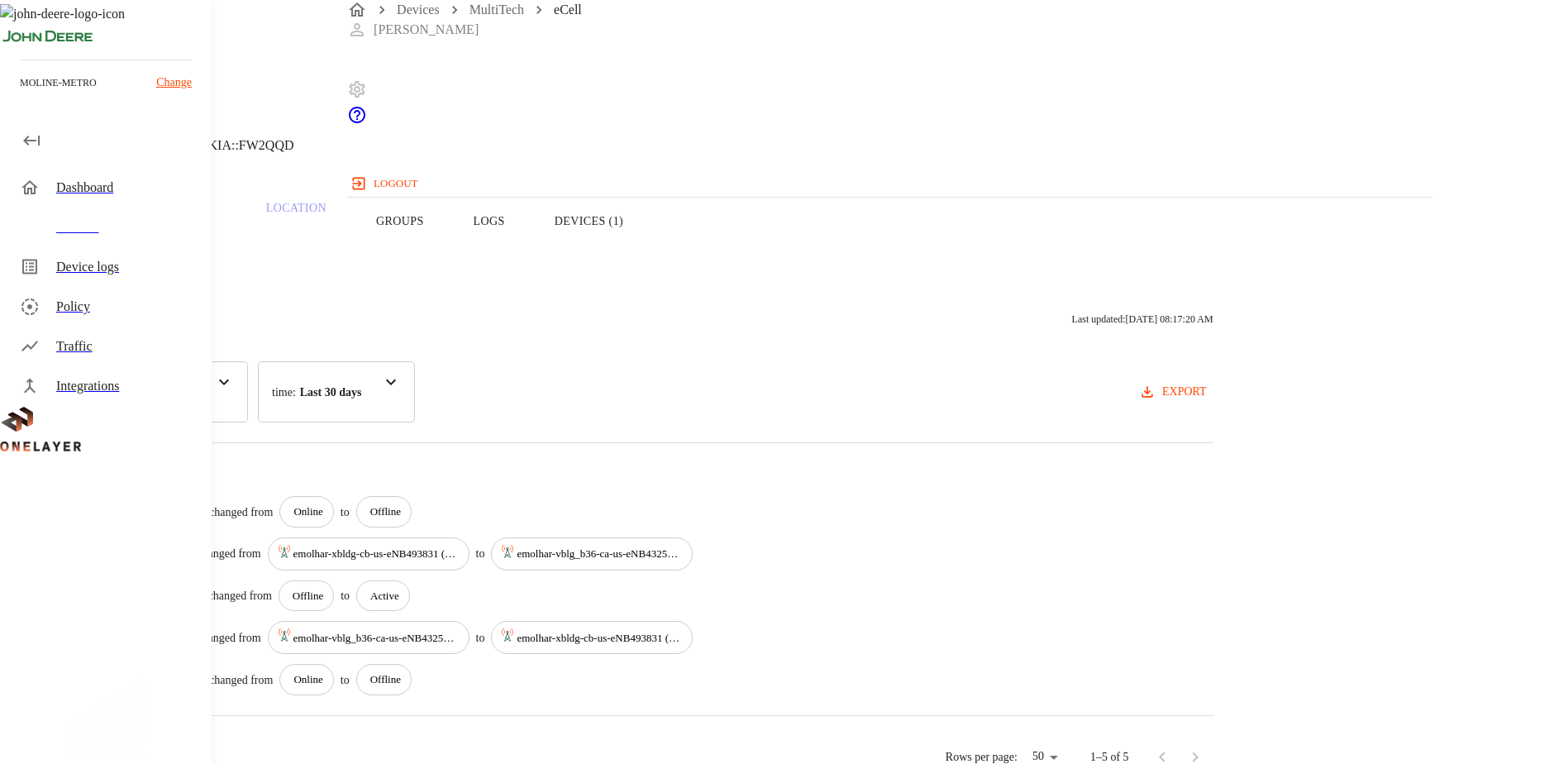
click at [648, 251] on button "Devices (1)" at bounding box center [588, 221] width 118 height 105
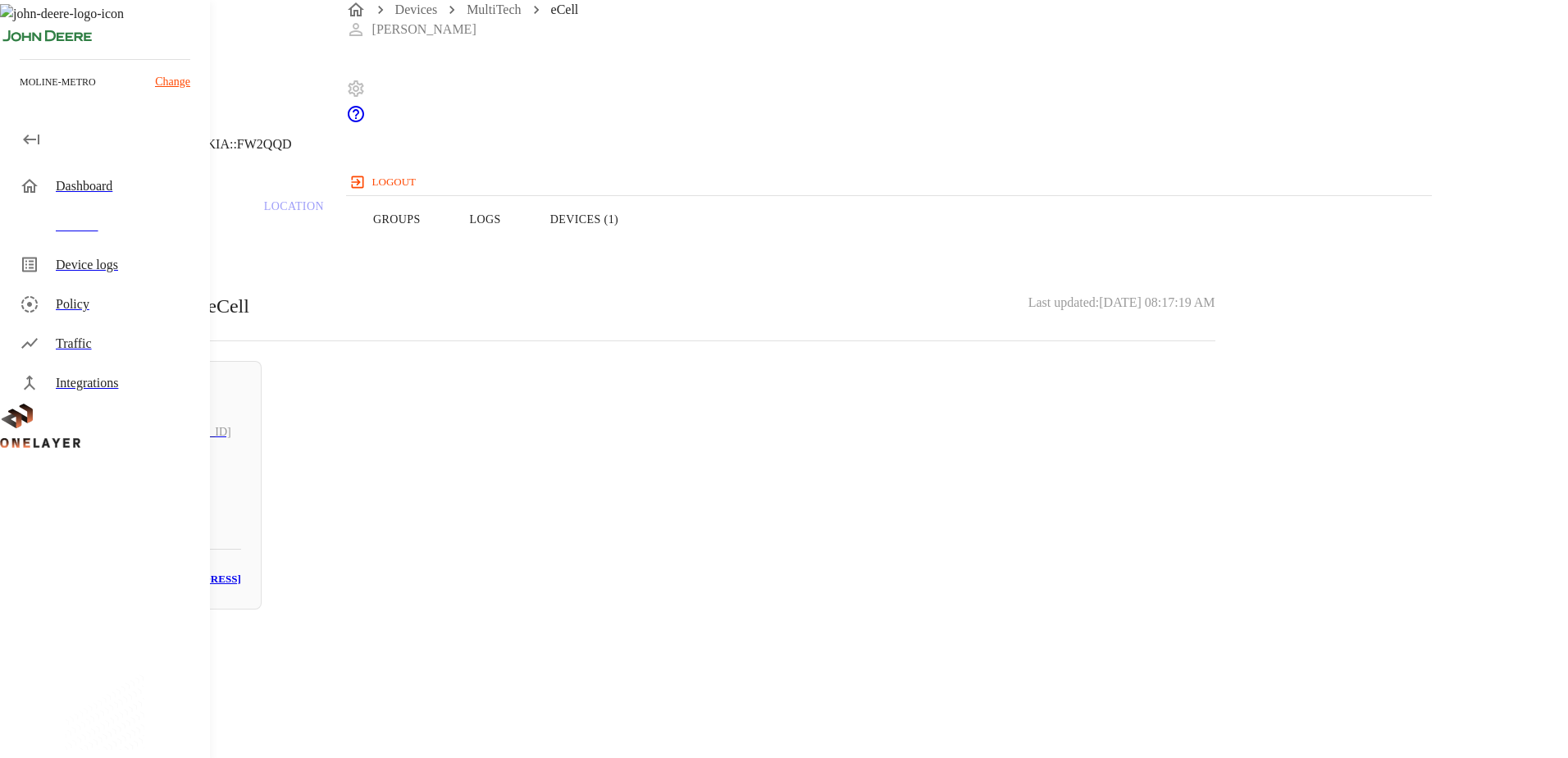
click at [241, 503] on h5 "N/A" at bounding box center [150, 490] width 181 height 27
drag, startPoint x: 975, startPoint y: 315, endPoint x: 876, endPoint y: 313, distance: 99.0
click at [876, 666] on section "MAC address: [MAC_ADDRESS]" at bounding box center [627, 692] width 1176 height 52
copy p "[MAC_ADDRESS]"
click at [20, 93] on icon at bounding box center [9, 84] width 20 height 20
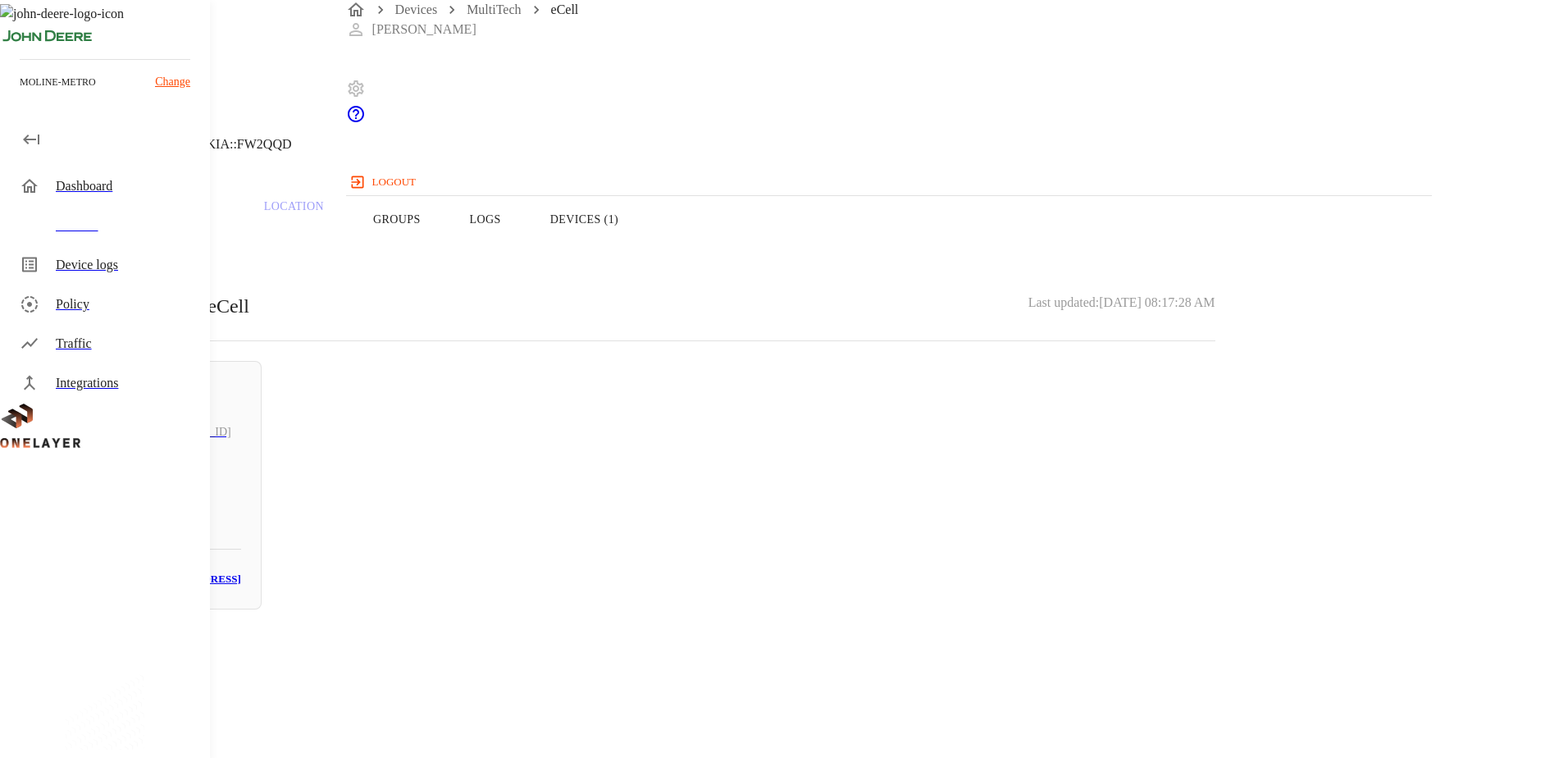
click at [112, 249] on button "Overview" at bounding box center [56, 219] width 112 height 104
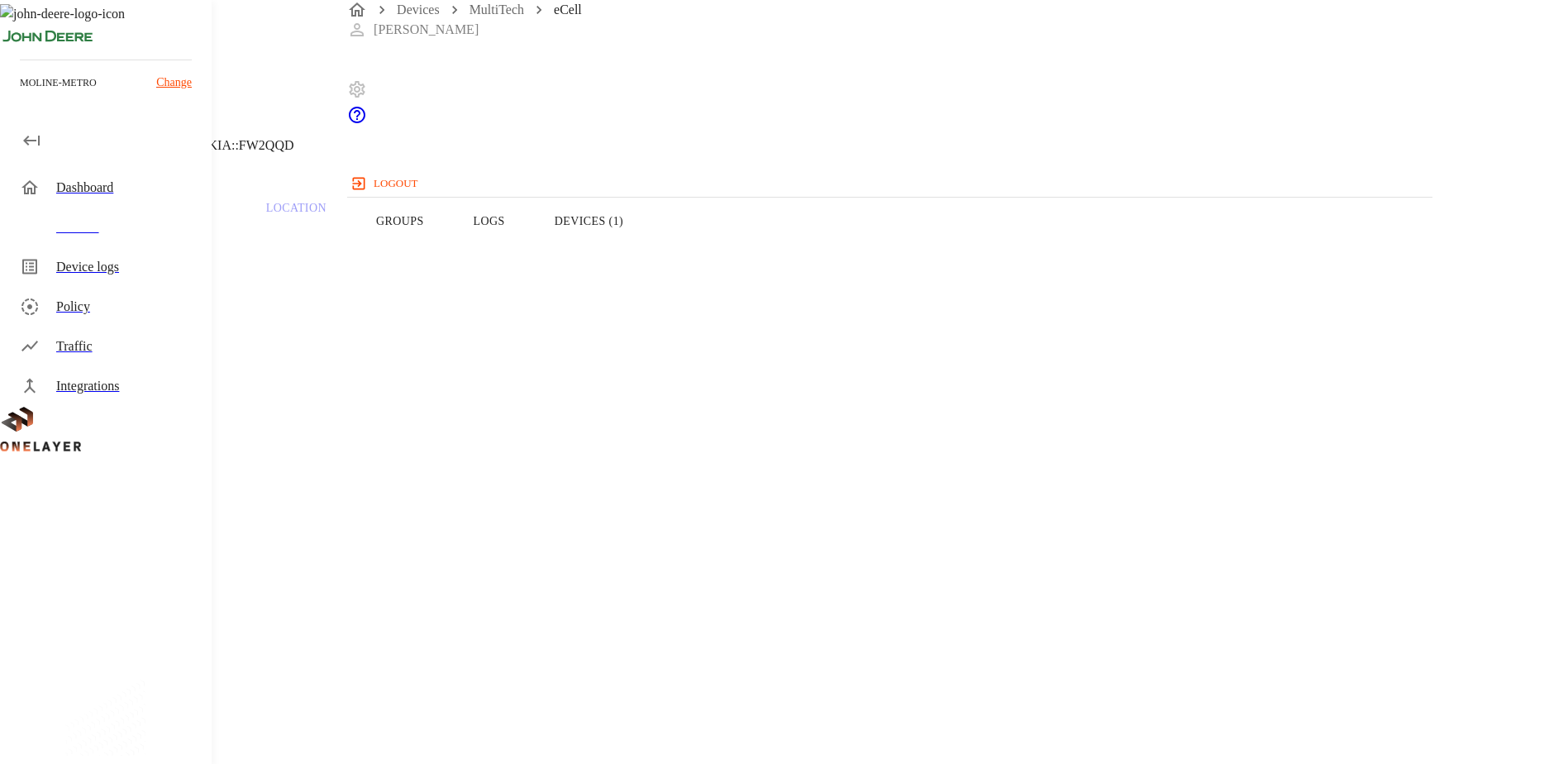
click at [648, 244] on button "Devices (1)" at bounding box center [588, 221] width 118 height 105
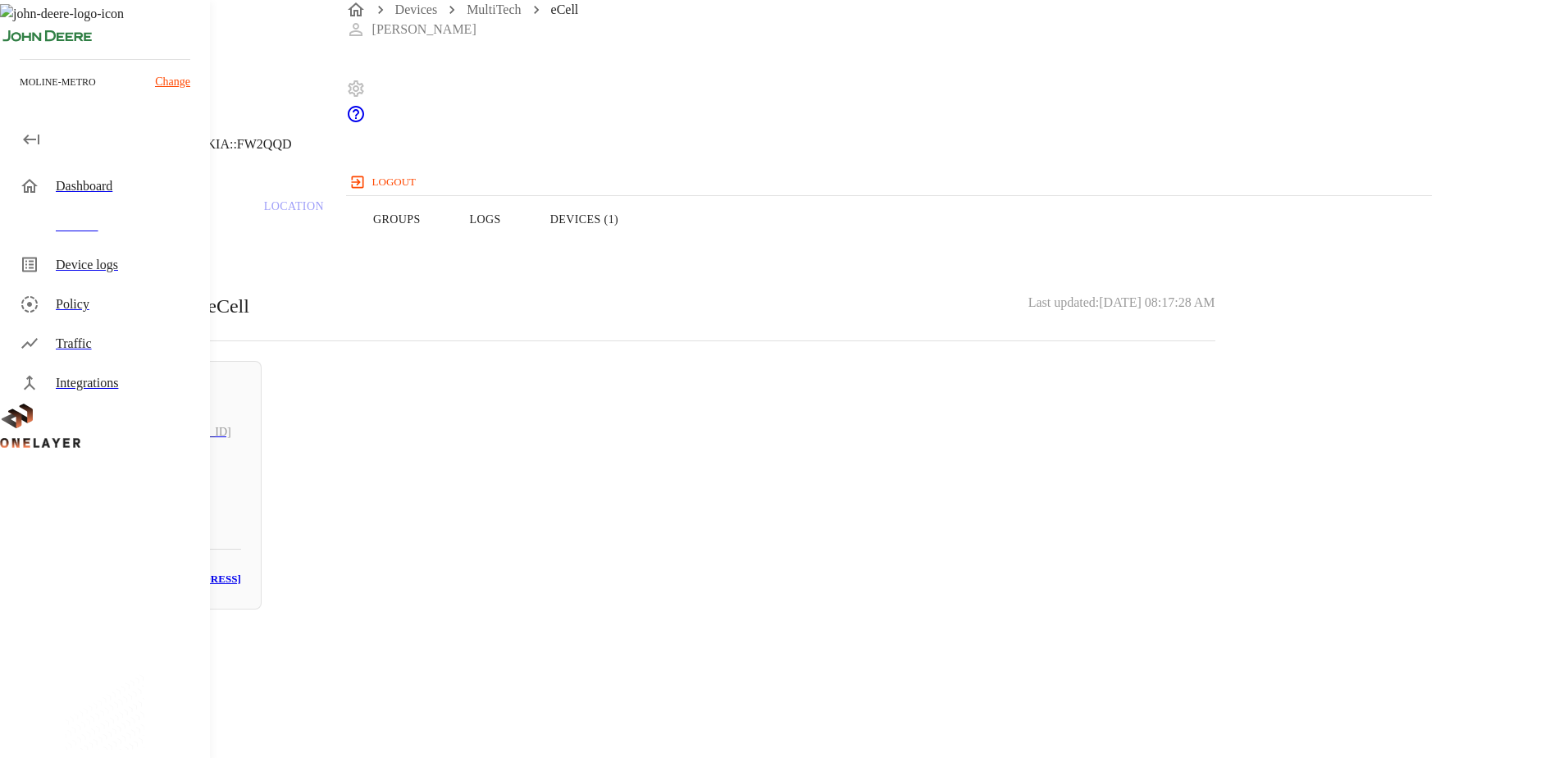
drag, startPoint x: 878, startPoint y: 249, endPoint x: 865, endPoint y: 250, distance: 13.0
click at [865, 250] on div "Overview Traffic Location Groups Logs Devices (1)" at bounding box center [627, 219] width 1255 height 104
click at [525, 249] on button "Logs" at bounding box center [485, 219] width 81 height 104
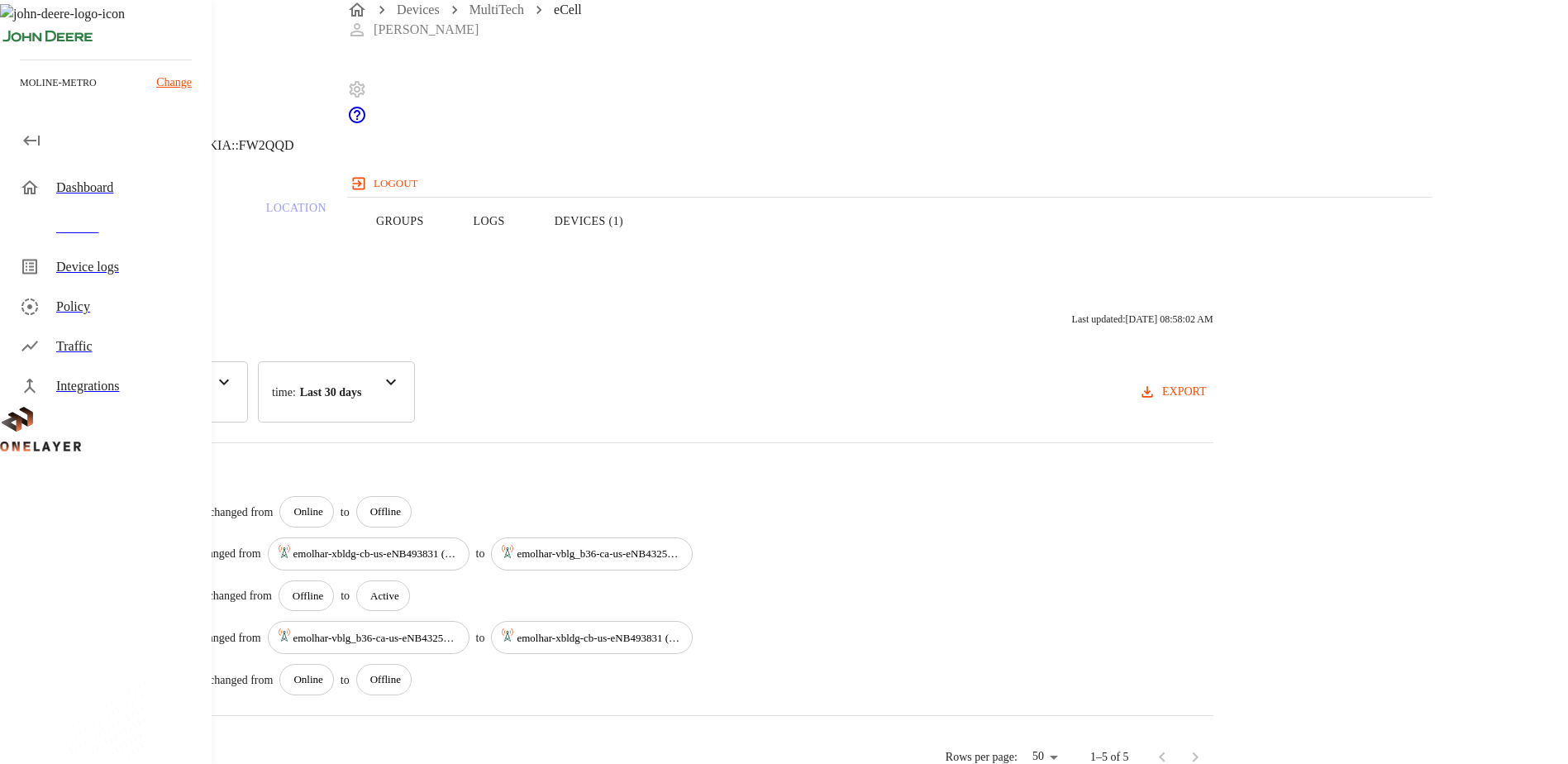
click at [74, 222] on div "Devices" at bounding box center [127, 227] width 142 height 20
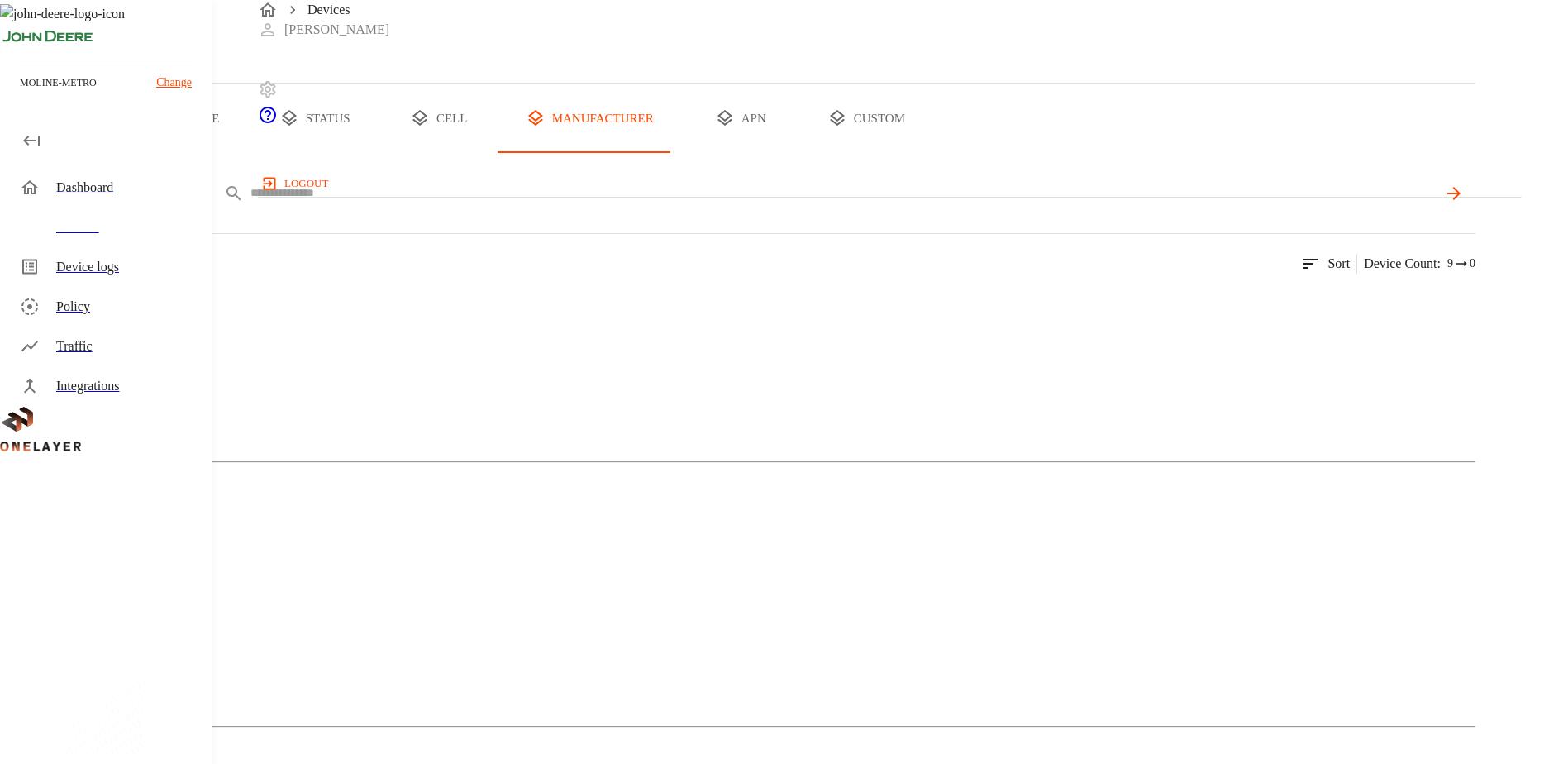
click at [633, 205] on input "text" at bounding box center [843, 192] width 1186 height 24
paste input "**********"
type input "**********"
click at [1463, 203] on icon at bounding box center [1452, 193] width 20 height 20
click at [308, 409] on div "MultiTech" at bounding box center [737, 368] width 1475 height 82
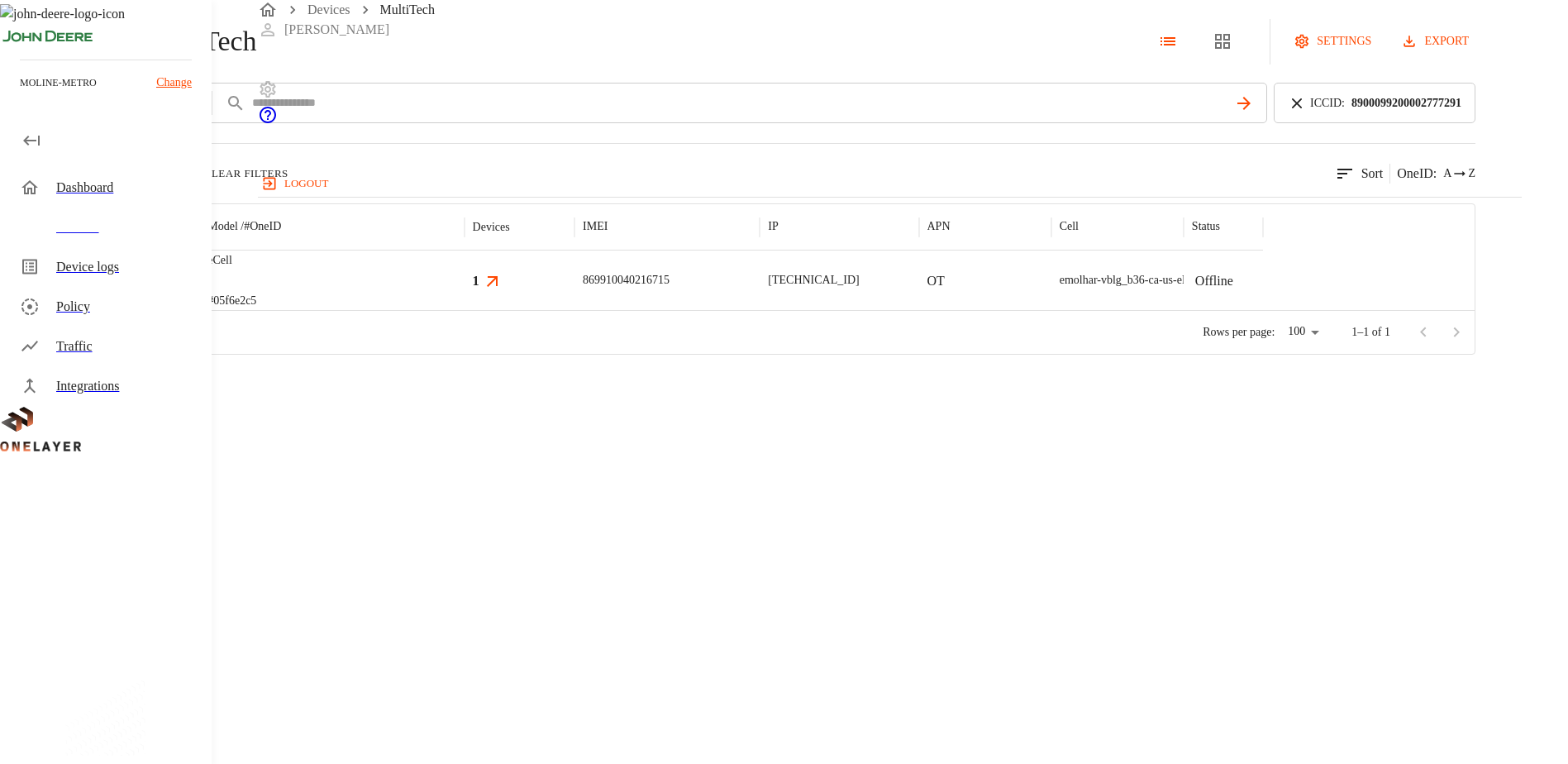
click at [141, 288] on img "MultiTech" at bounding box center [110, 280] width 61 height 16
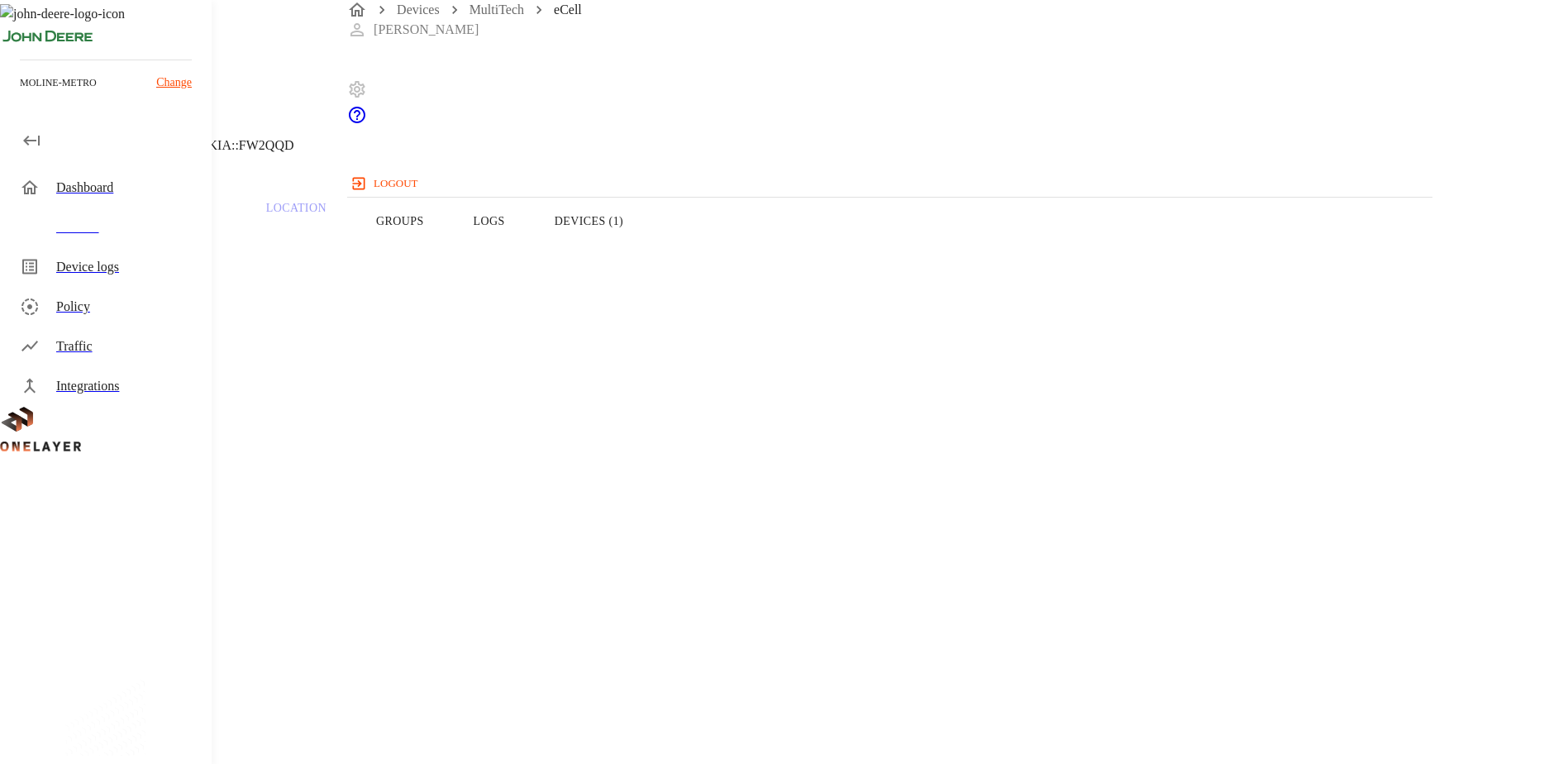
click at [529, 252] on button "Logs" at bounding box center [489, 221] width 81 height 105
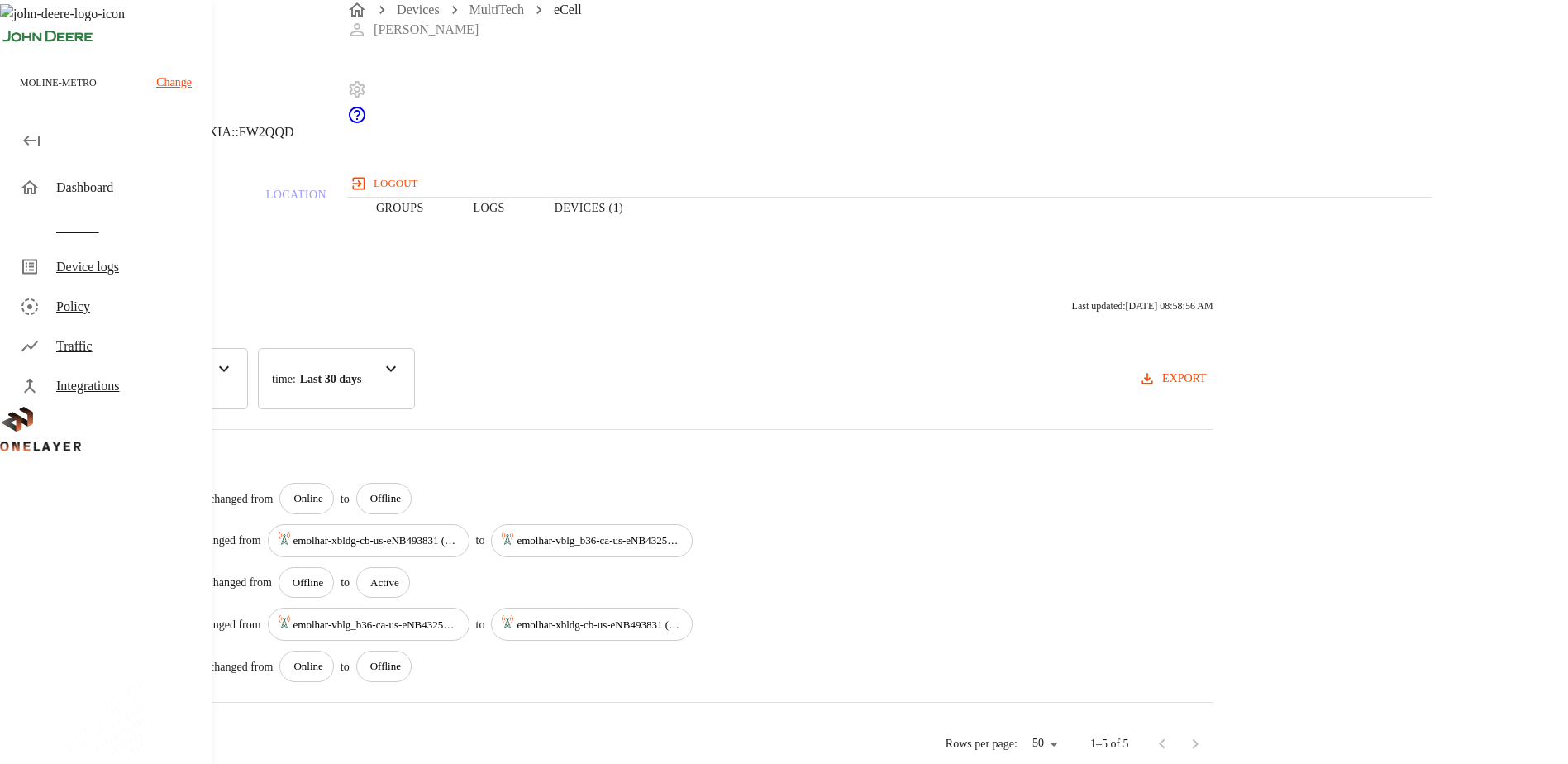
scroll to position [21, 0]
drag, startPoint x: 103, startPoint y: 238, endPoint x: 130, endPoint y: 238, distance: 27.0
click at [103, 238] on div "Devices" at bounding box center [109, 227] width 205 height 39
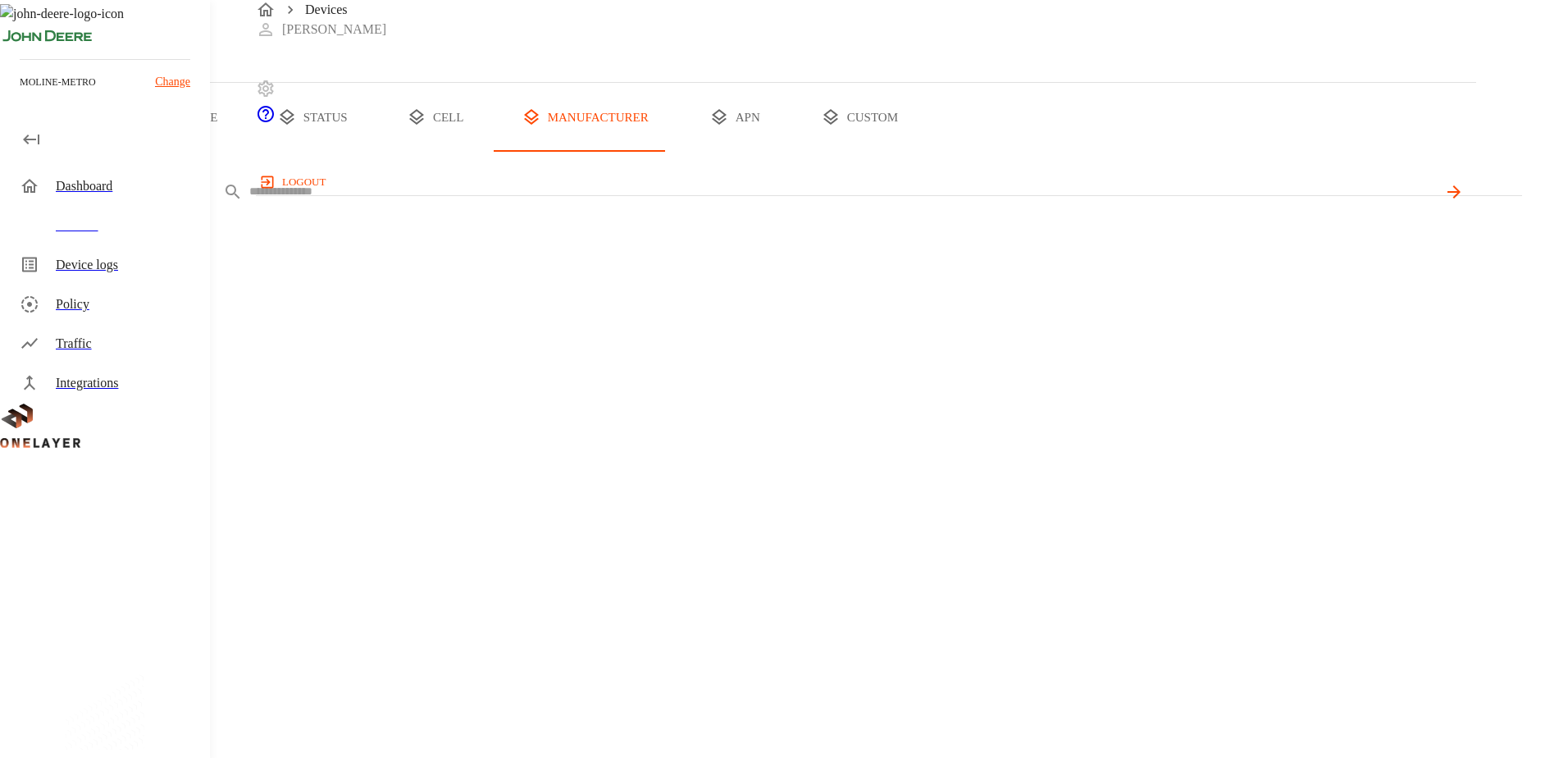
click at [425, 225] on body "Devices [PERSON_NAME] logout moline-metro Change Dashboard Devices Device logs …" at bounding box center [784, 112] width 1568 height 225
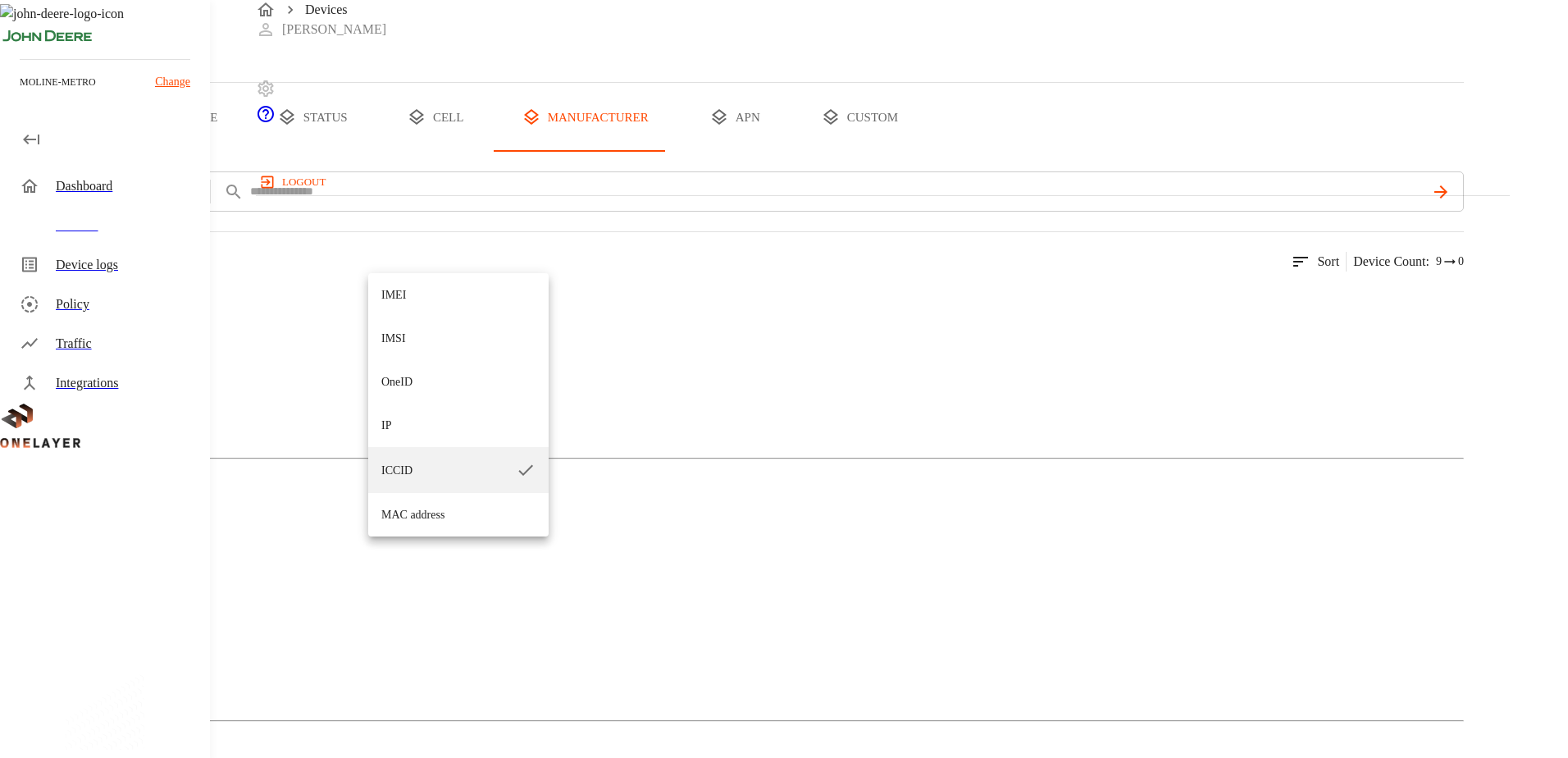
click at [408, 426] on li "IP" at bounding box center [459, 426] width 180 height 44
type input "**"
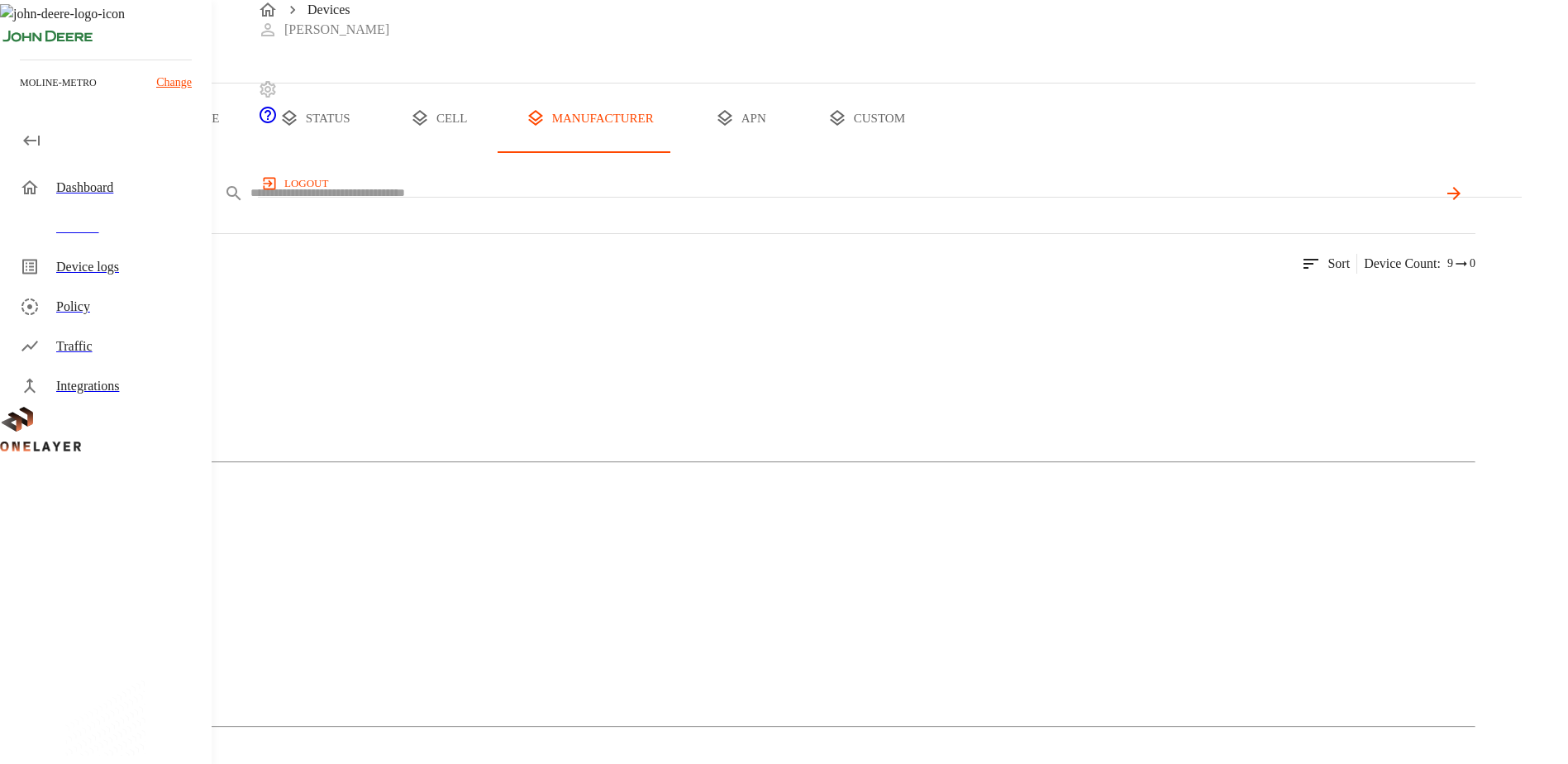
click at [578, 205] on input "text" at bounding box center [843, 192] width 1186 height 24
type input "**********"
click at [443, 409] on div "MultiTech" at bounding box center [737, 368] width 1475 height 82
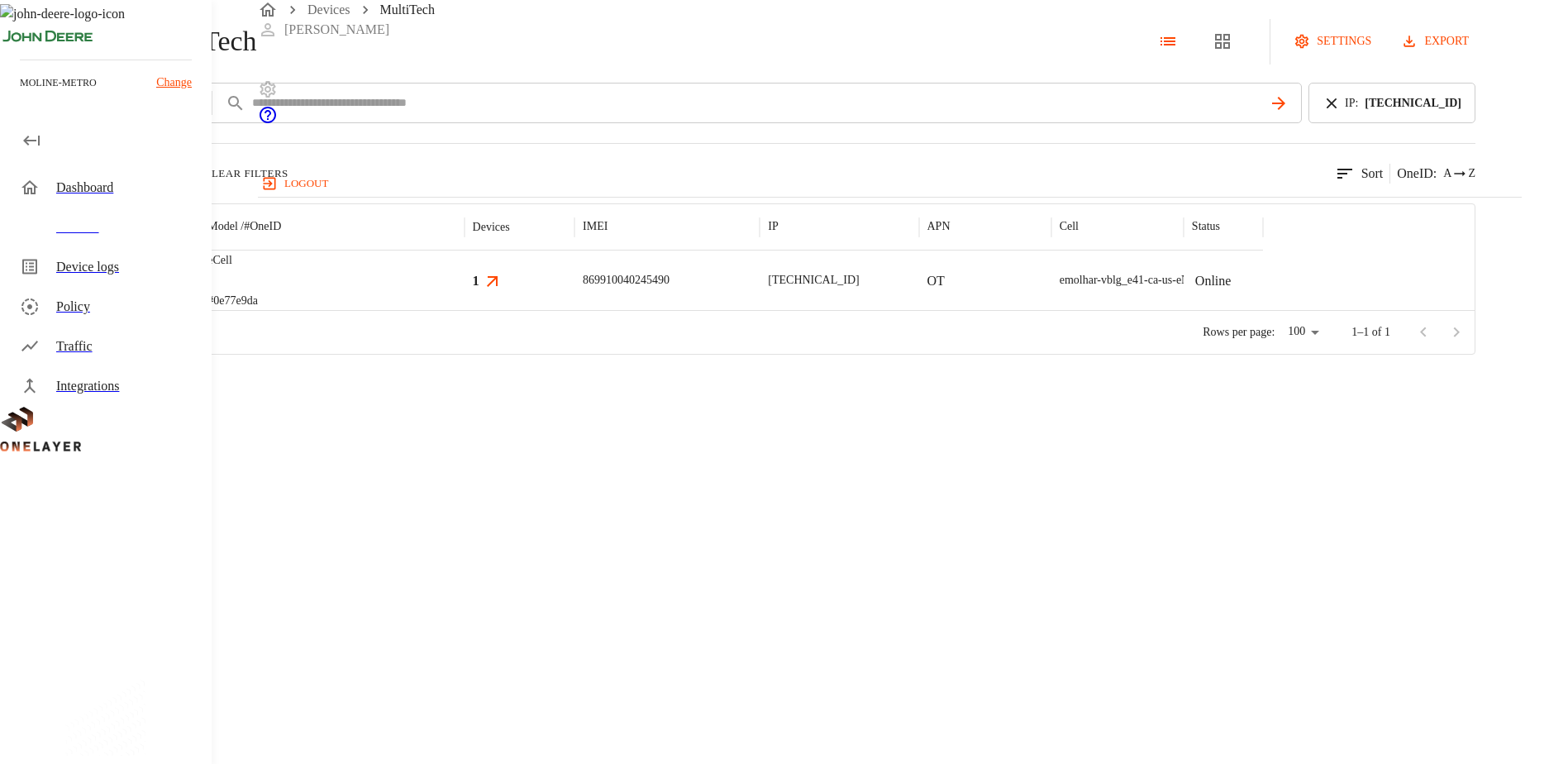
click at [199, 310] on div at bounding box center [135, 281] width 128 height 59
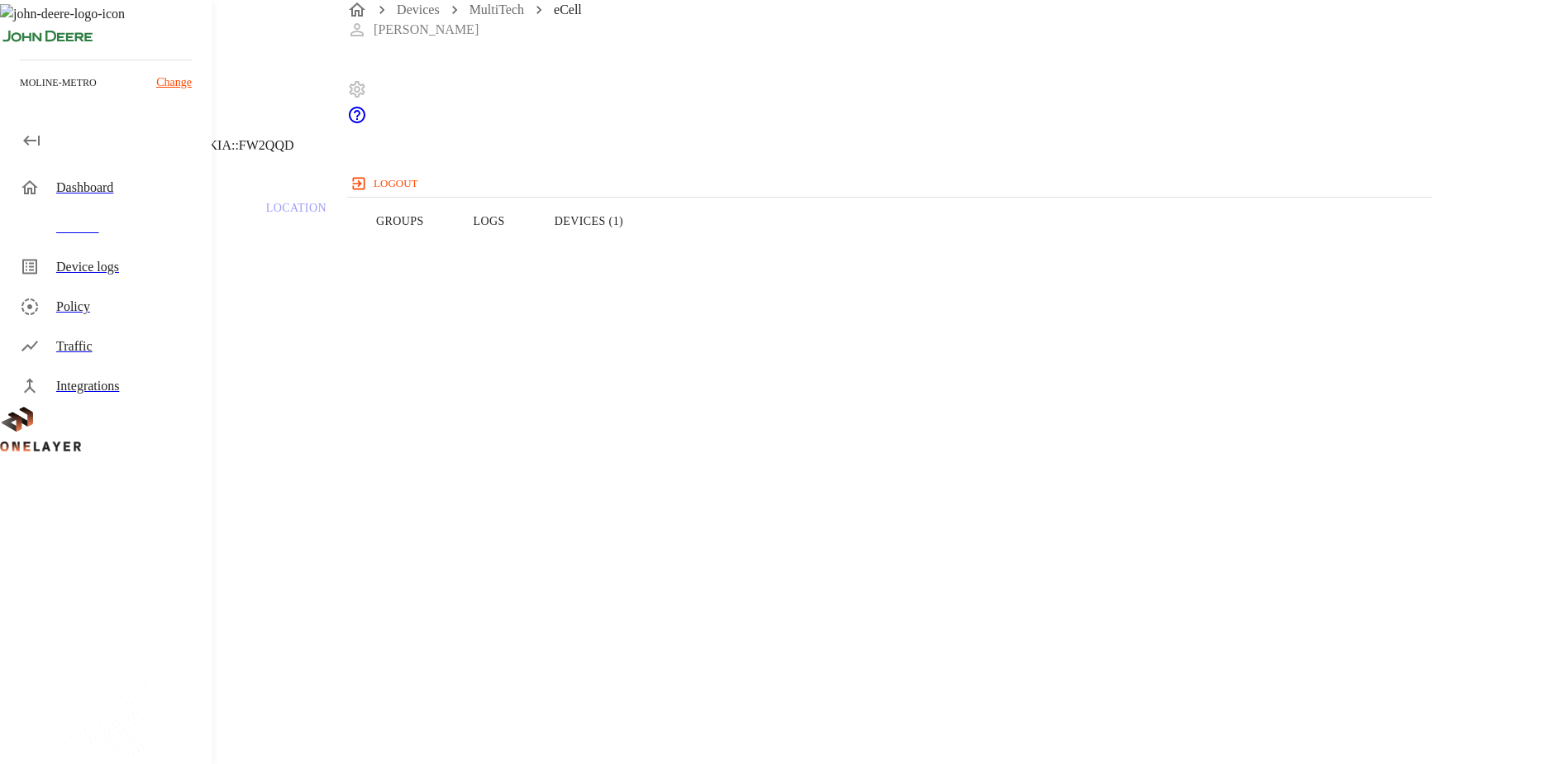
click at [529, 256] on button "Logs" at bounding box center [489, 221] width 81 height 105
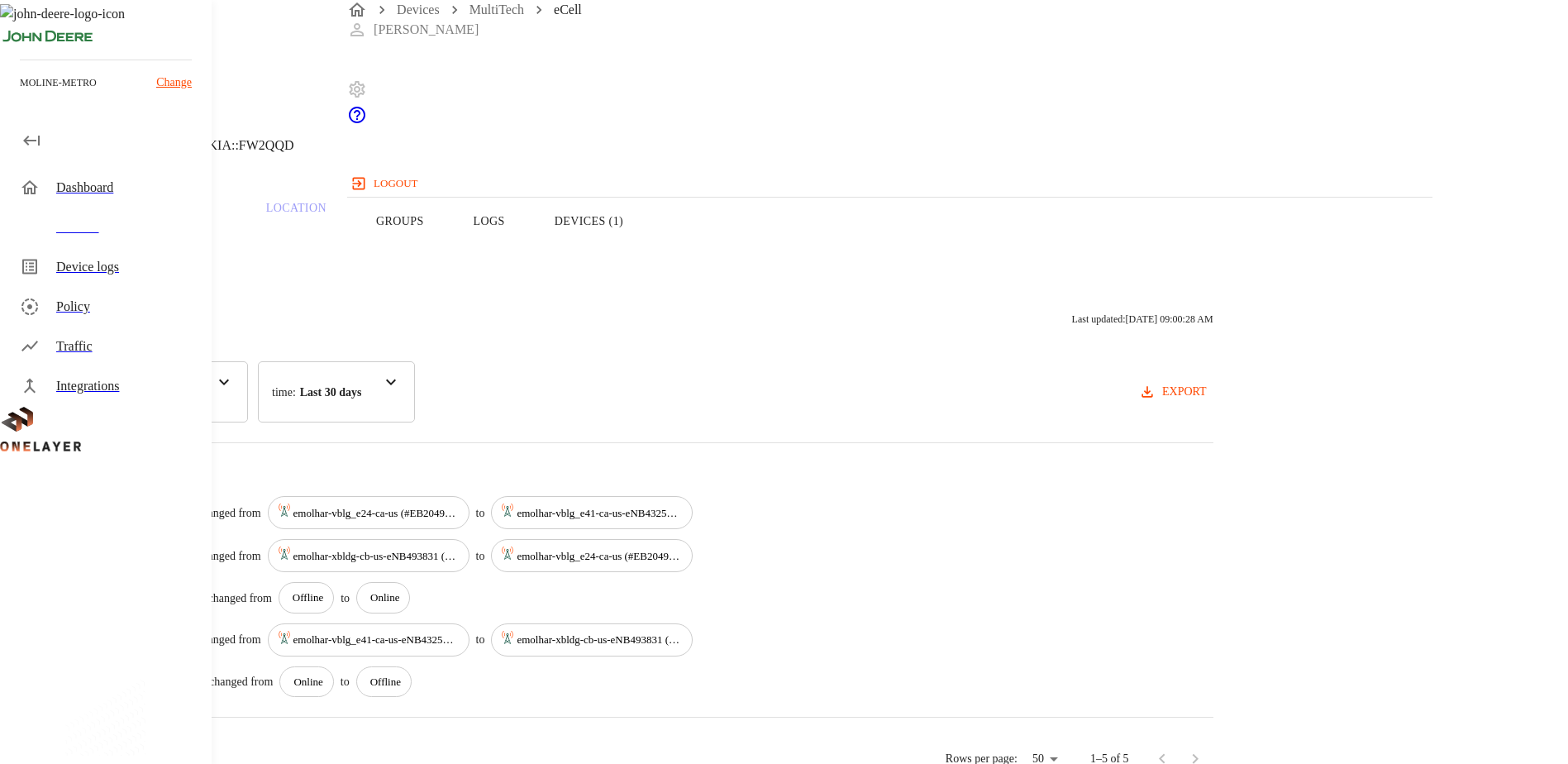
click at [648, 253] on button "Devices (1)" at bounding box center [588, 221] width 118 height 105
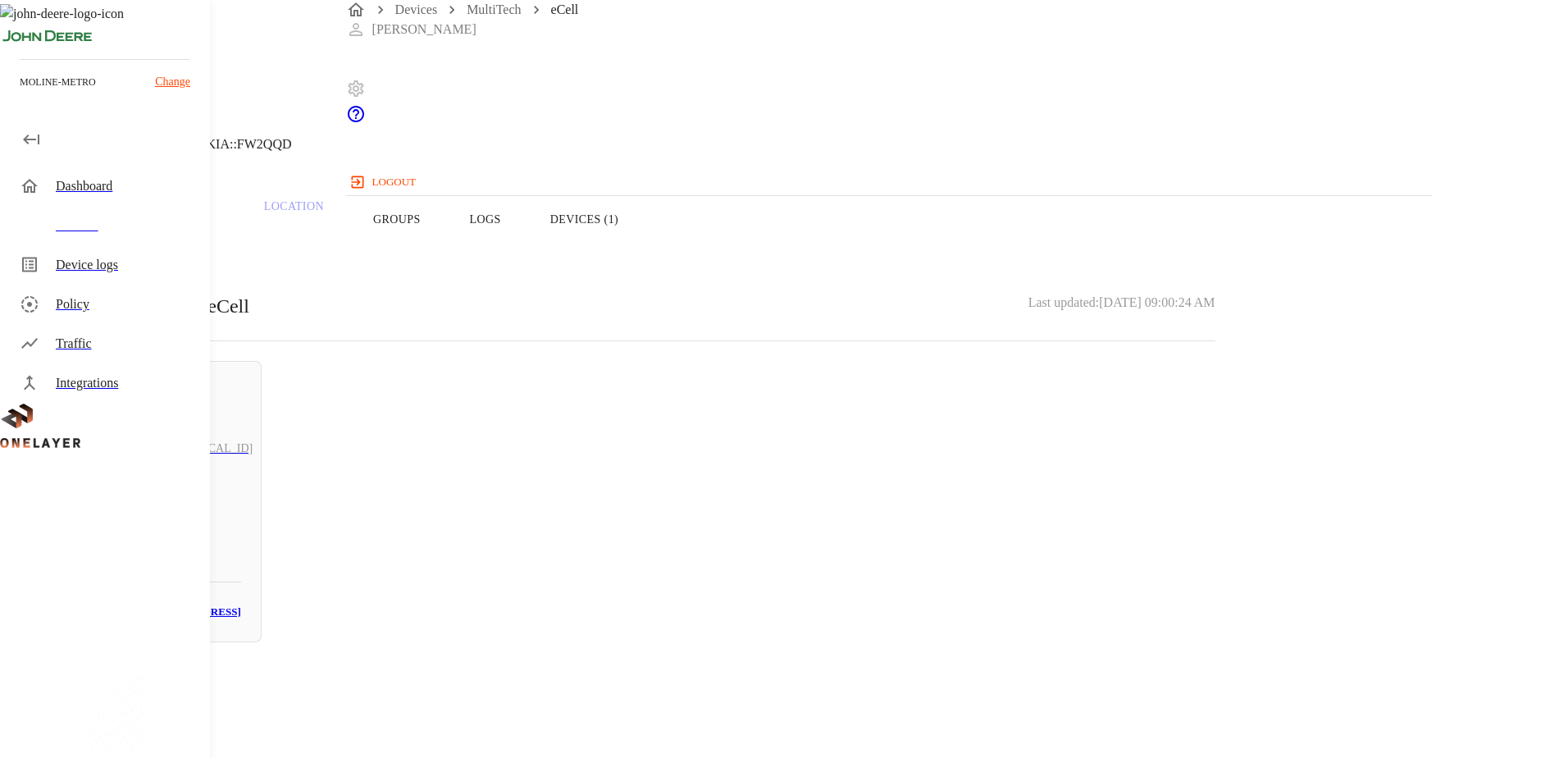
click at [112, 252] on button "Overview" at bounding box center [56, 219] width 112 height 104
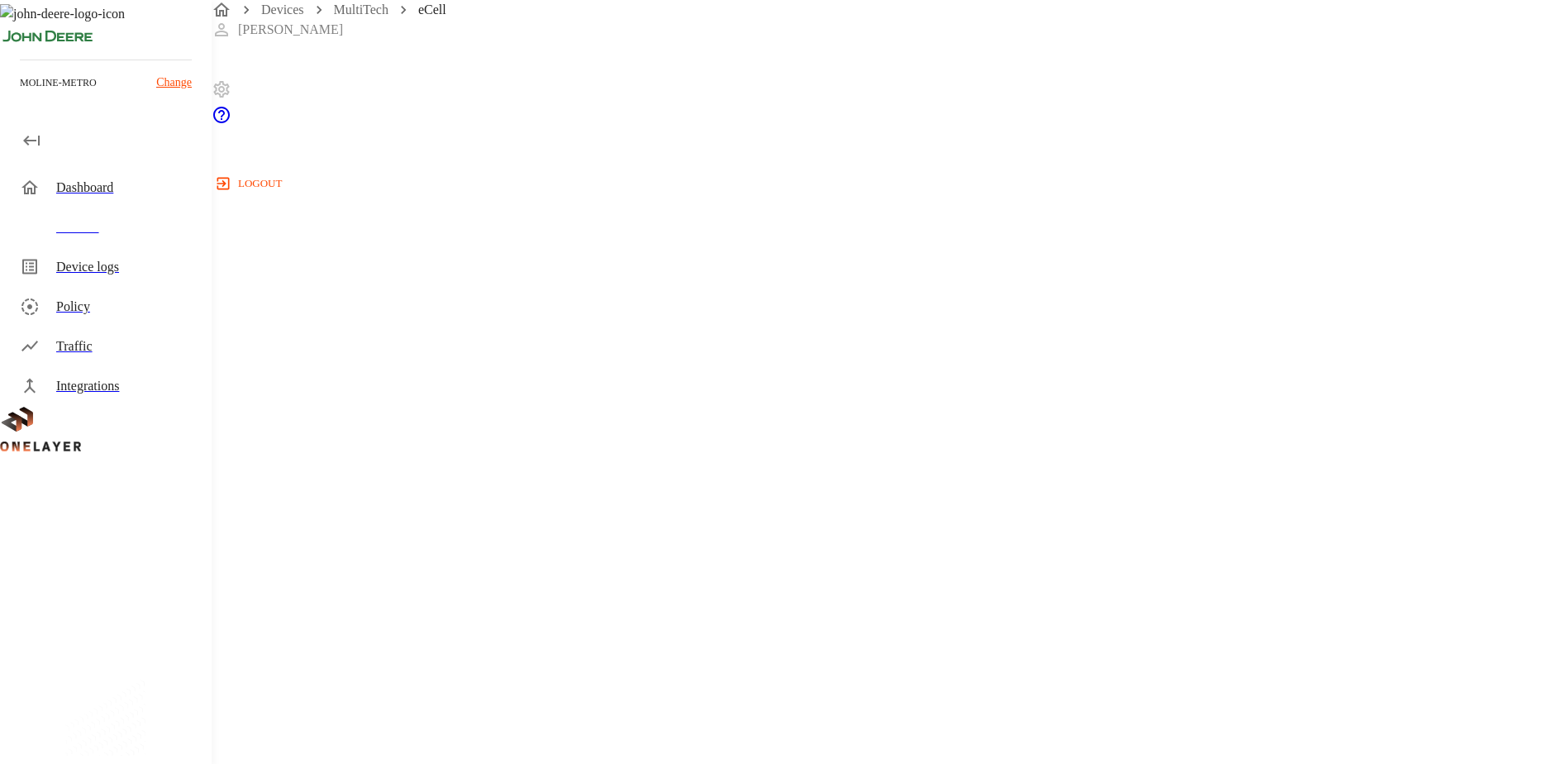
scroll to position [578, 0]
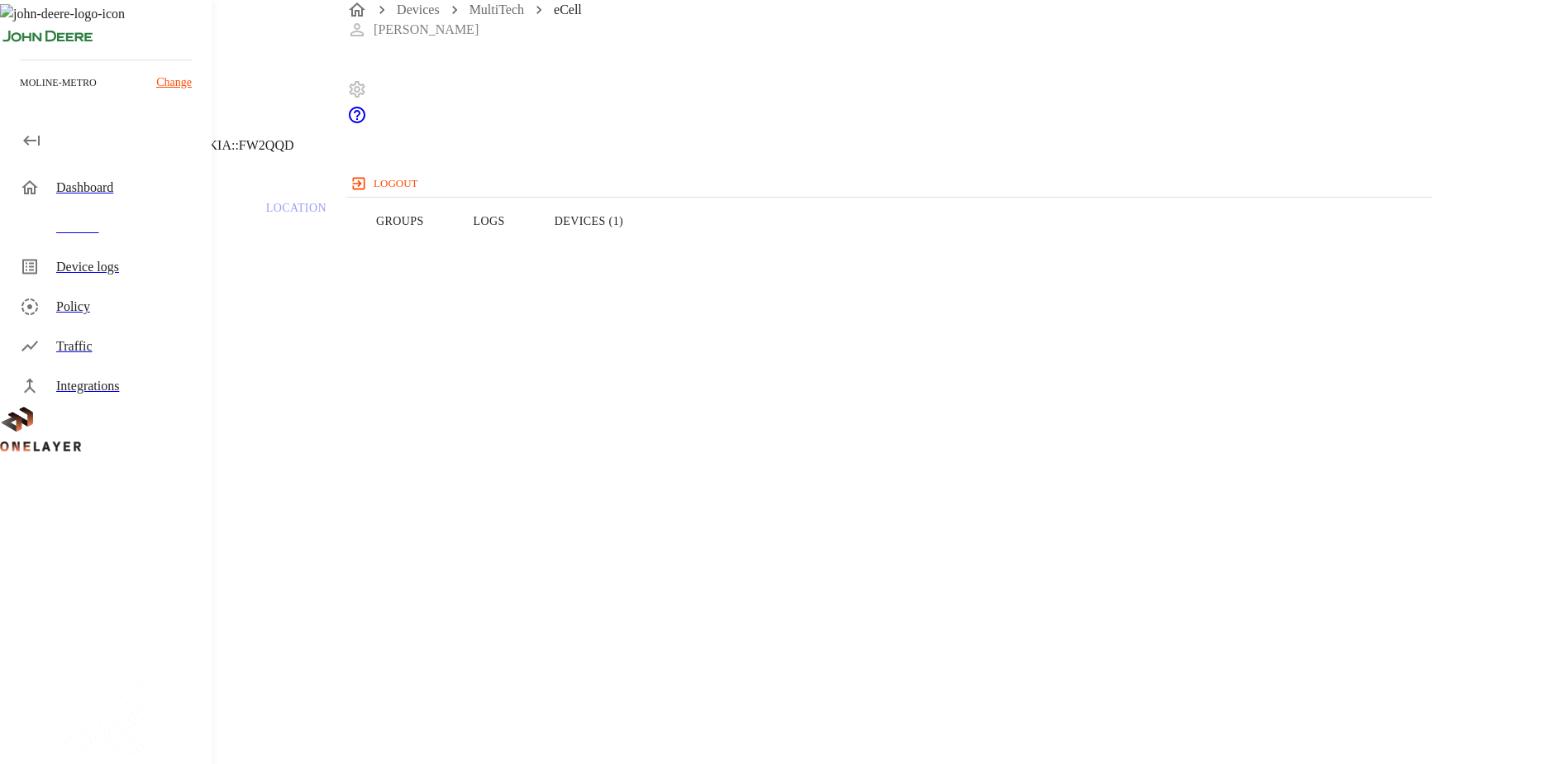
click at [529, 250] on button "Logs" at bounding box center [489, 221] width 81 height 105
